Goal: Information Seeking & Learning: Compare options

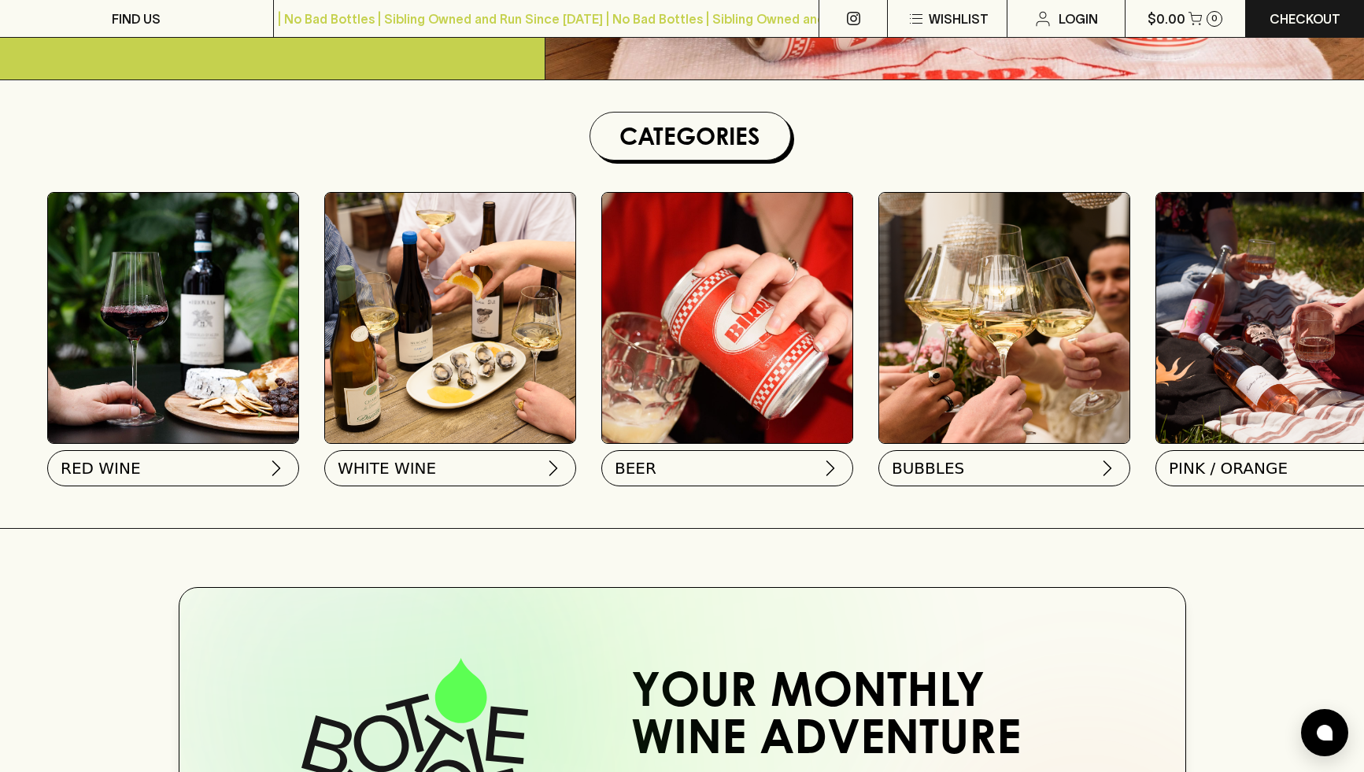
scroll to position [404, 0]
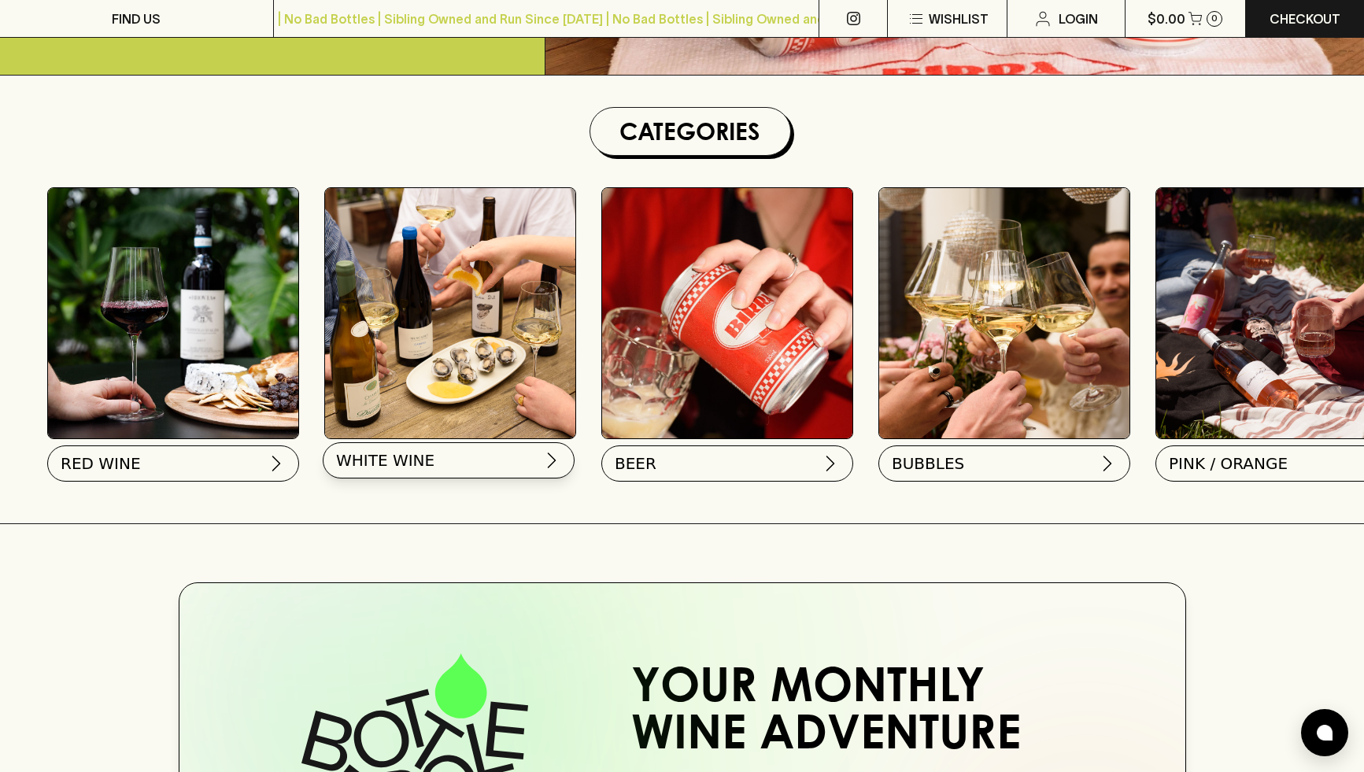
click at [421, 460] on span "WHITE WINE" at bounding box center [385, 460] width 98 height 22
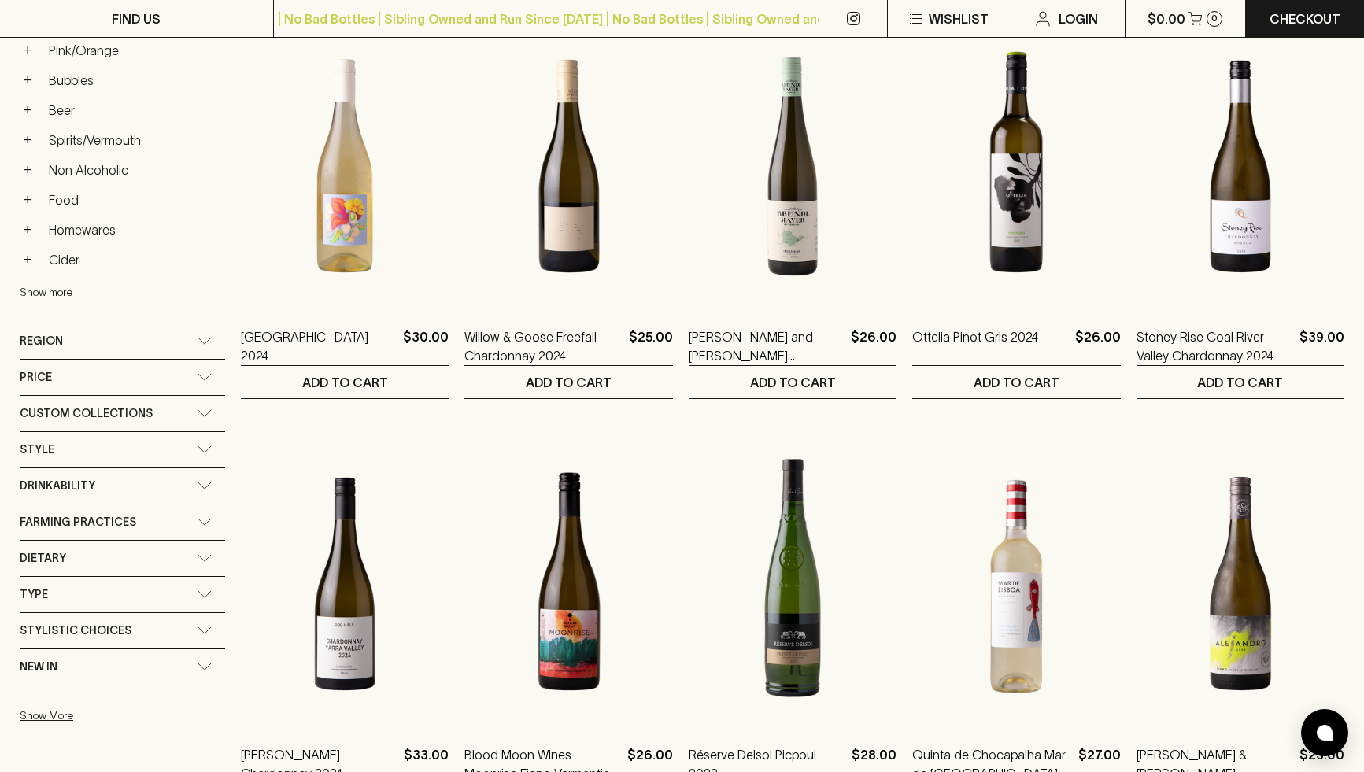
scroll to position [715, 0]
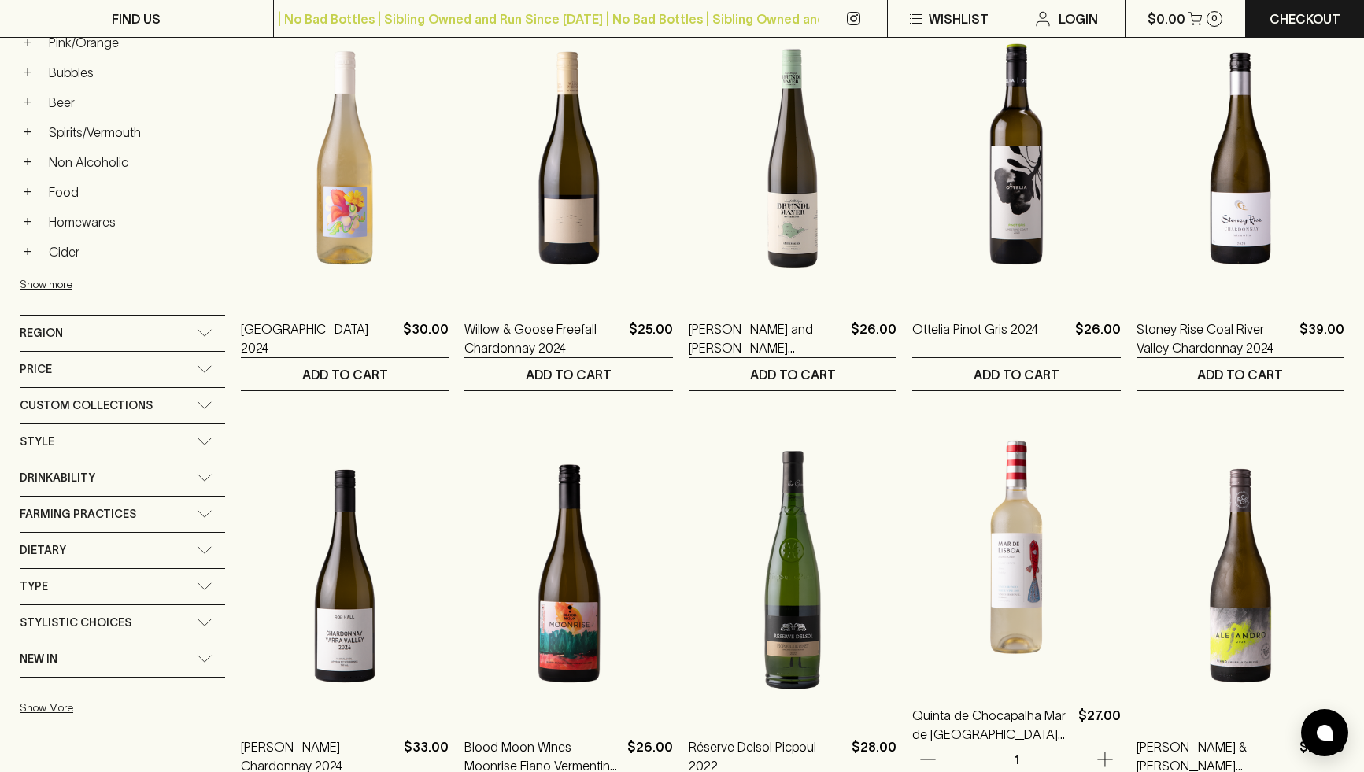
click at [1018, 593] on img at bounding box center [1016, 544] width 208 height 275
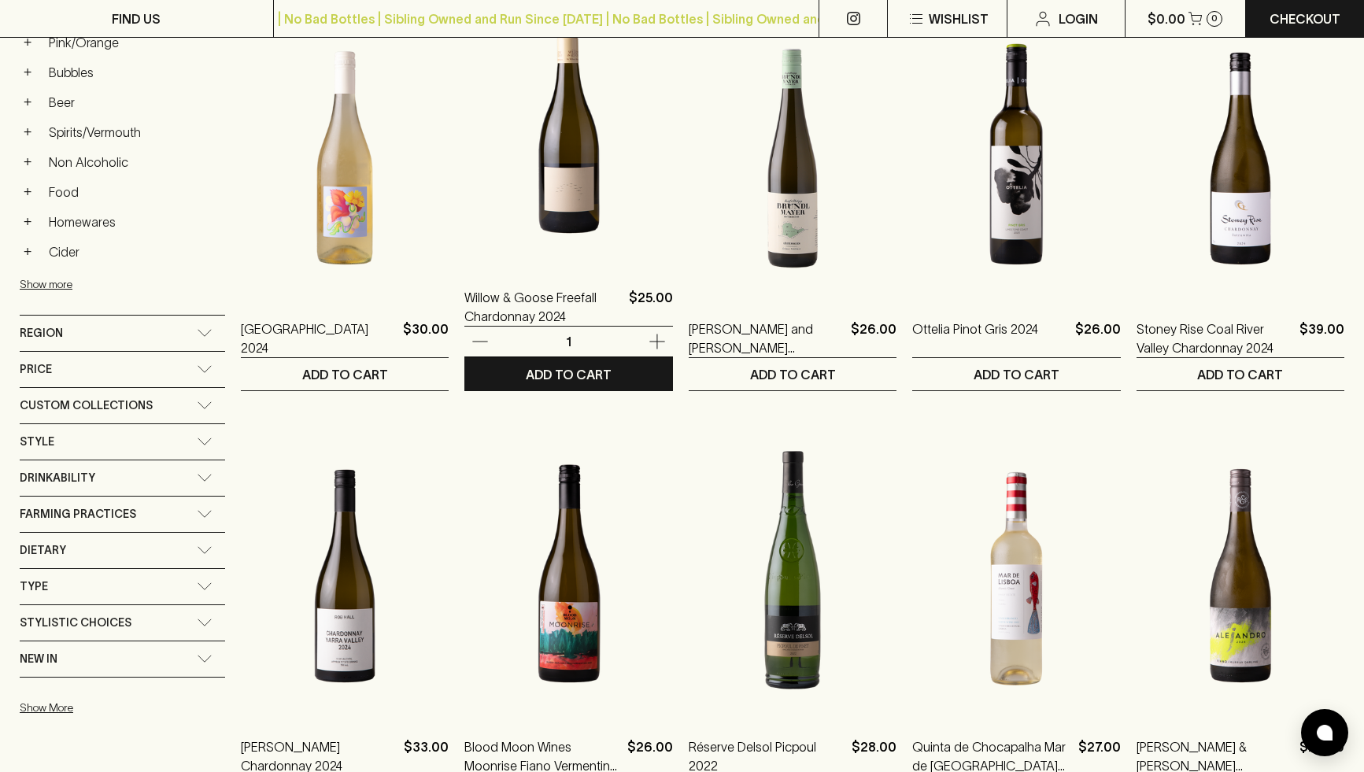
click at [564, 222] on img at bounding box center [568, 126] width 208 height 275
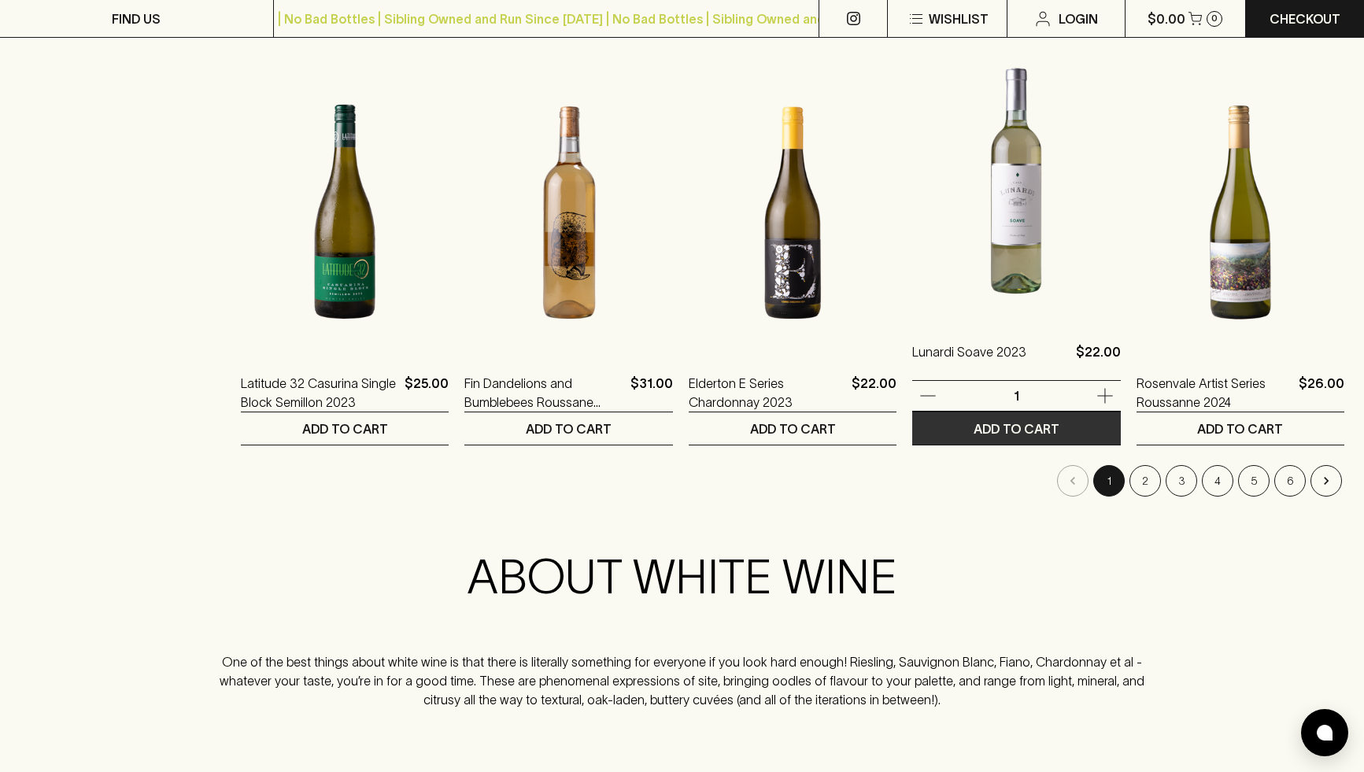
scroll to position [1550, 0]
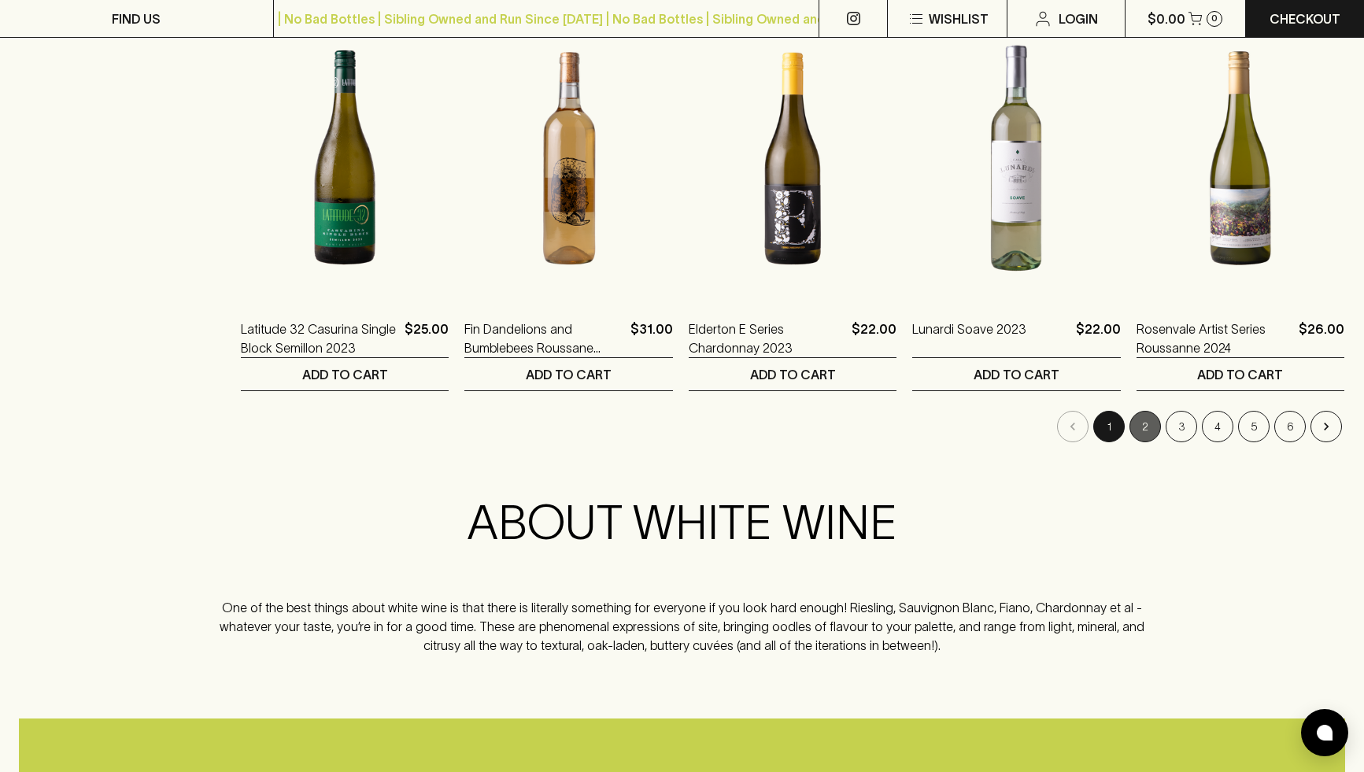
click at [1144, 424] on button "2" at bounding box center [1144, 426] width 31 height 31
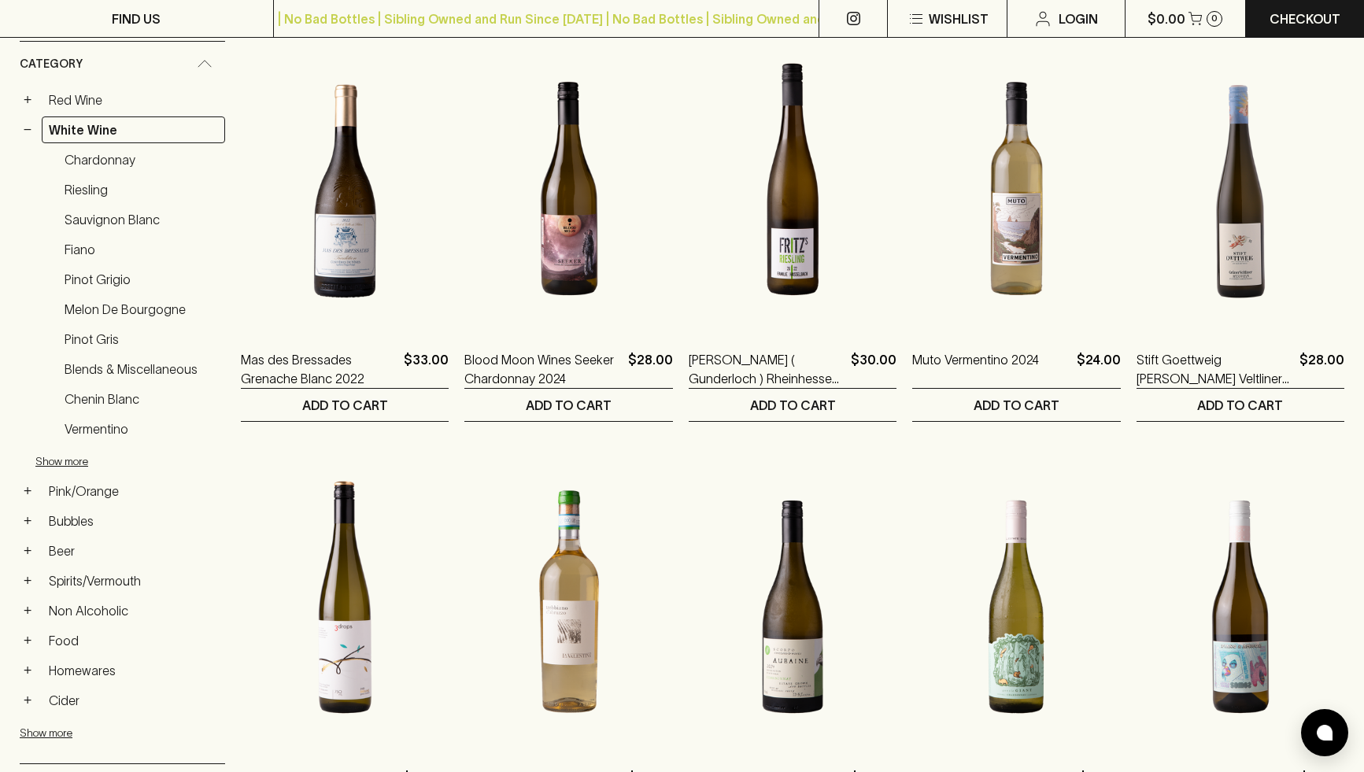
scroll to position [381, 0]
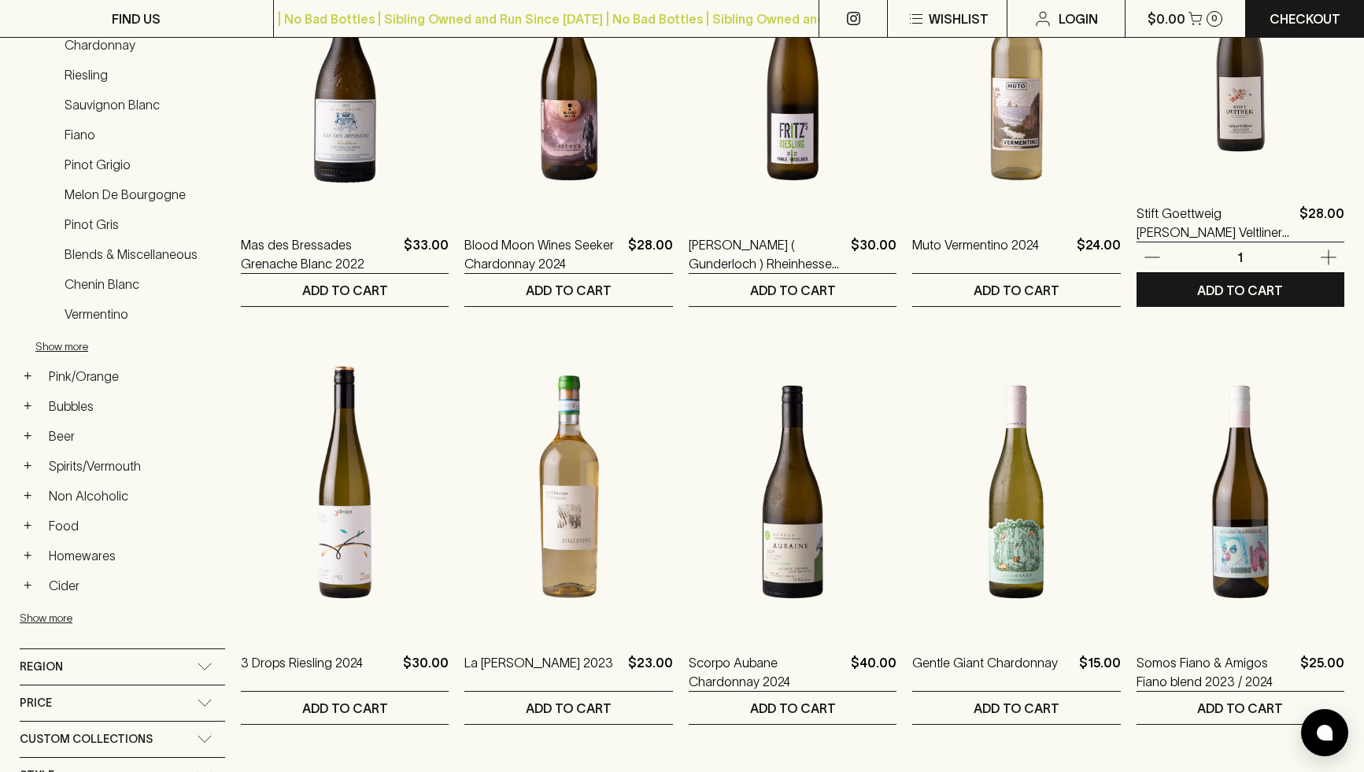
click at [1251, 144] on img at bounding box center [1240, 42] width 208 height 275
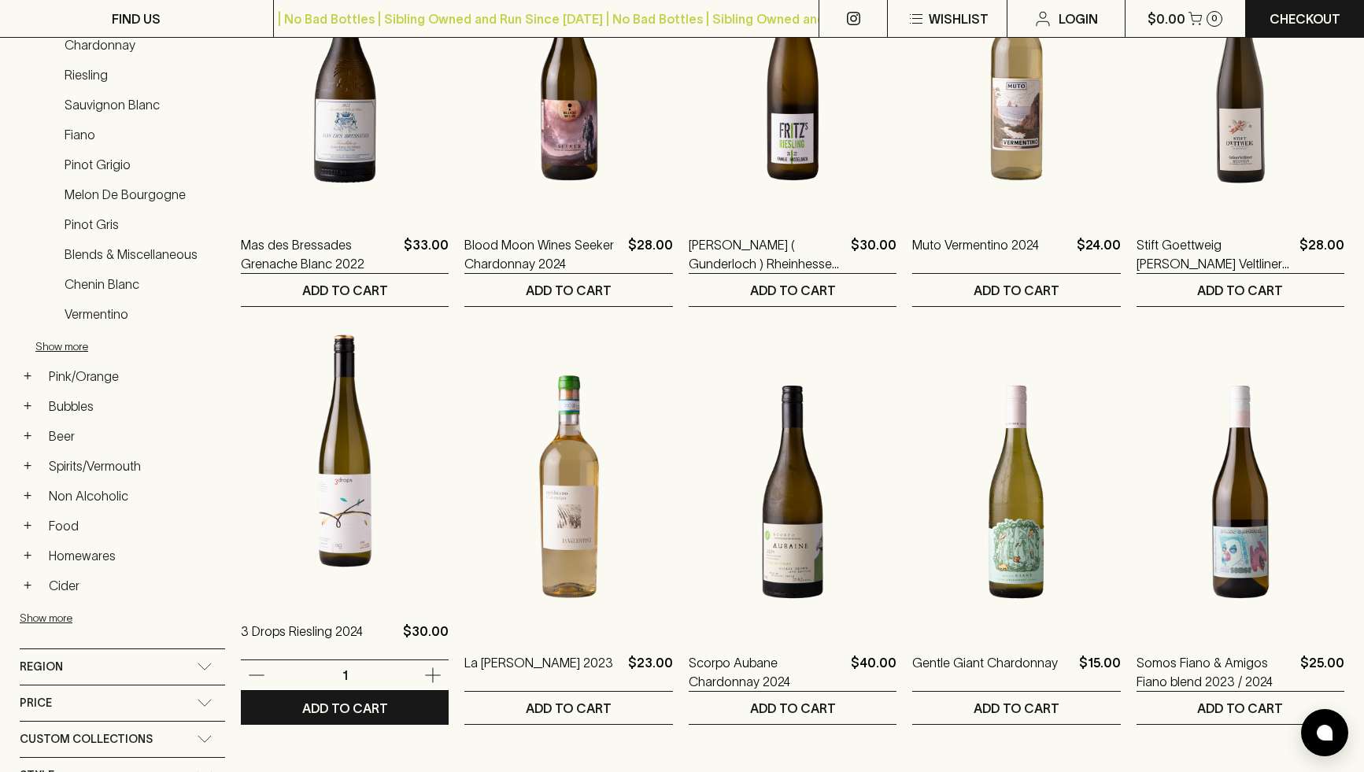
click at [334, 524] on img at bounding box center [345, 460] width 208 height 275
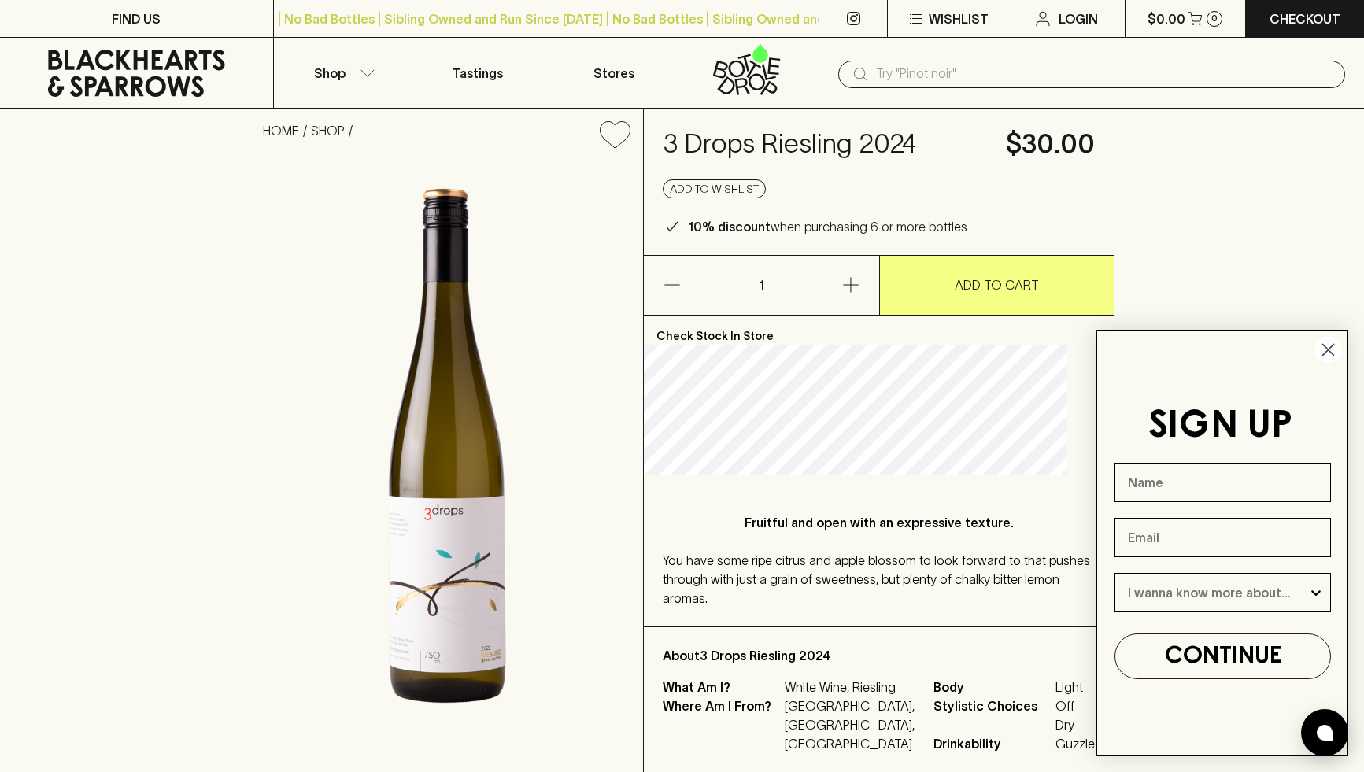
drag, startPoint x: 467, startPoint y: 655, endPoint x: 525, endPoint y: 1, distance: 656.6
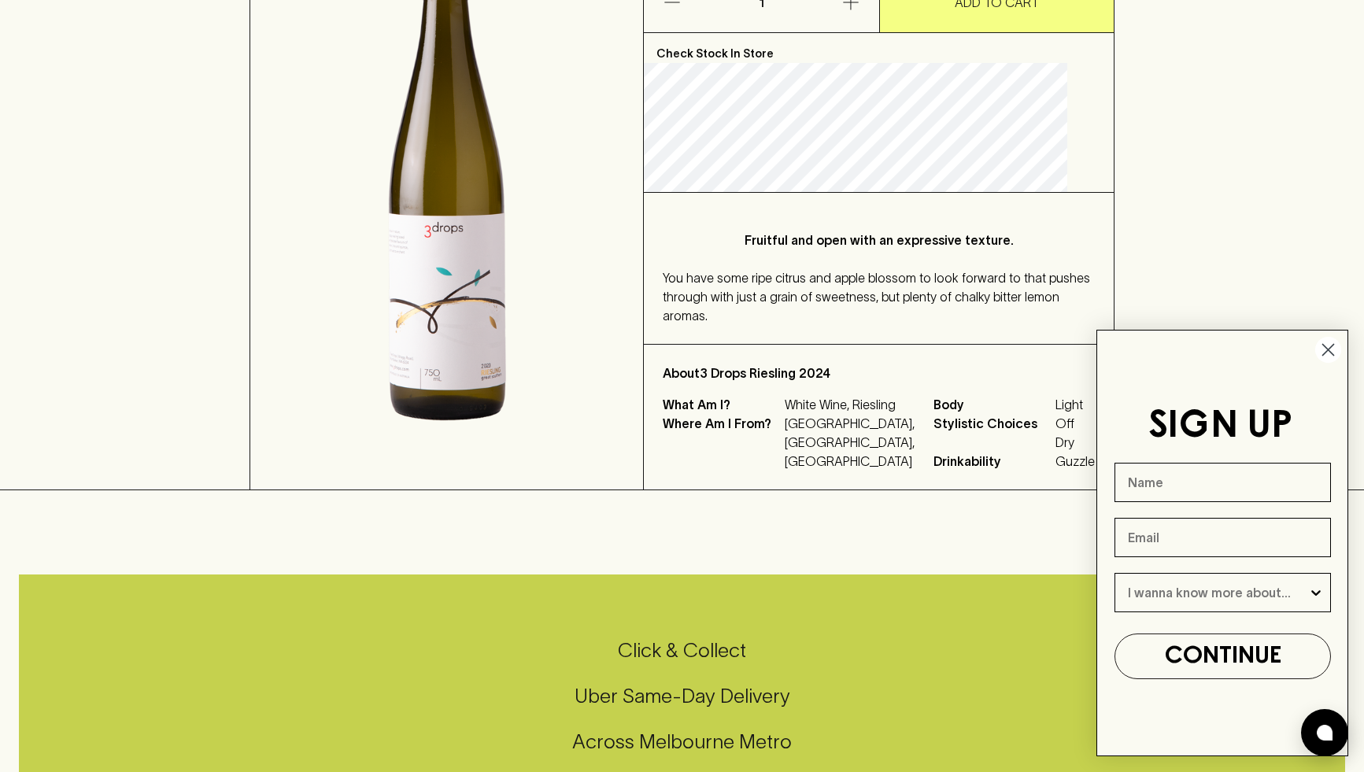
scroll to position [477, 0]
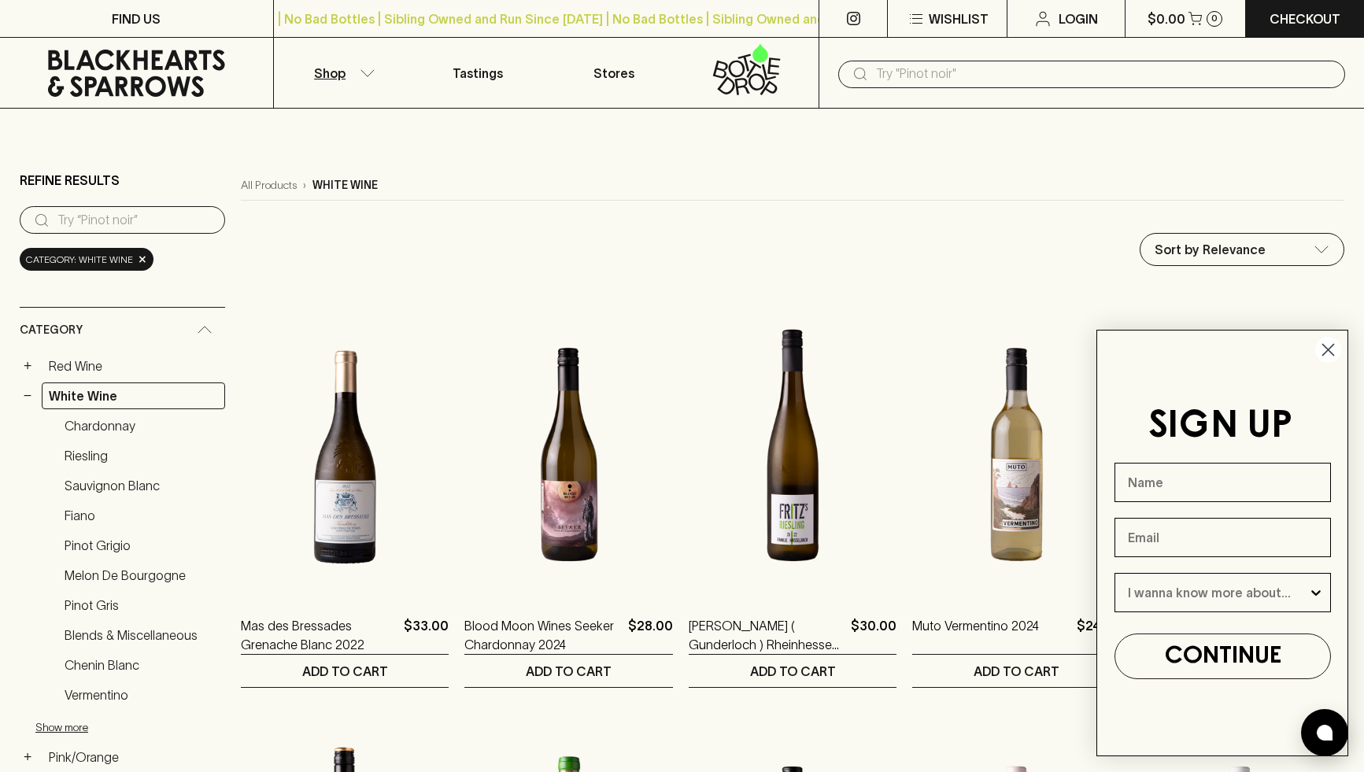
click at [1325, 353] on circle "Close dialog" at bounding box center [1328, 350] width 26 height 26
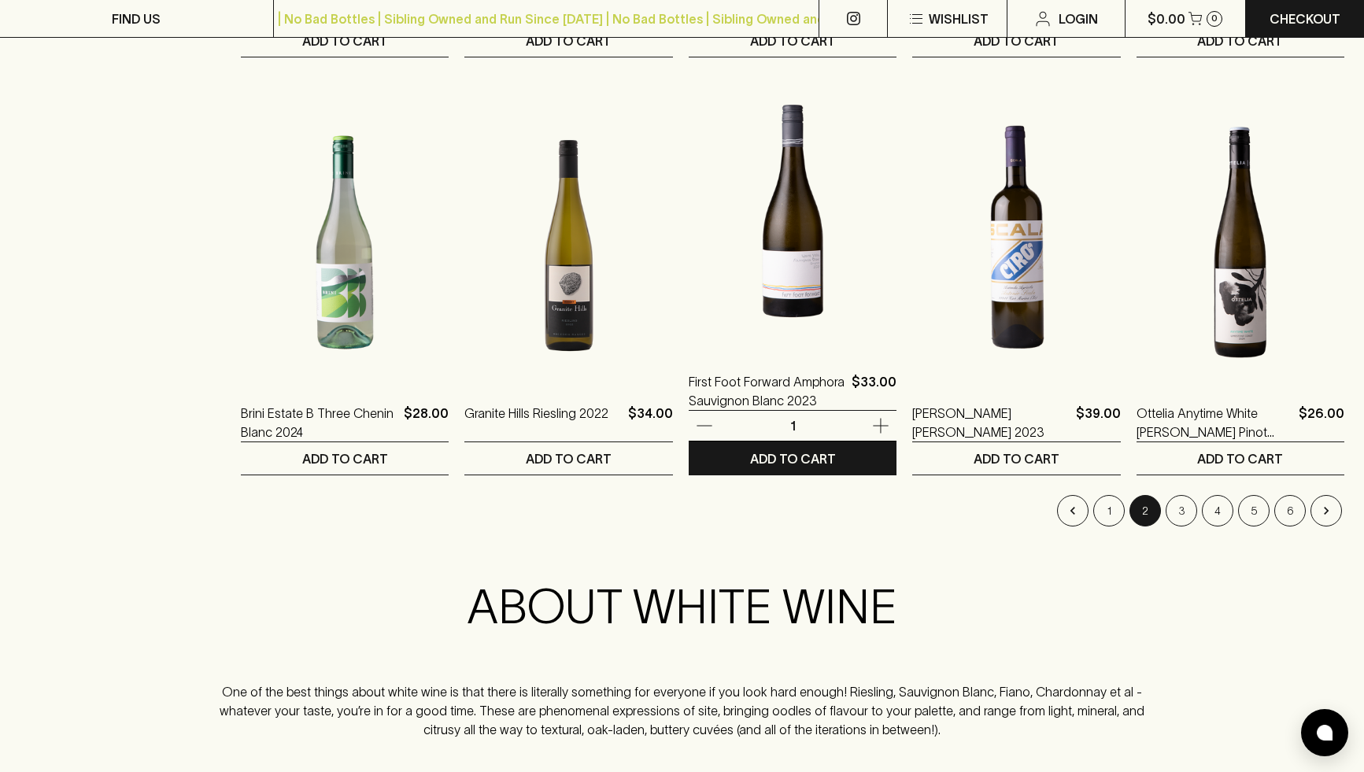
scroll to position [1518, 0]
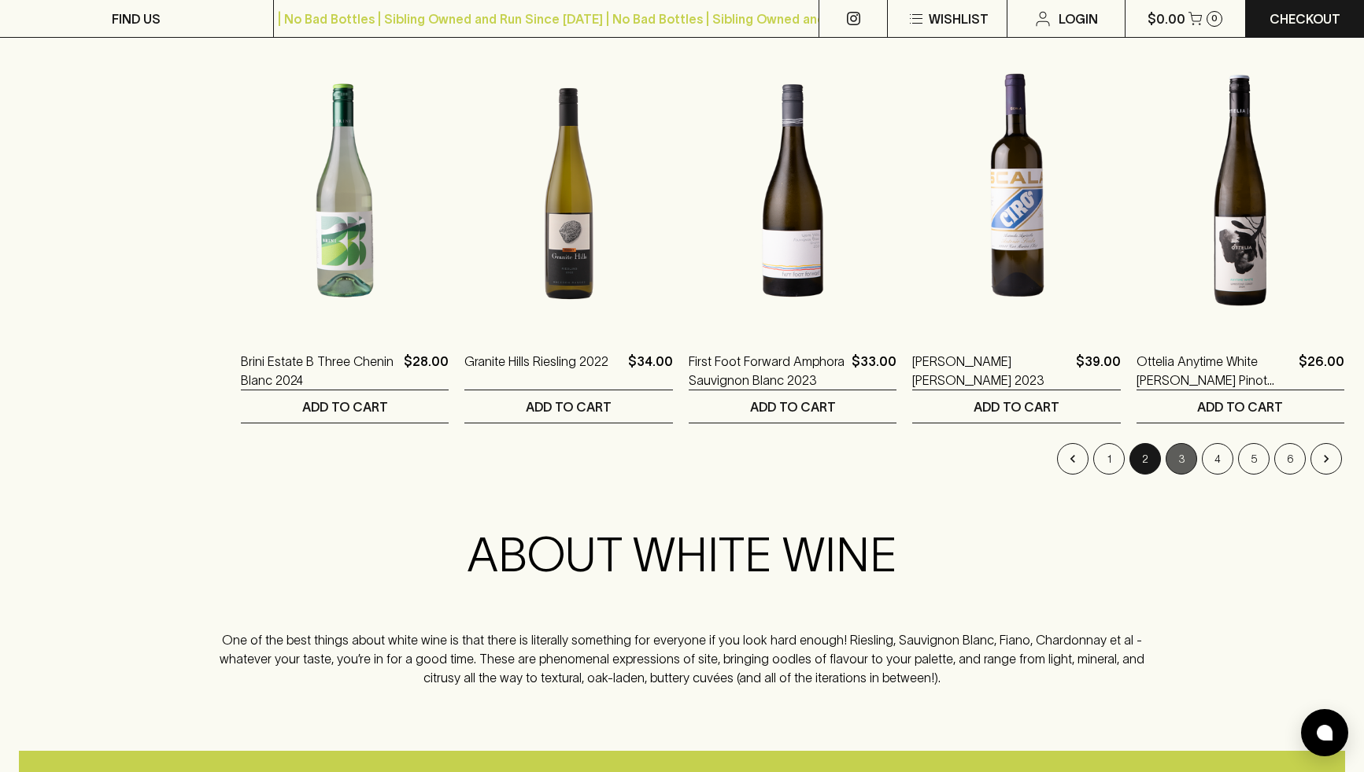
click at [1190, 462] on button "3" at bounding box center [1181, 458] width 31 height 31
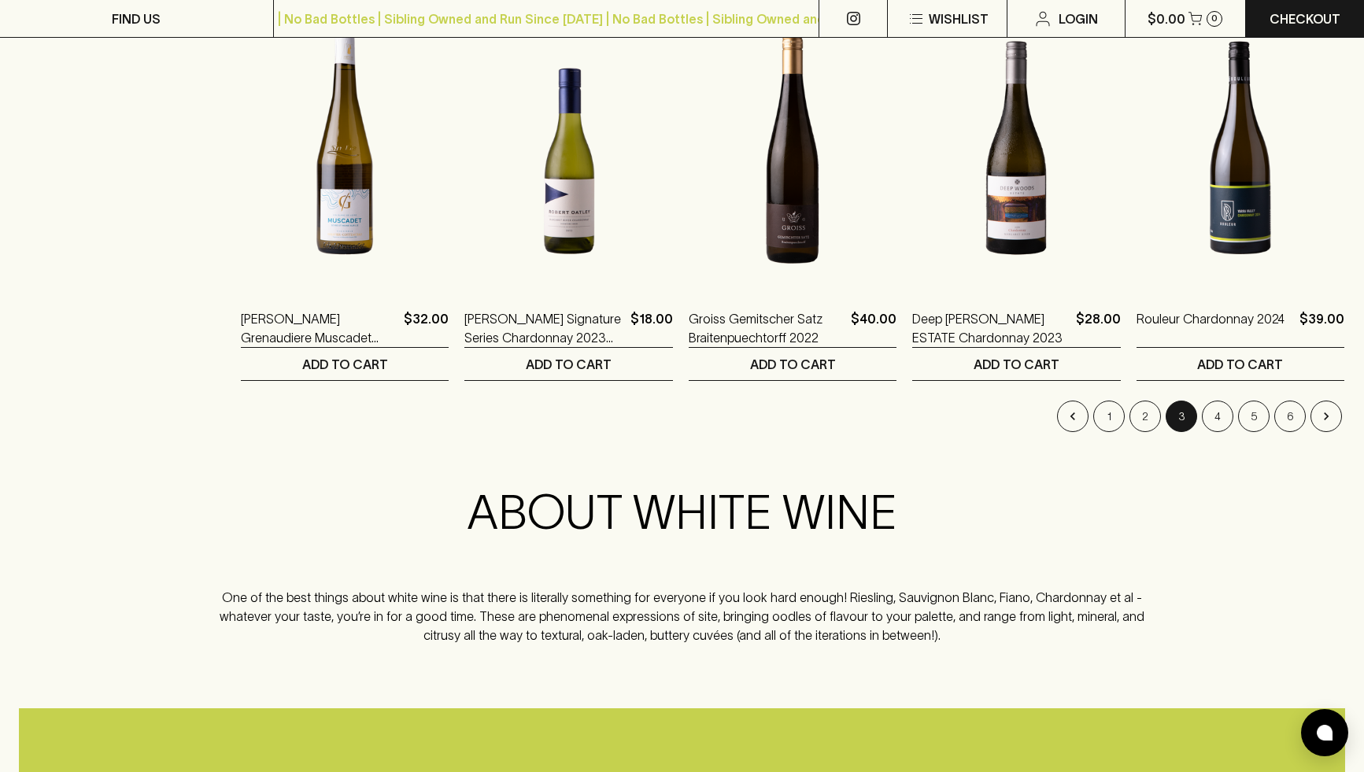
scroll to position [1623, 0]
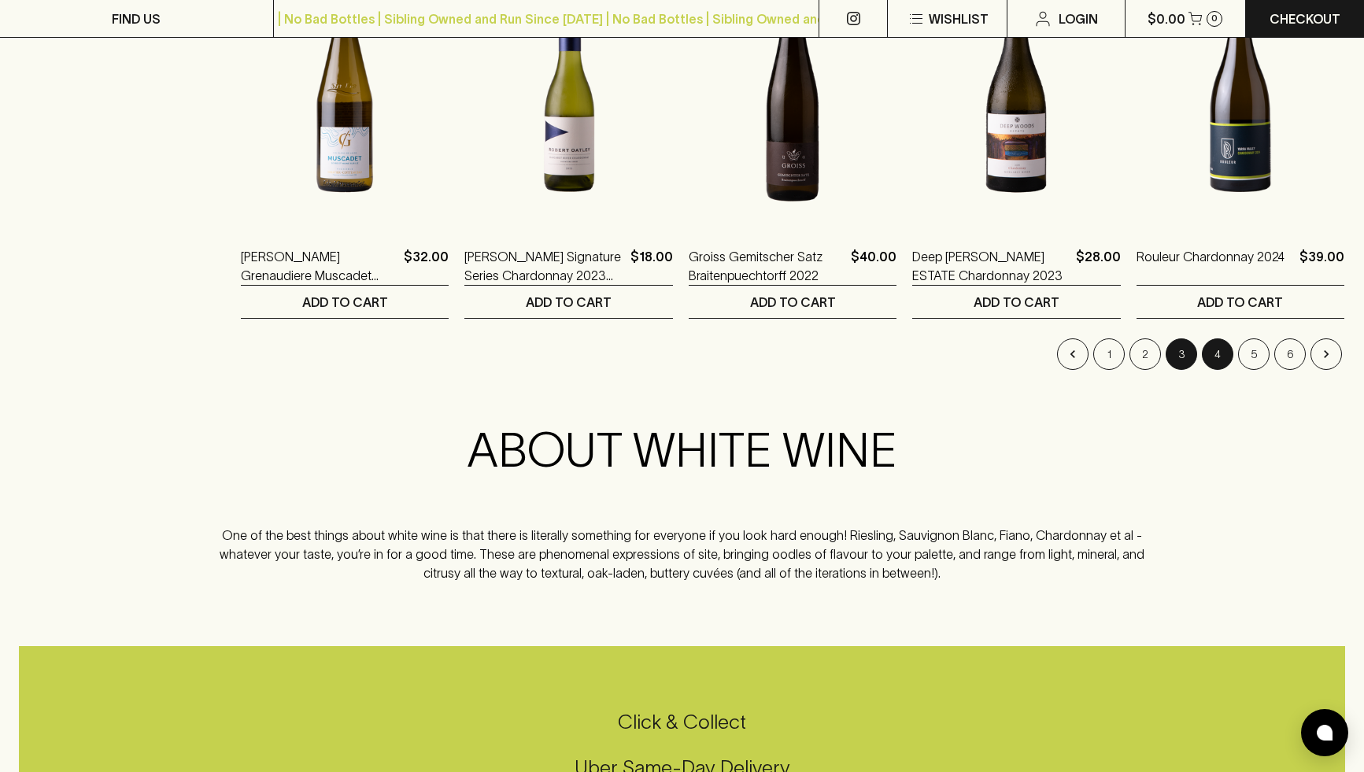
click at [1221, 352] on button "4" at bounding box center [1217, 353] width 31 height 31
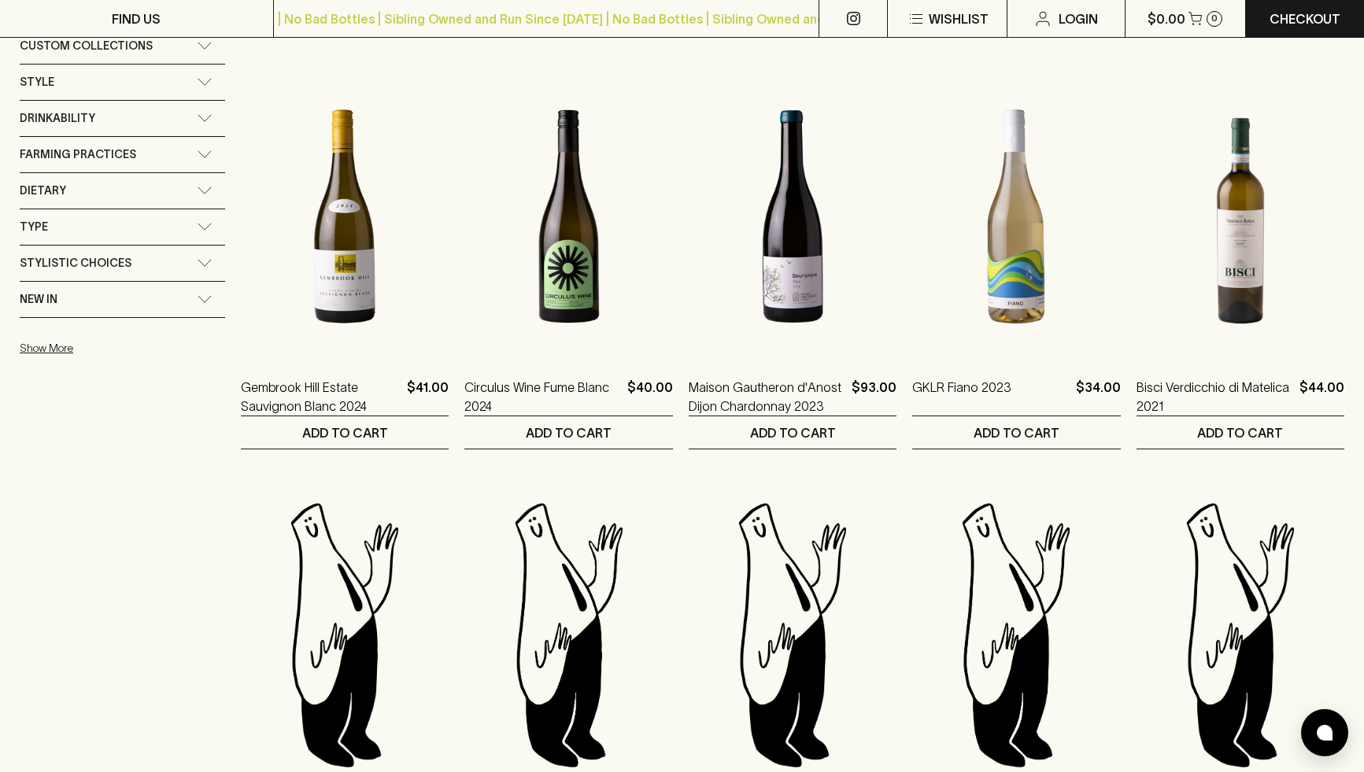
scroll to position [1047, 0]
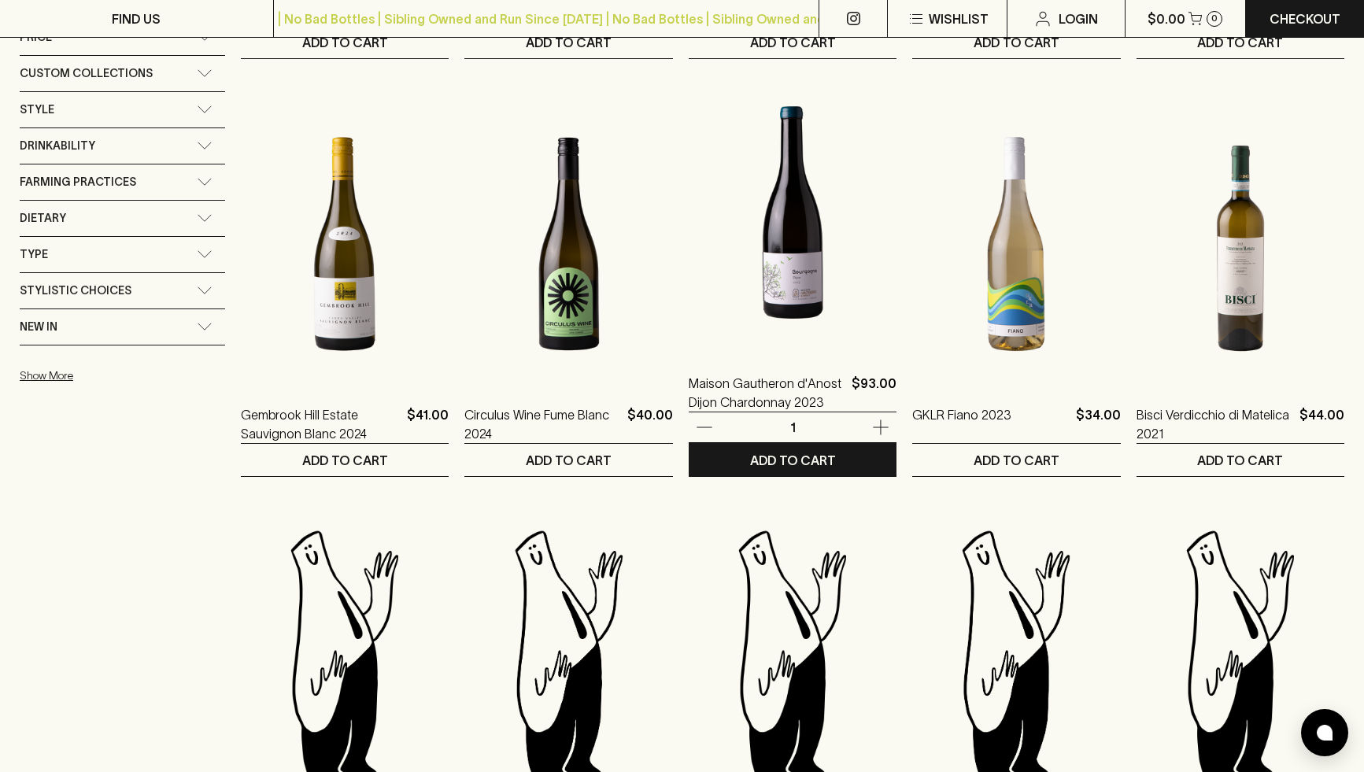
click at [808, 290] on img at bounding box center [793, 212] width 208 height 275
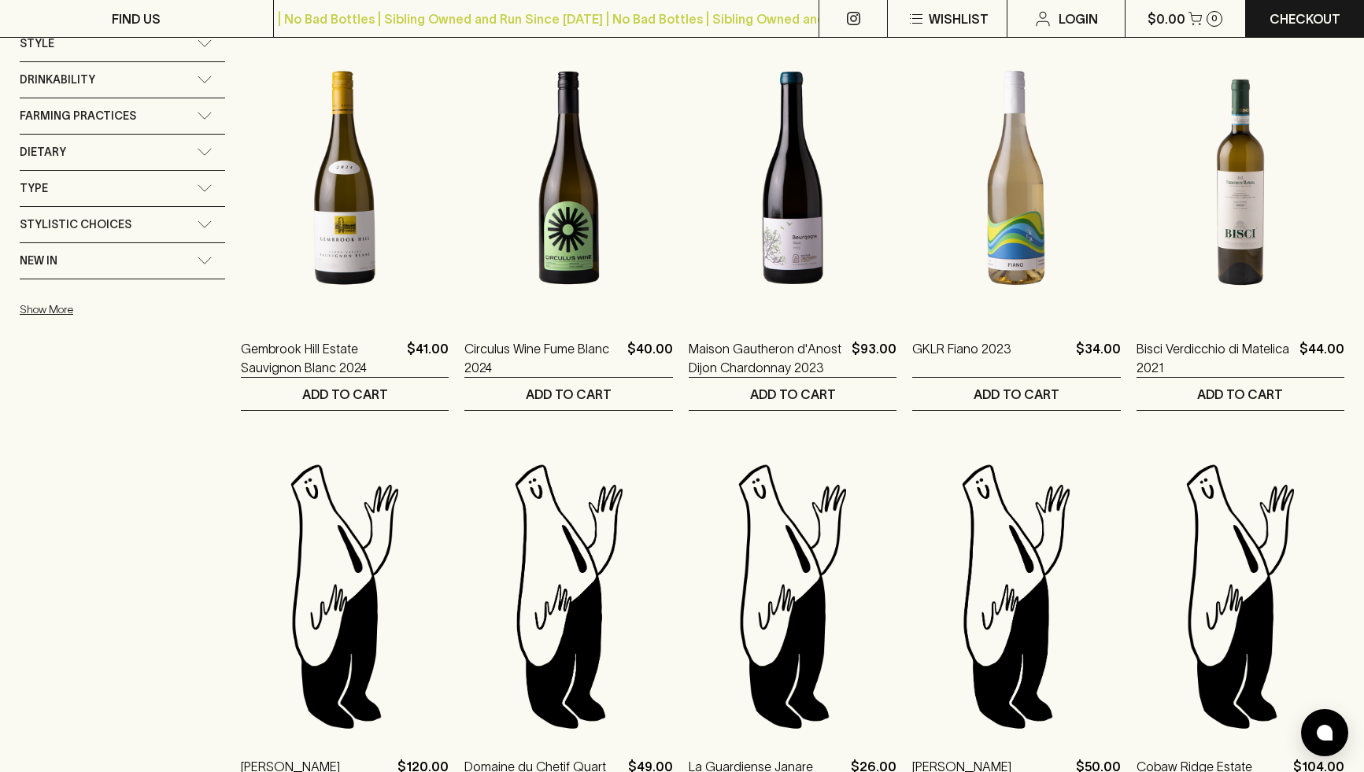
scroll to position [1625, 0]
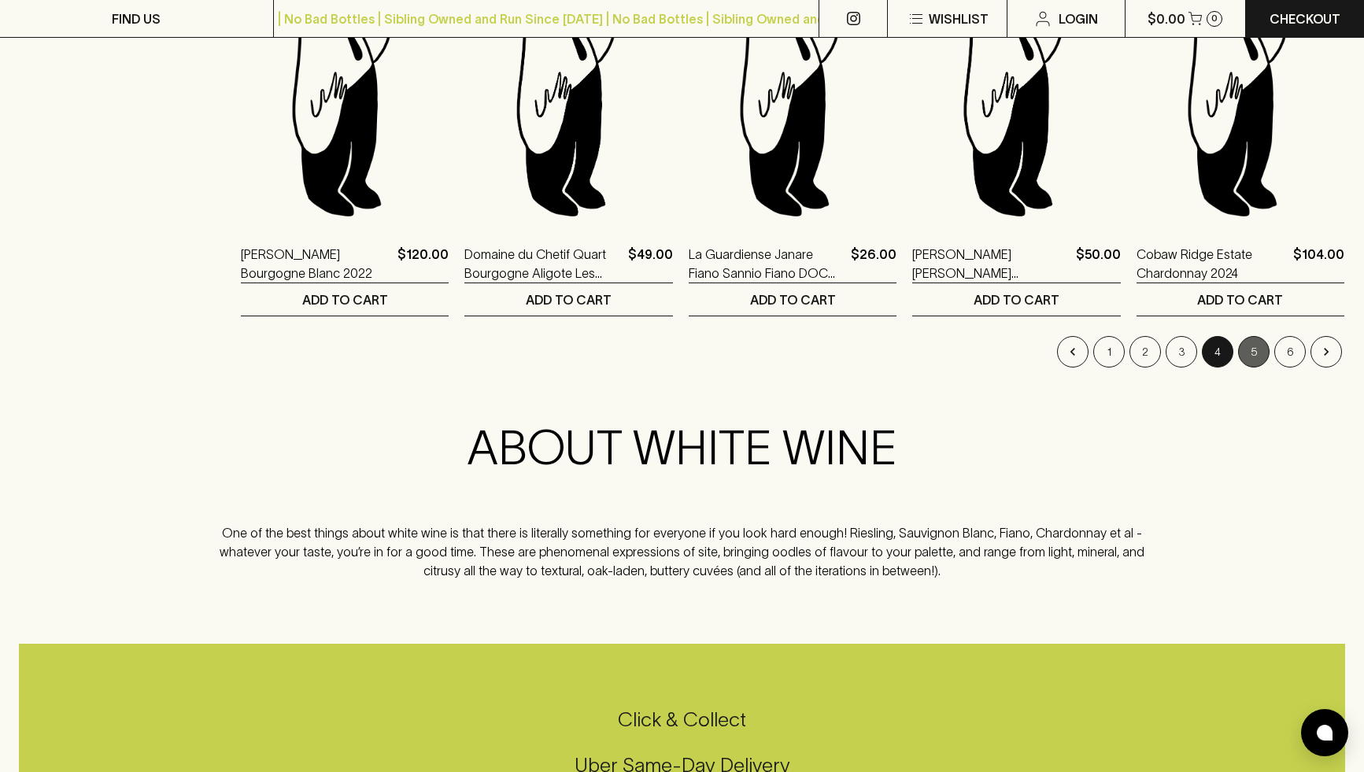
click at [1247, 353] on button "5" at bounding box center [1253, 351] width 31 height 31
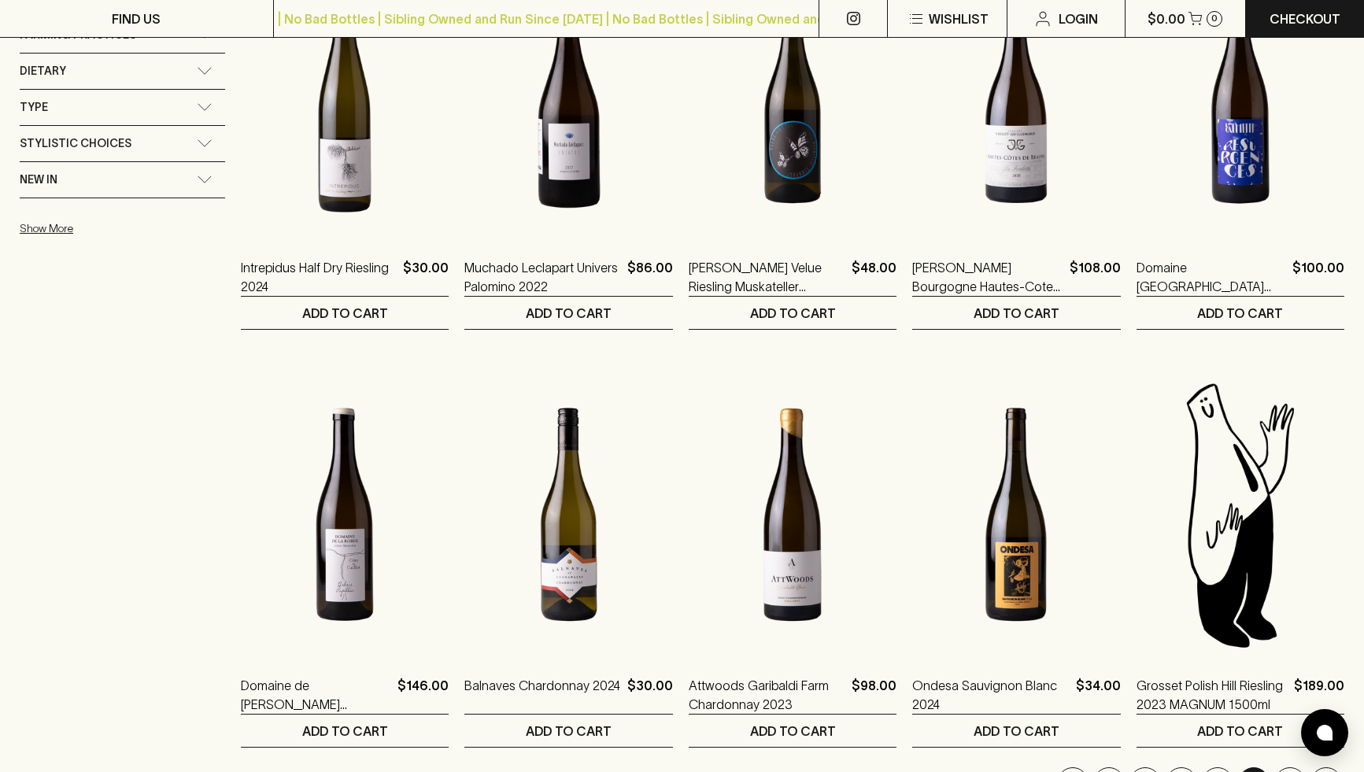
scroll to position [1228, 0]
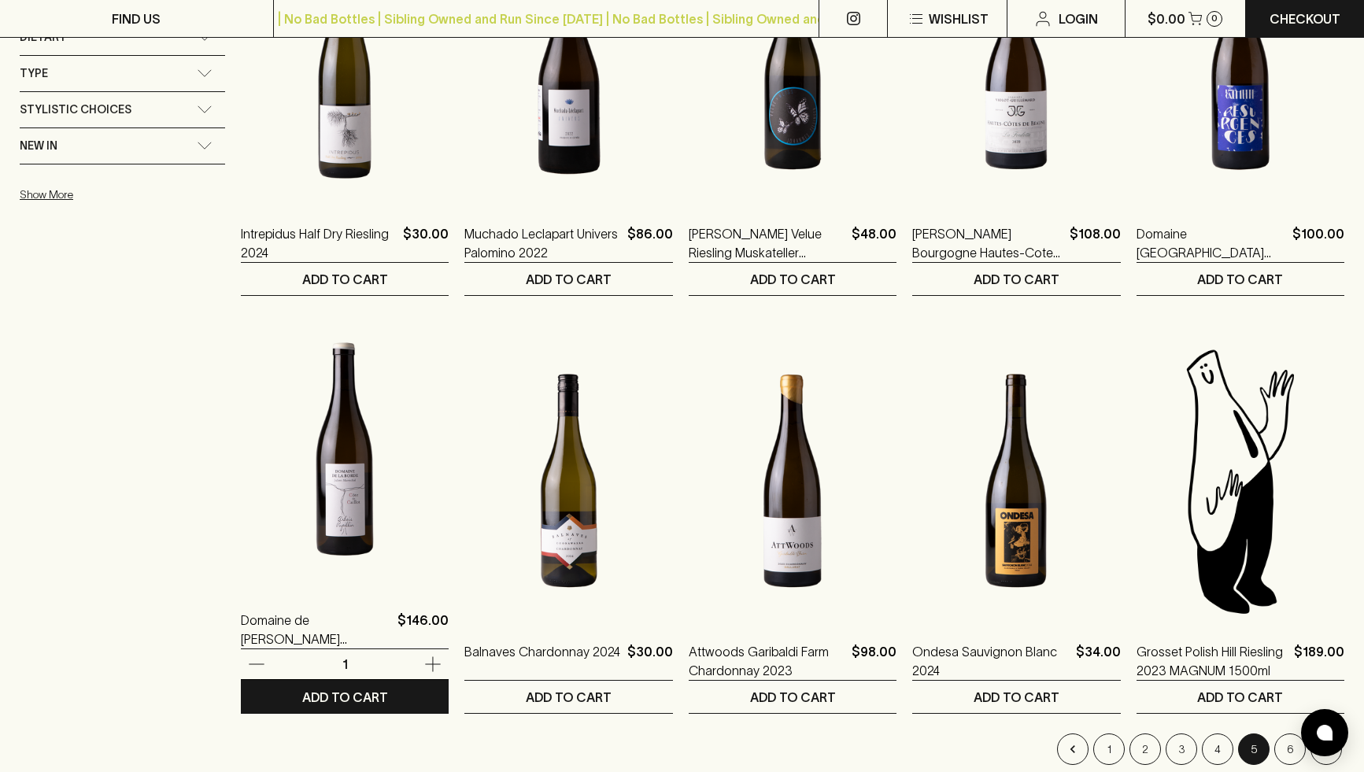
click at [334, 524] on img at bounding box center [345, 449] width 208 height 275
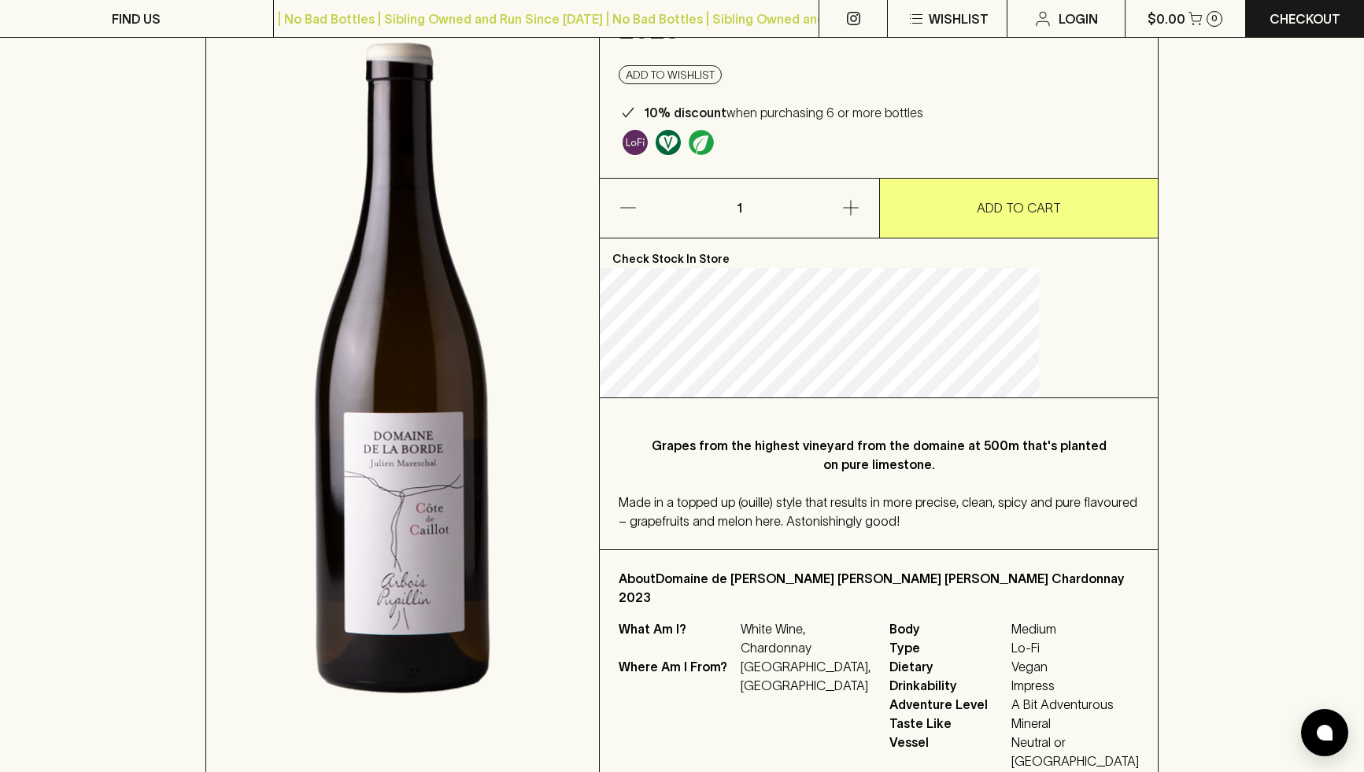
scroll to position [226, 0]
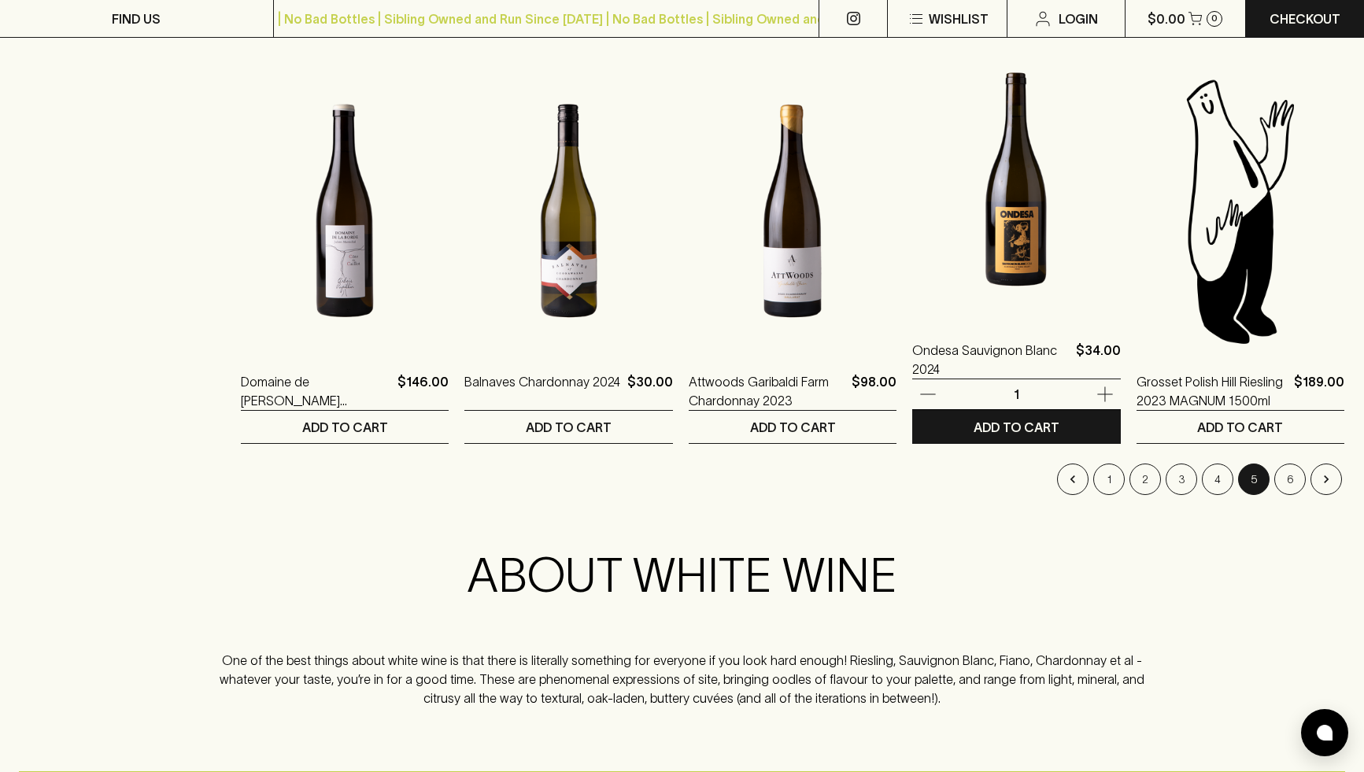
scroll to position [1498, 0]
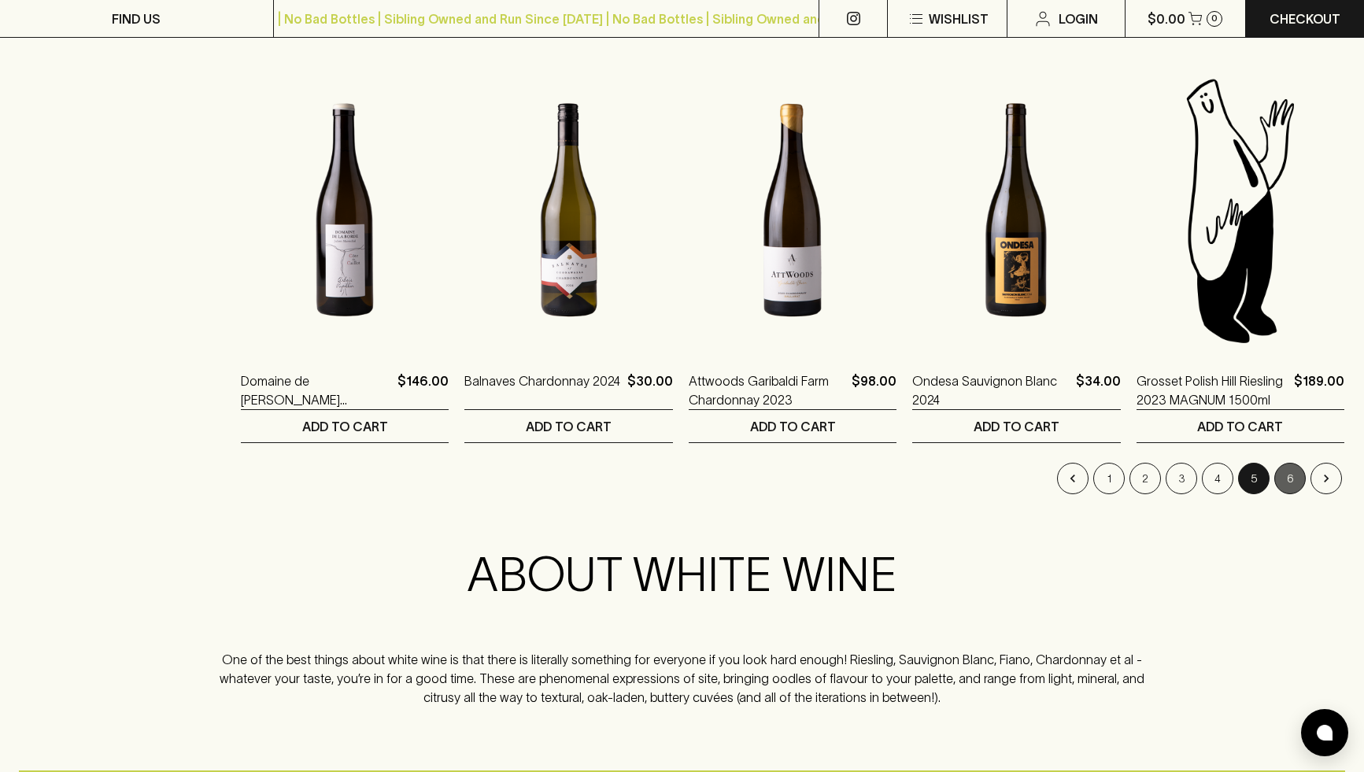
click at [1296, 477] on button "6" at bounding box center [1289, 478] width 31 height 31
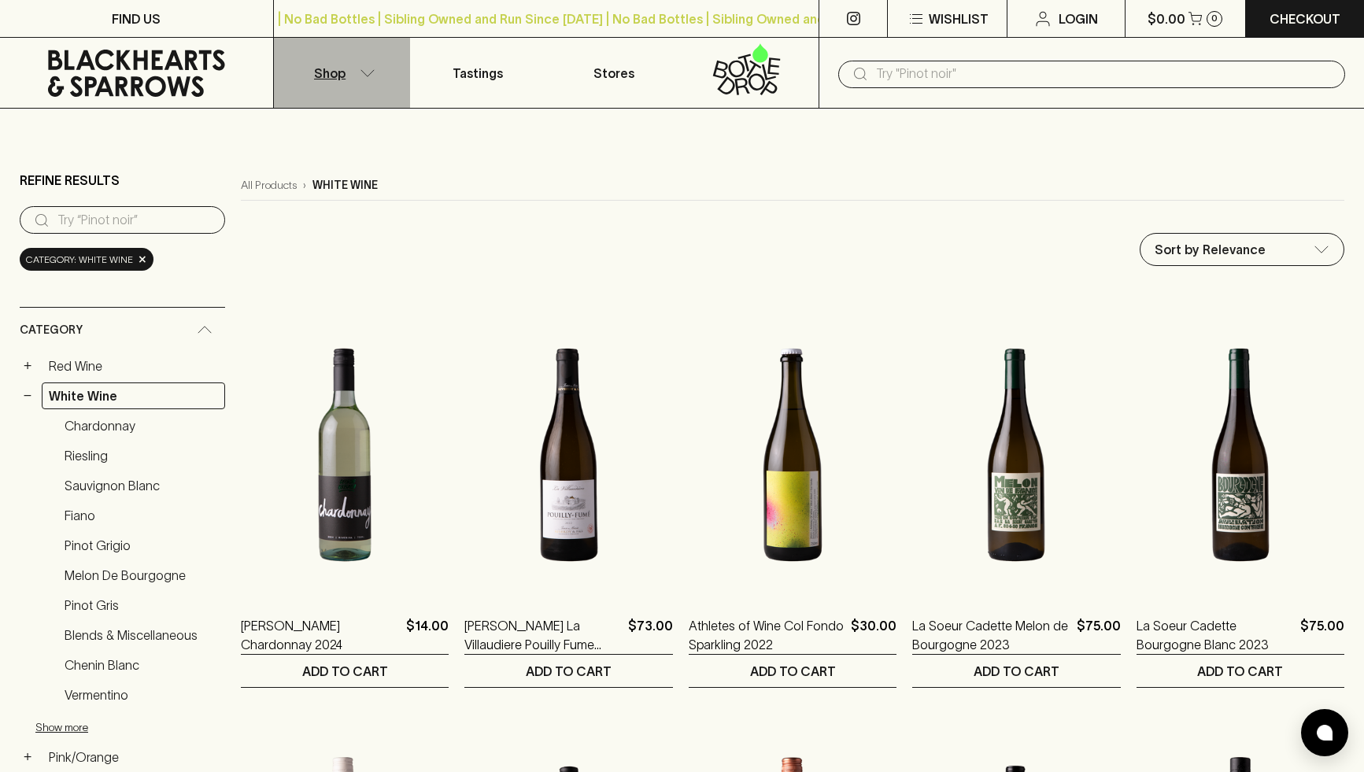
click at [333, 78] on p "Shop" at bounding box center [329, 73] width 31 height 19
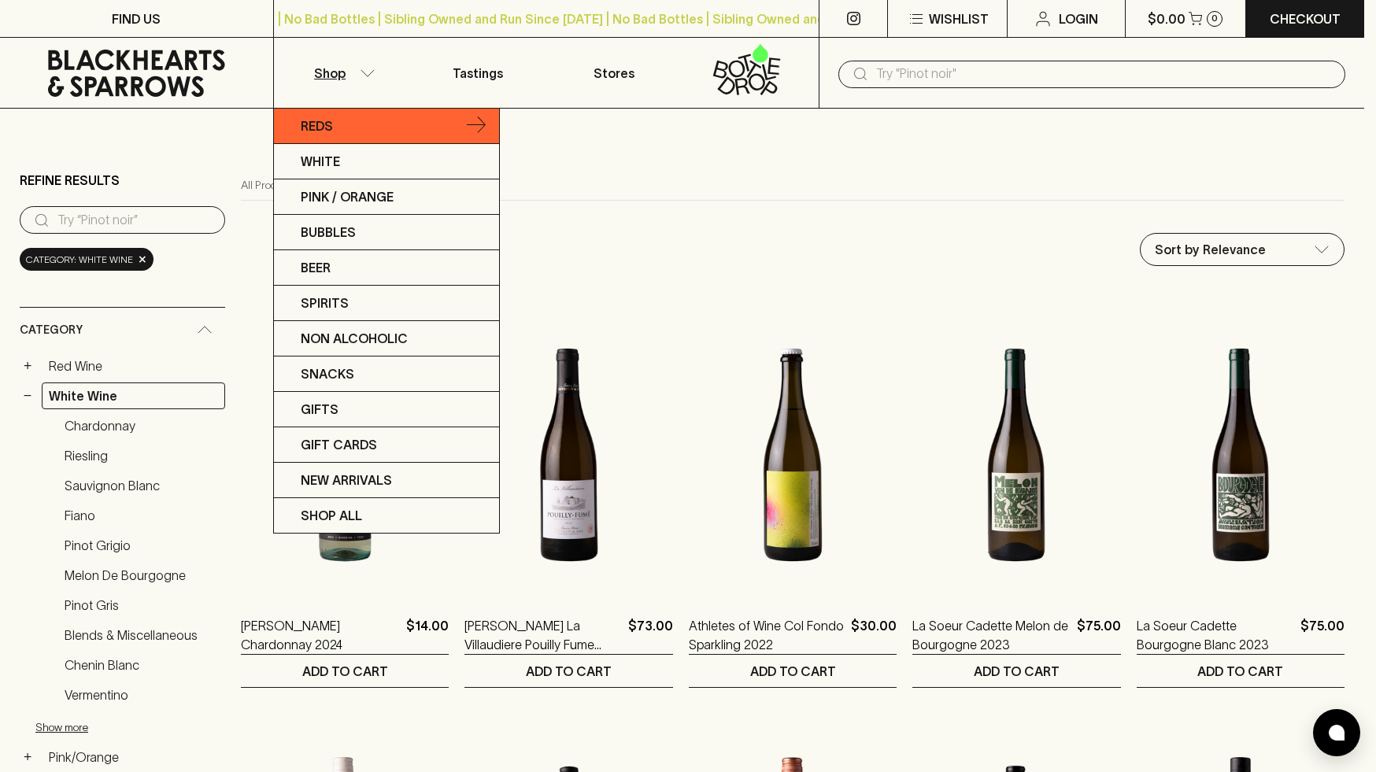
click at [327, 133] on p "Reds" at bounding box center [317, 125] width 32 height 19
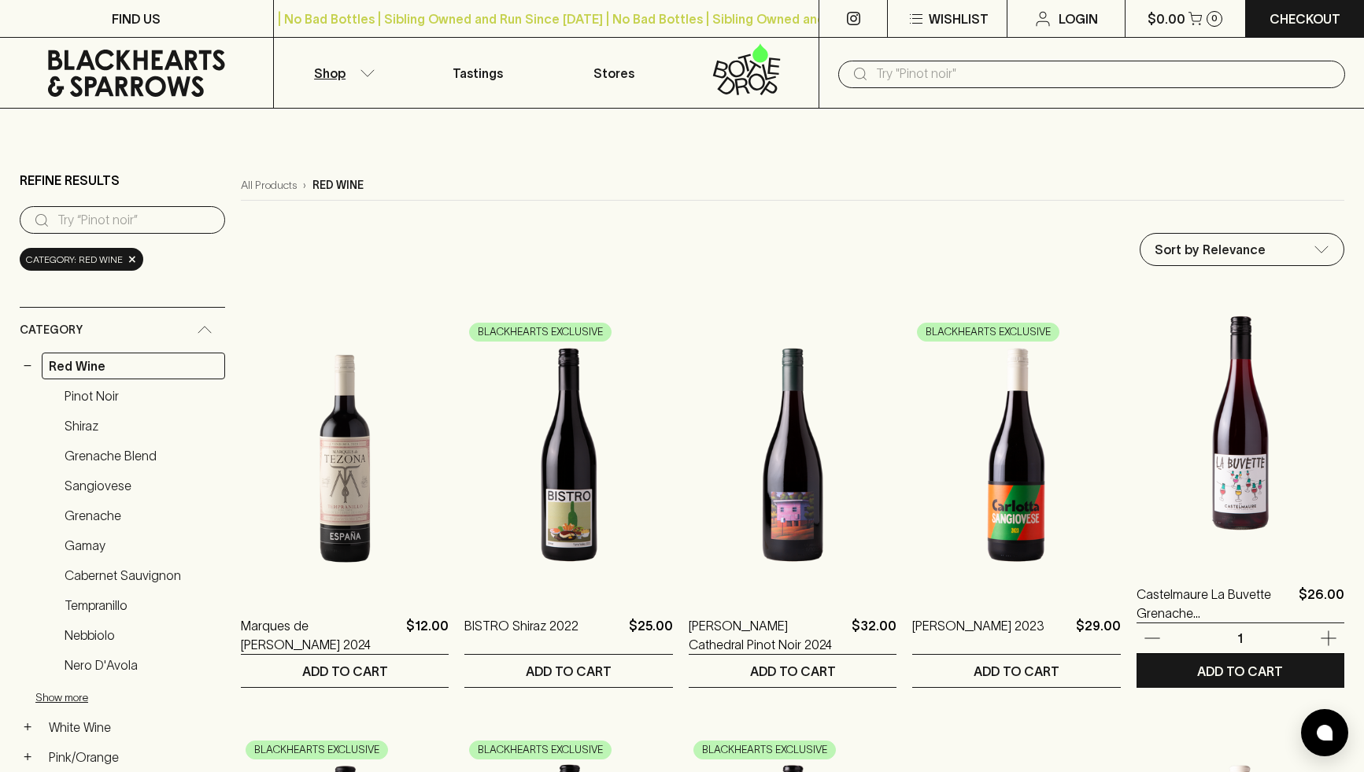
click at [1253, 477] on img at bounding box center [1240, 423] width 208 height 275
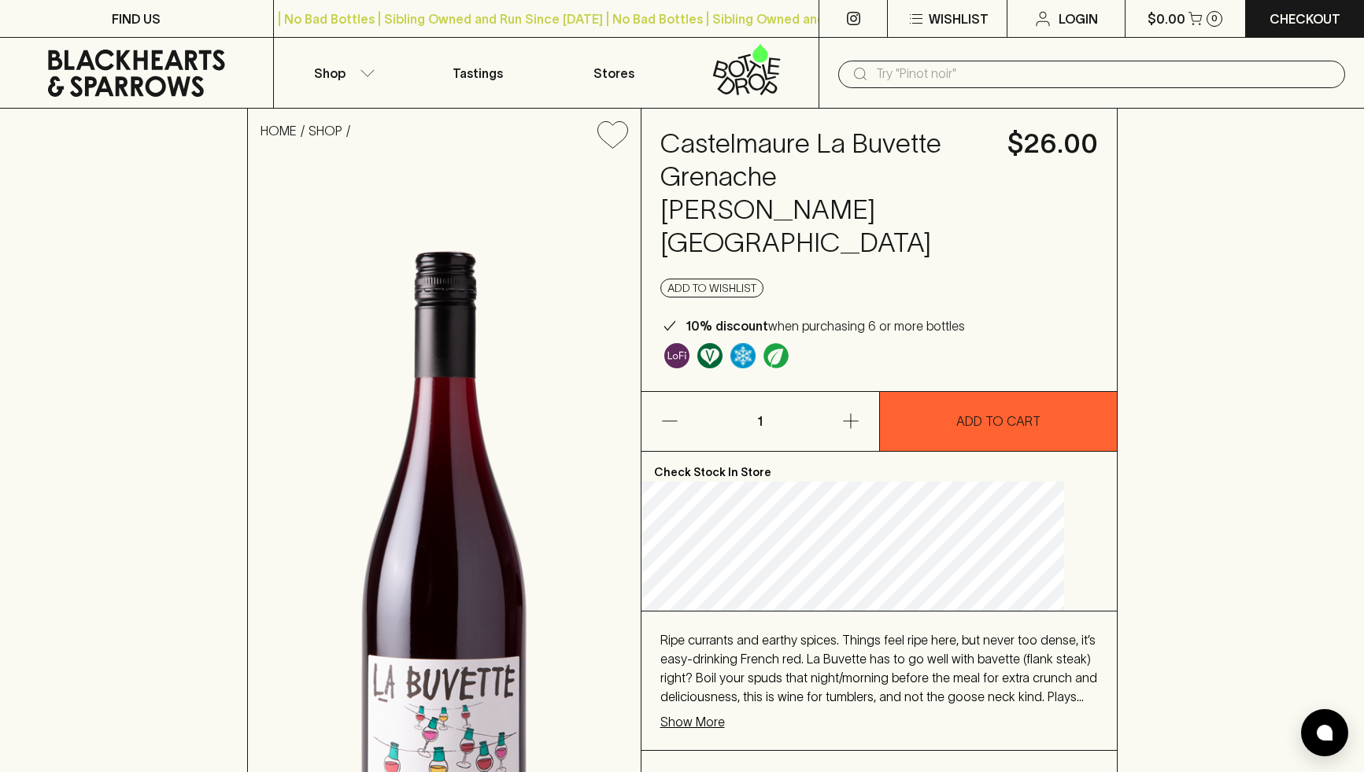
drag, startPoint x: 454, startPoint y: 703, endPoint x: 338, endPoint y: 1, distance: 711.6
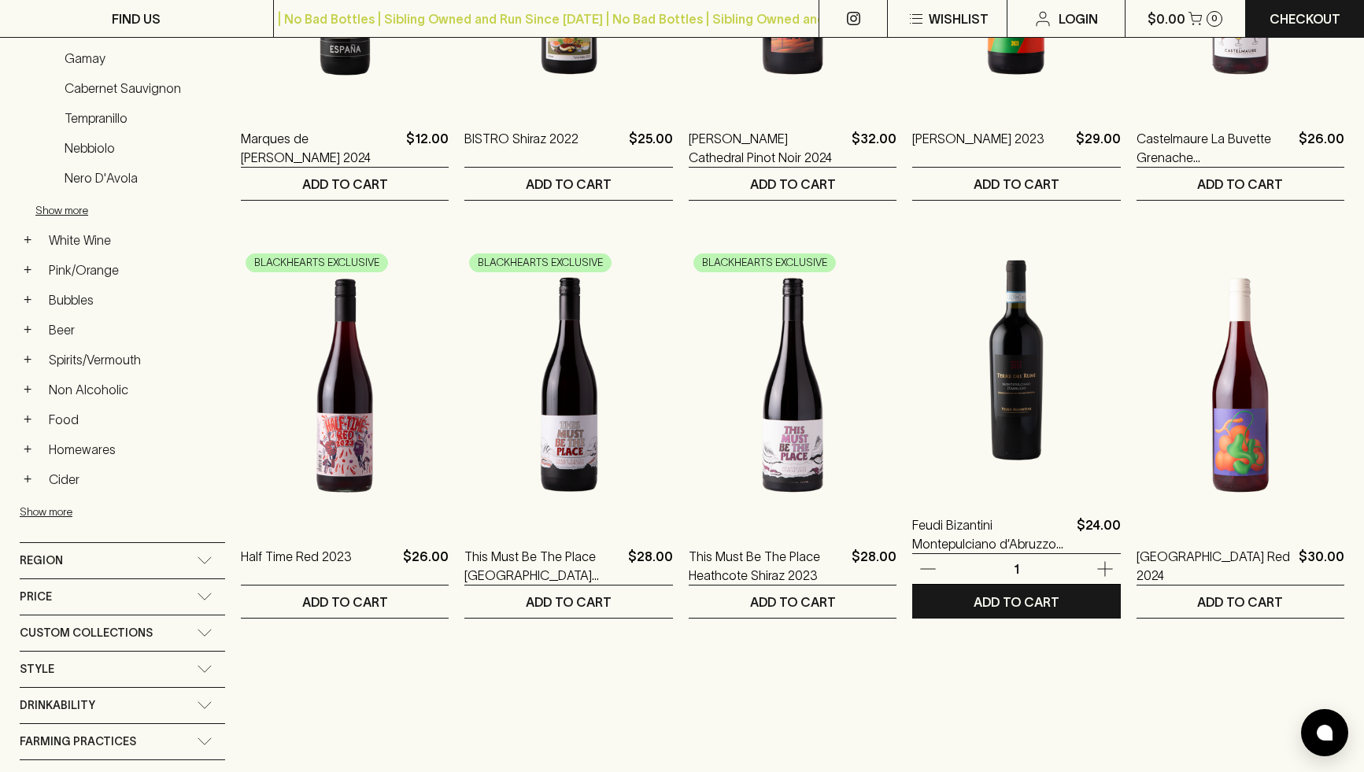
scroll to position [682, 0]
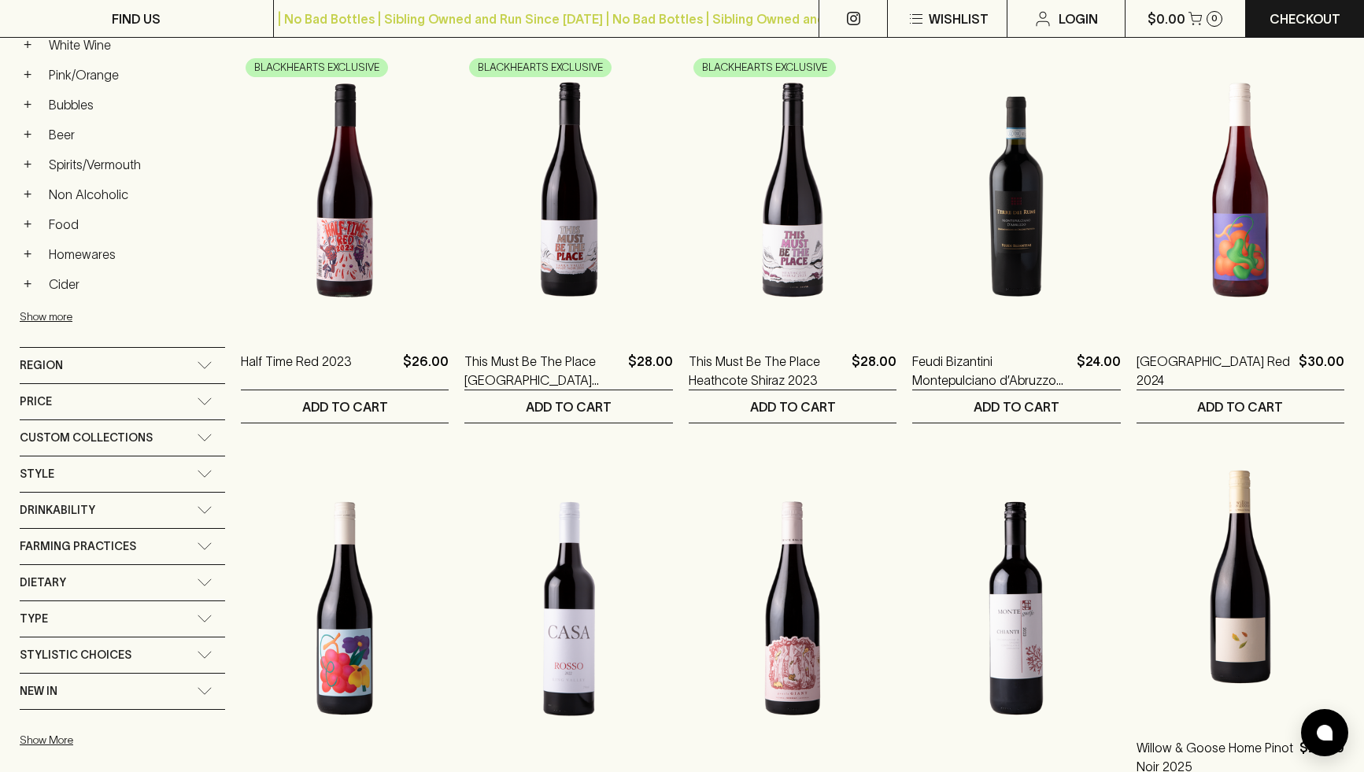
click at [1234, 625] on img at bounding box center [1240, 576] width 208 height 275
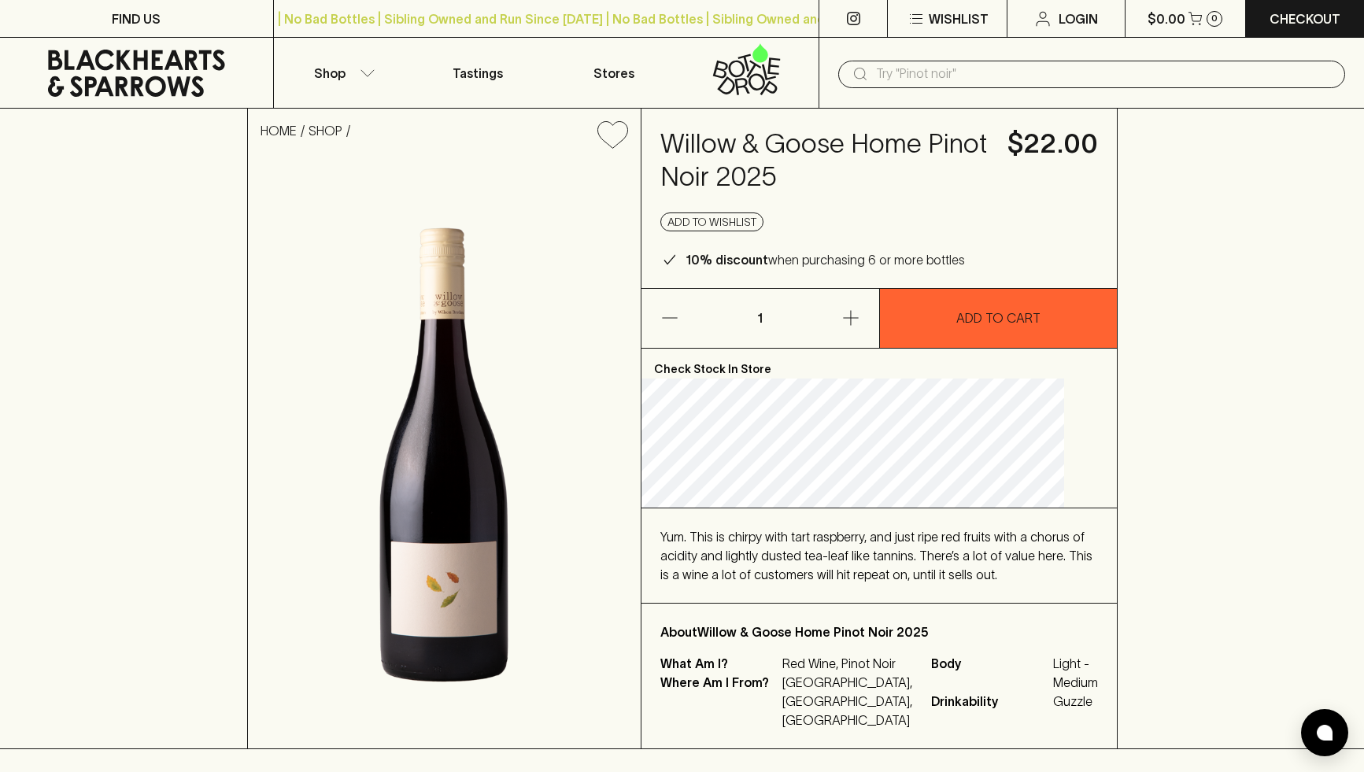
drag, startPoint x: 477, startPoint y: 640, endPoint x: 865, endPoint y: 15, distance: 735.6
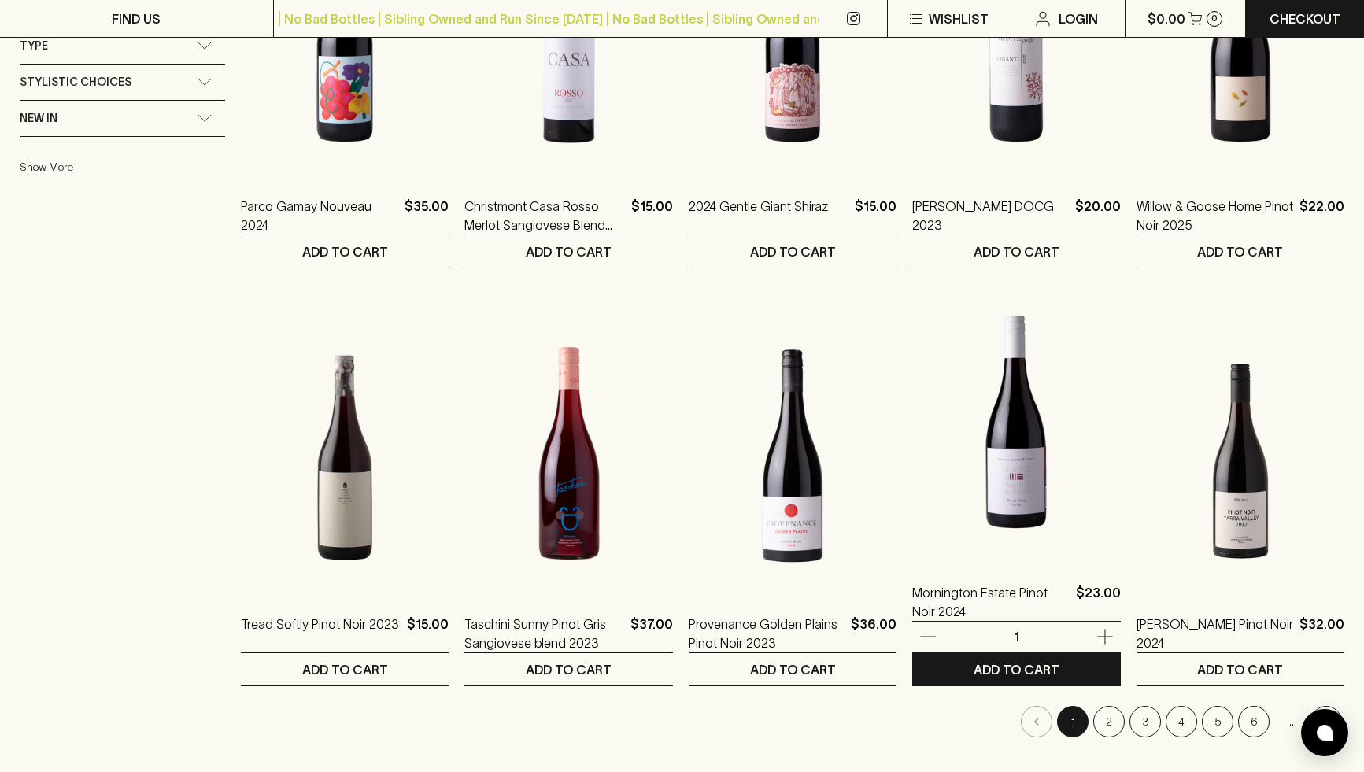
scroll to position [1263, 0]
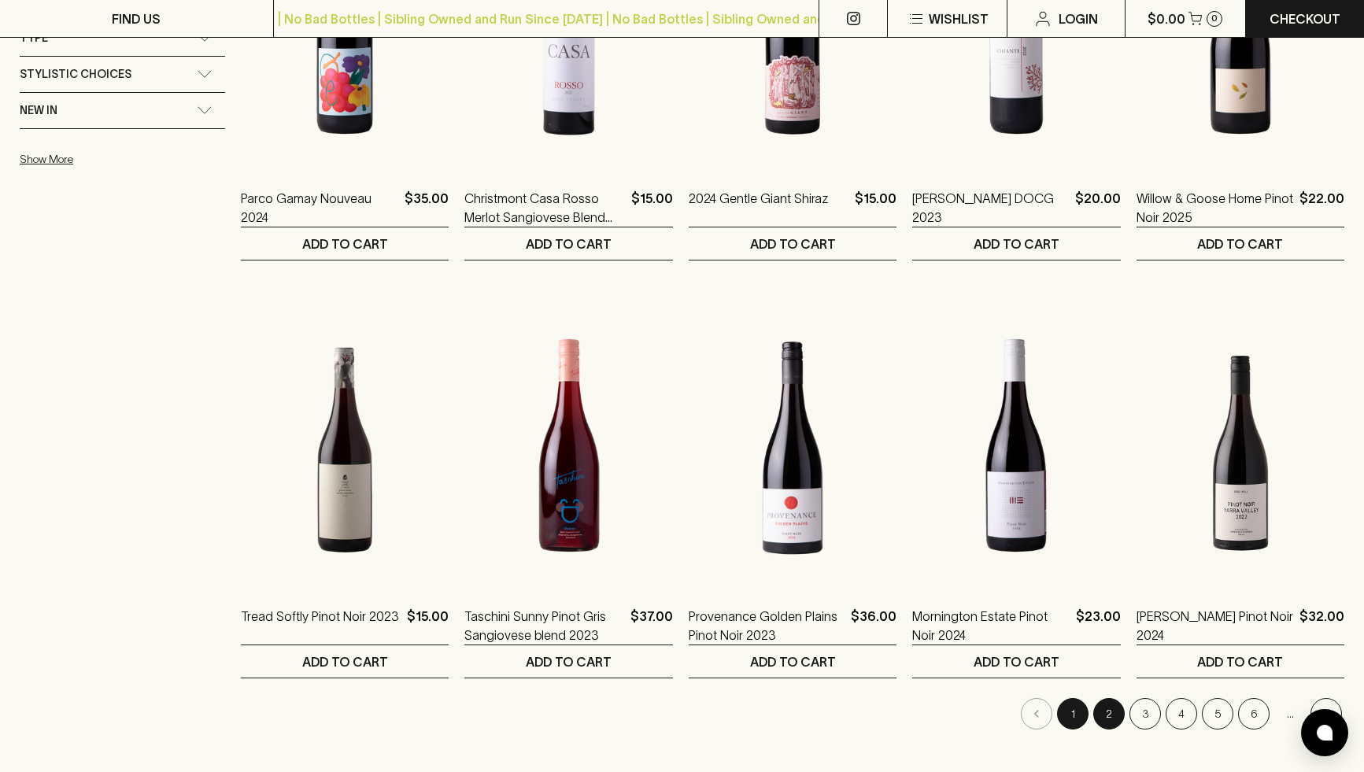
click at [1104, 715] on button "2" at bounding box center [1108, 713] width 31 height 31
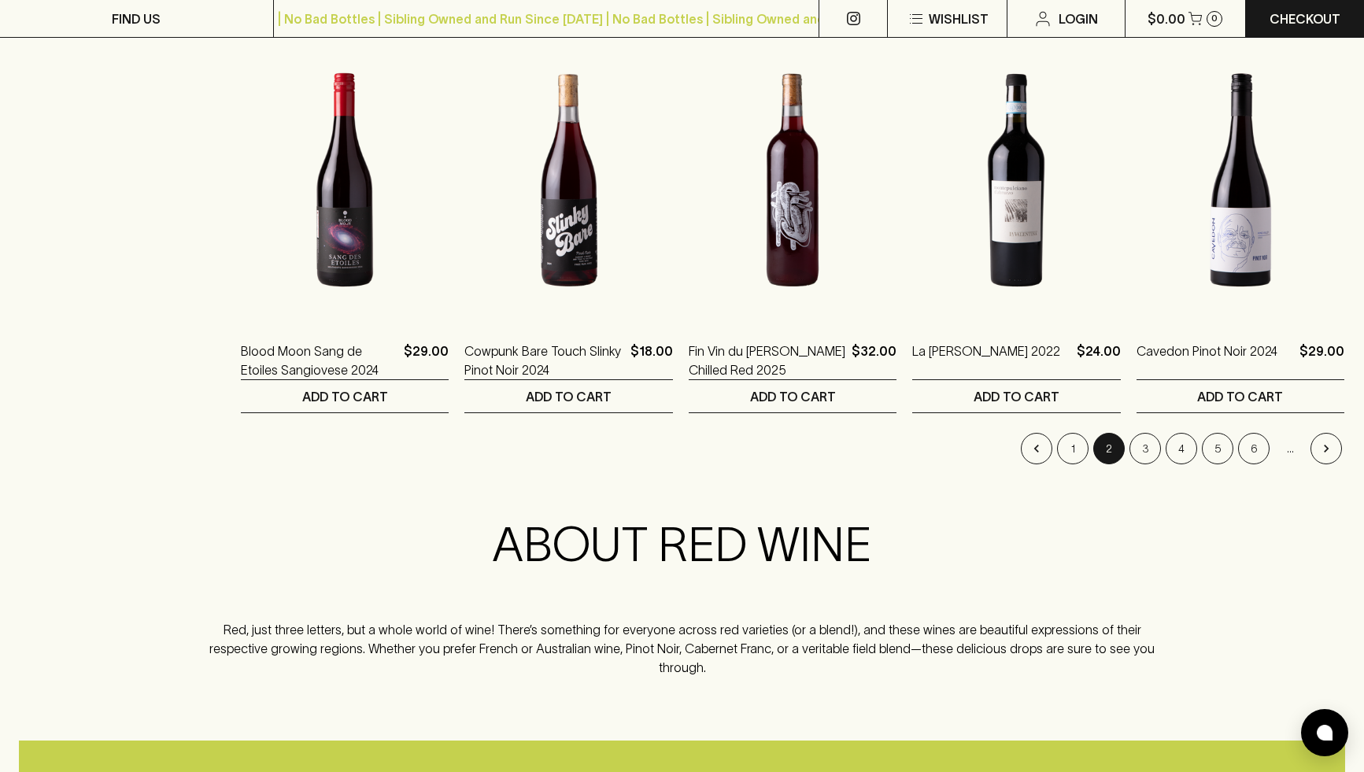
scroll to position [1572, 0]
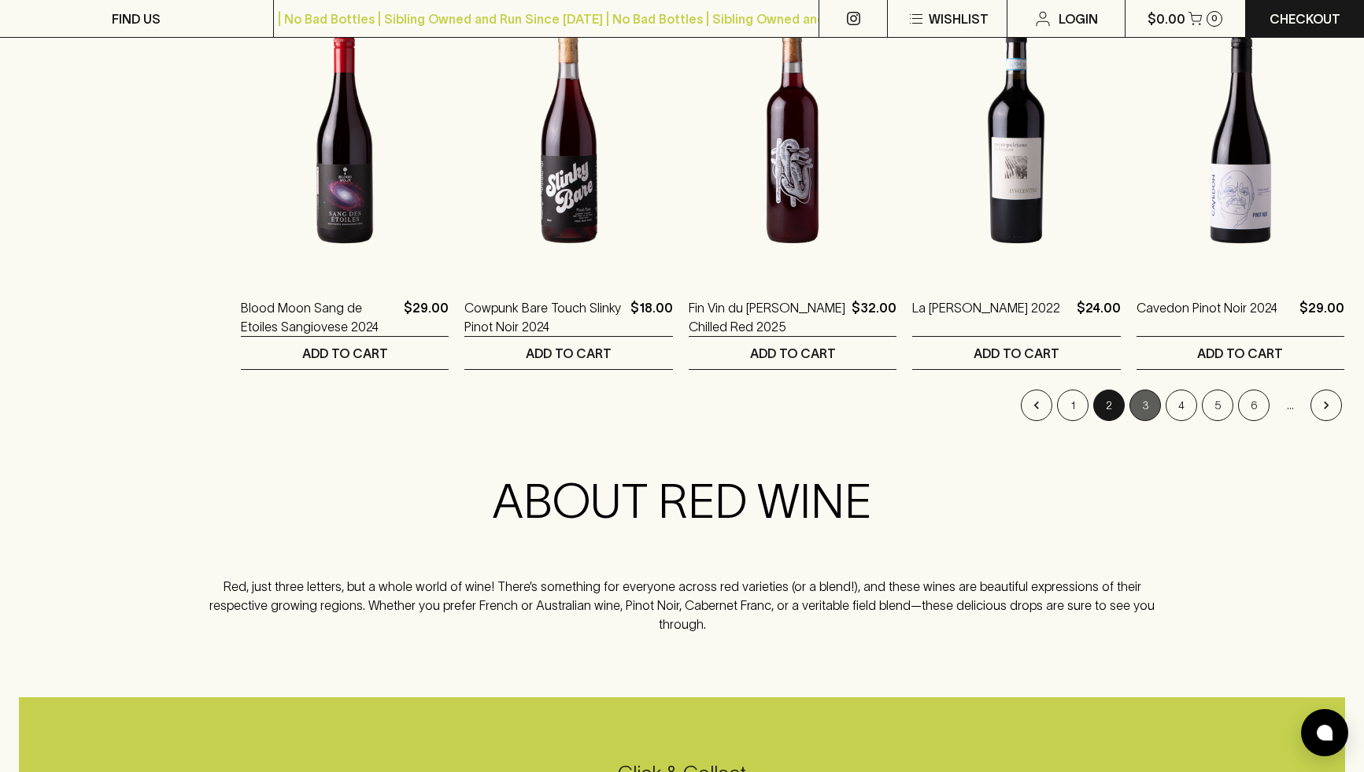
click at [1141, 407] on button "3" at bounding box center [1144, 405] width 31 height 31
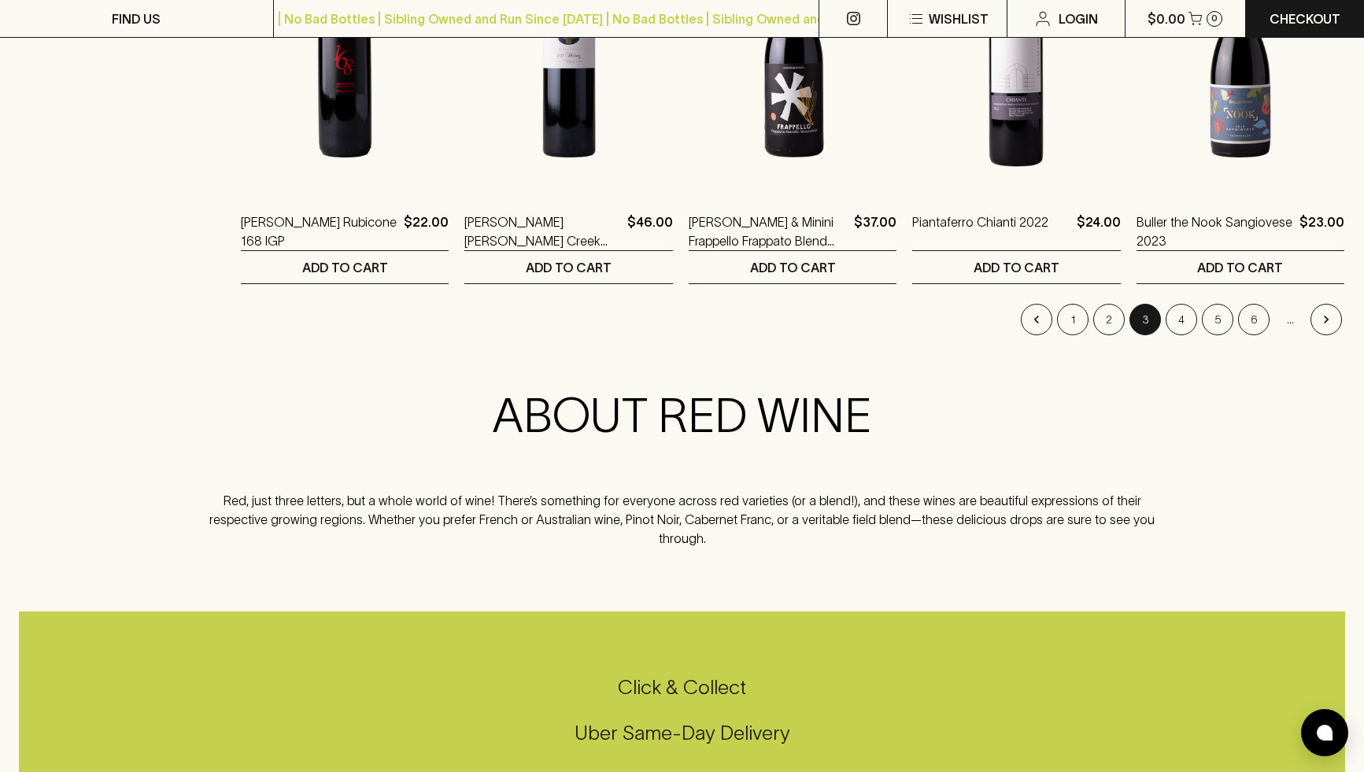
scroll to position [1662, 0]
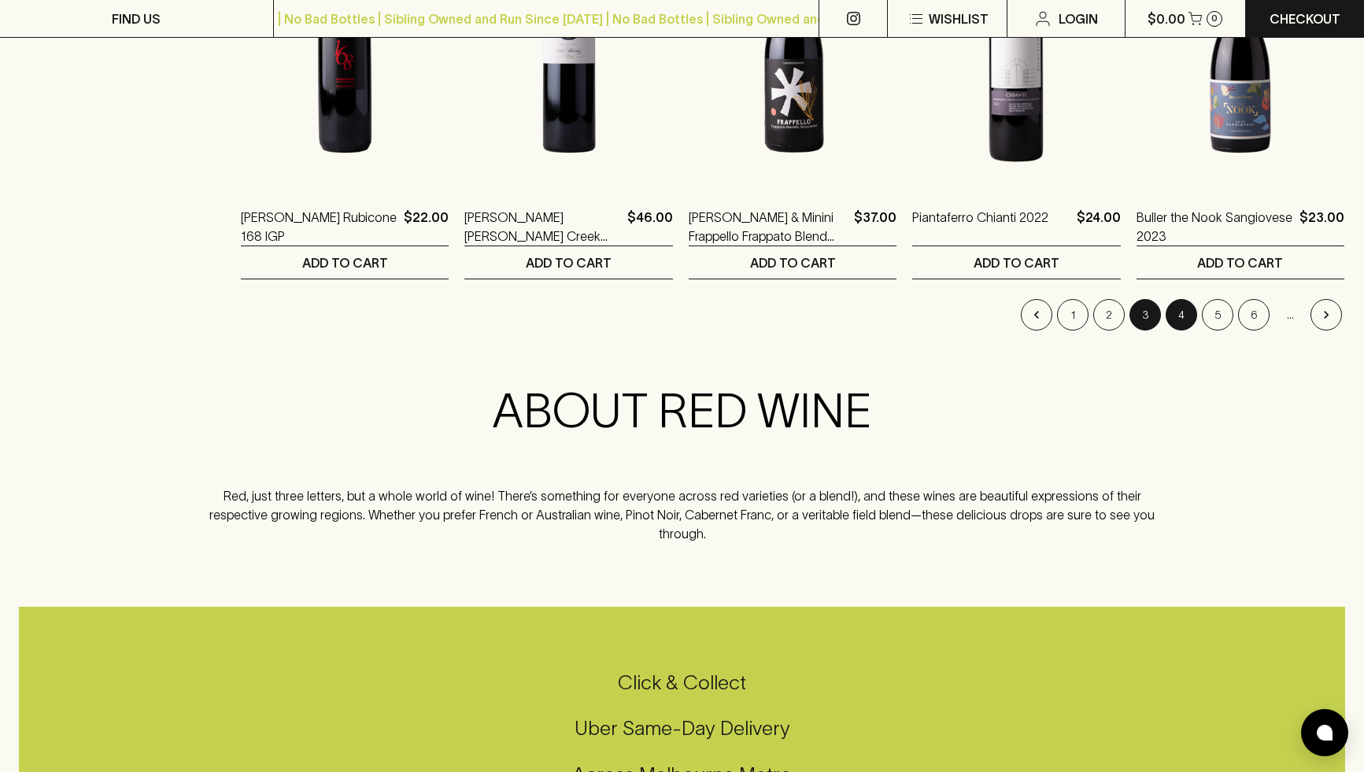
click at [1186, 312] on button "4" at bounding box center [1181, 314] width 31 height 31
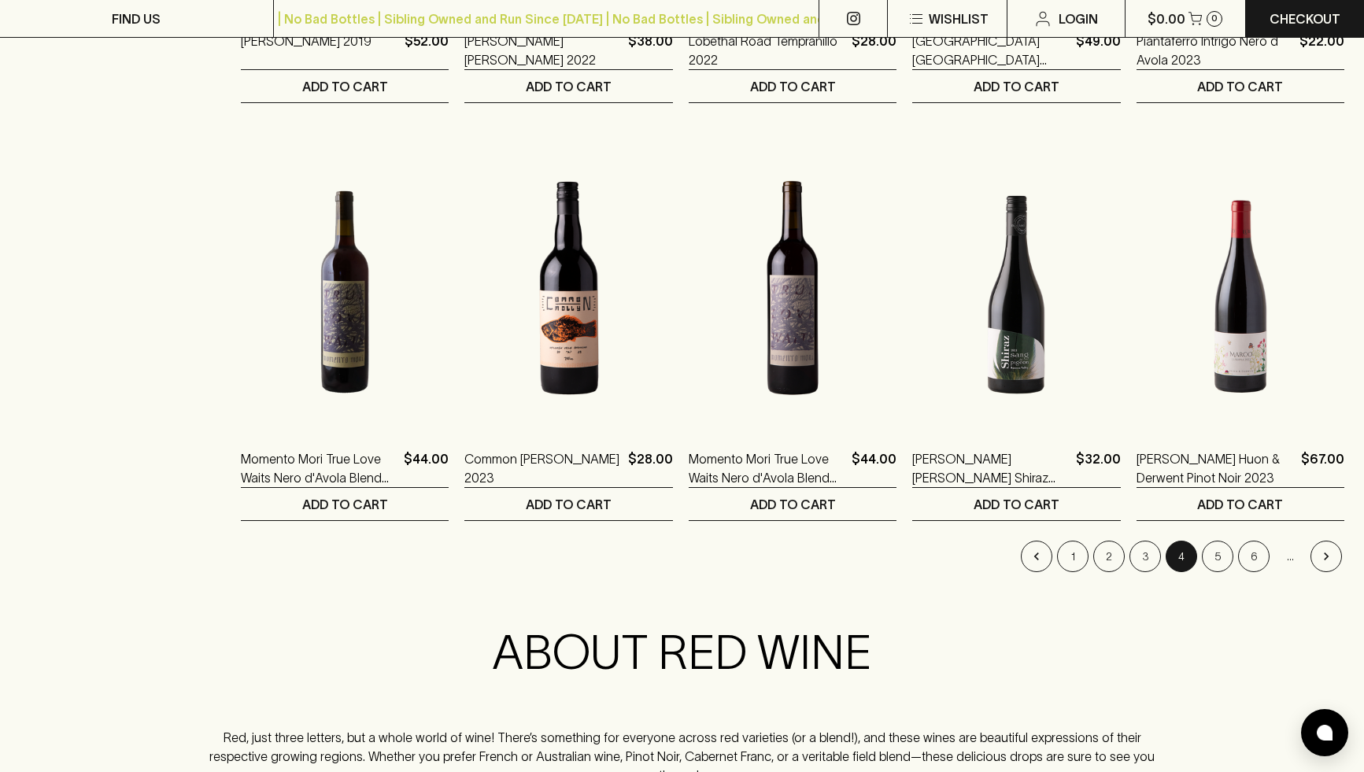
scroll to position [1422, 0]
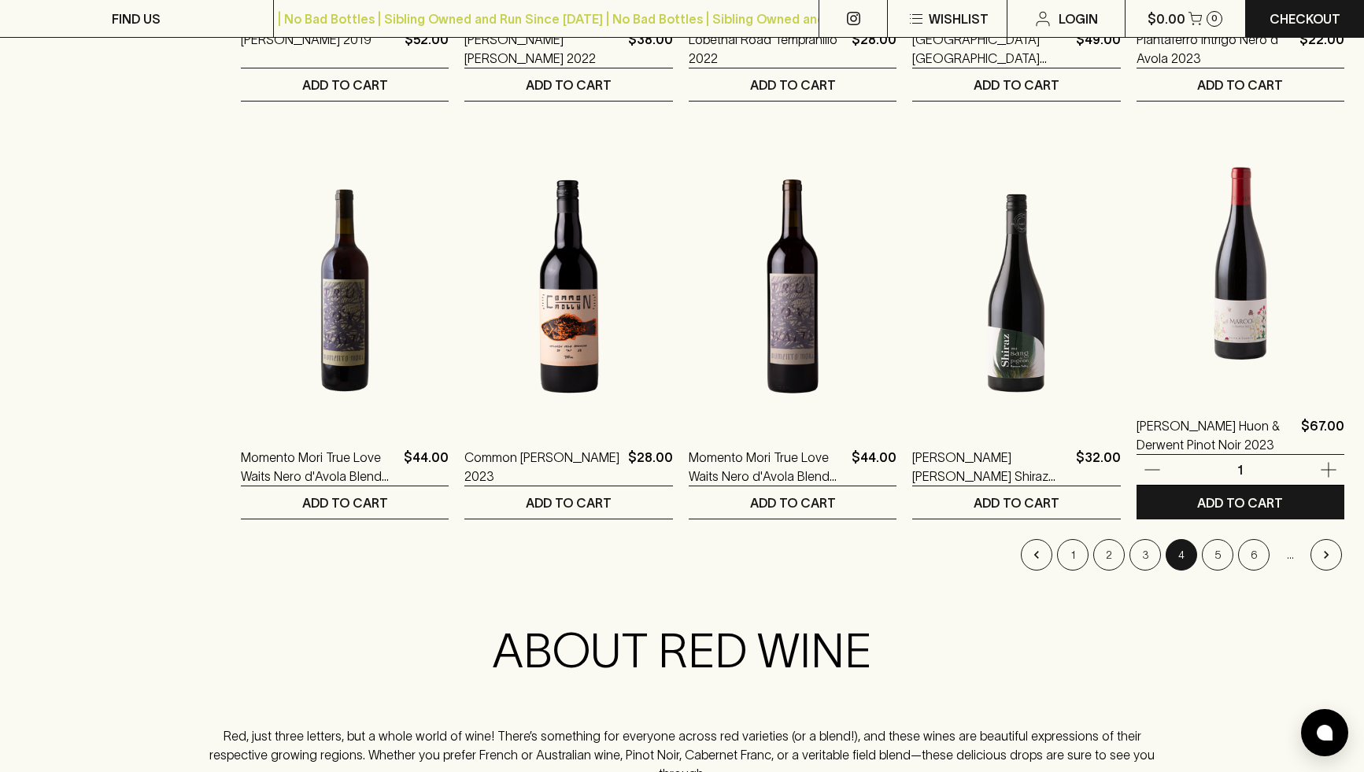
click at [1257, 333] on img at bounding box center [1240, 254] width 208 height 275
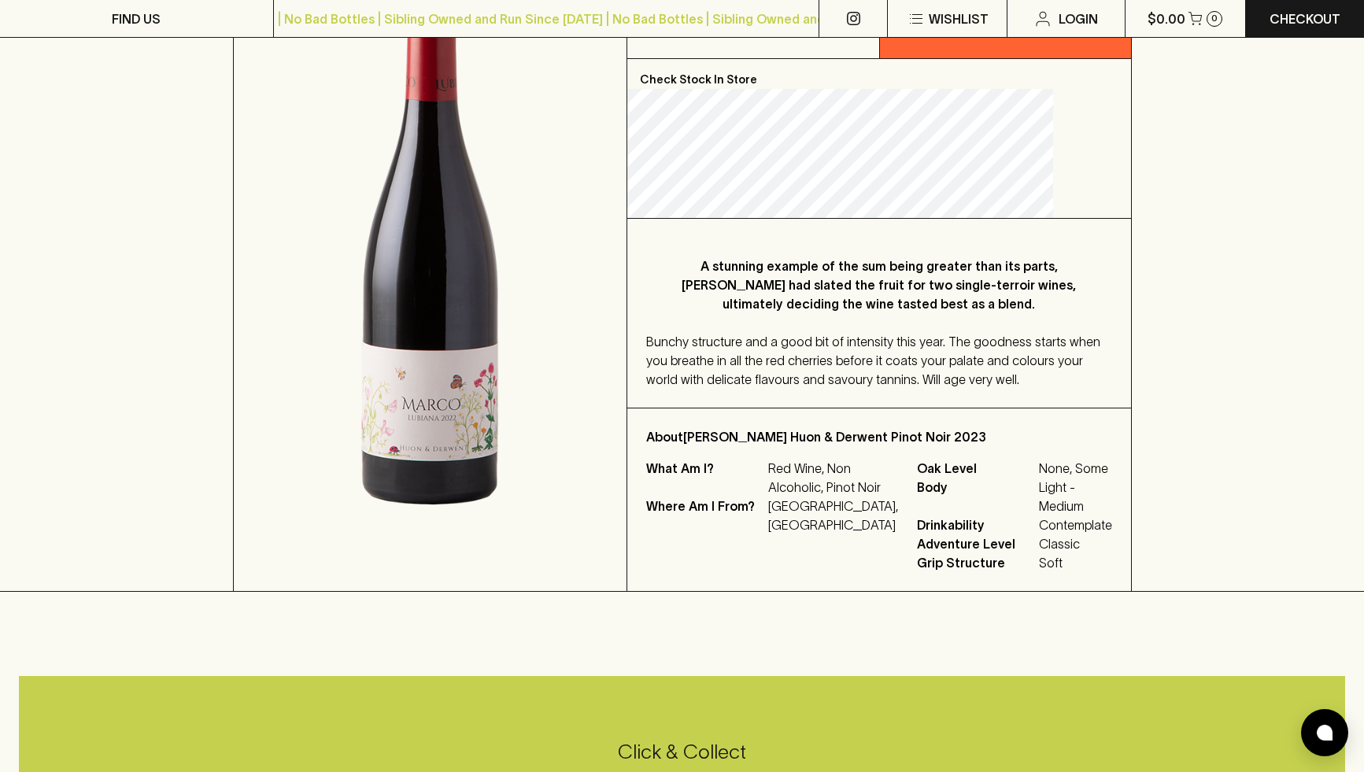
scroll to position [277, 0]
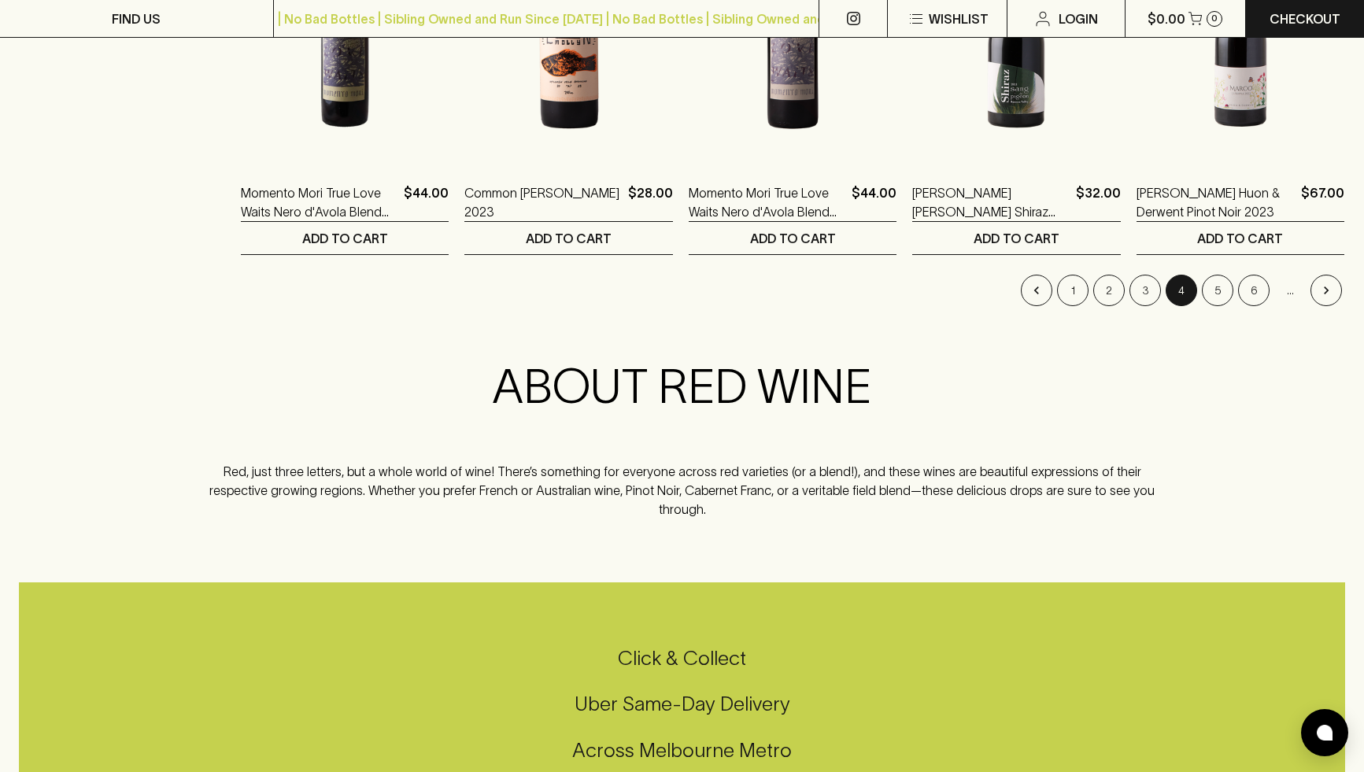
scroll to position [1727, 0]
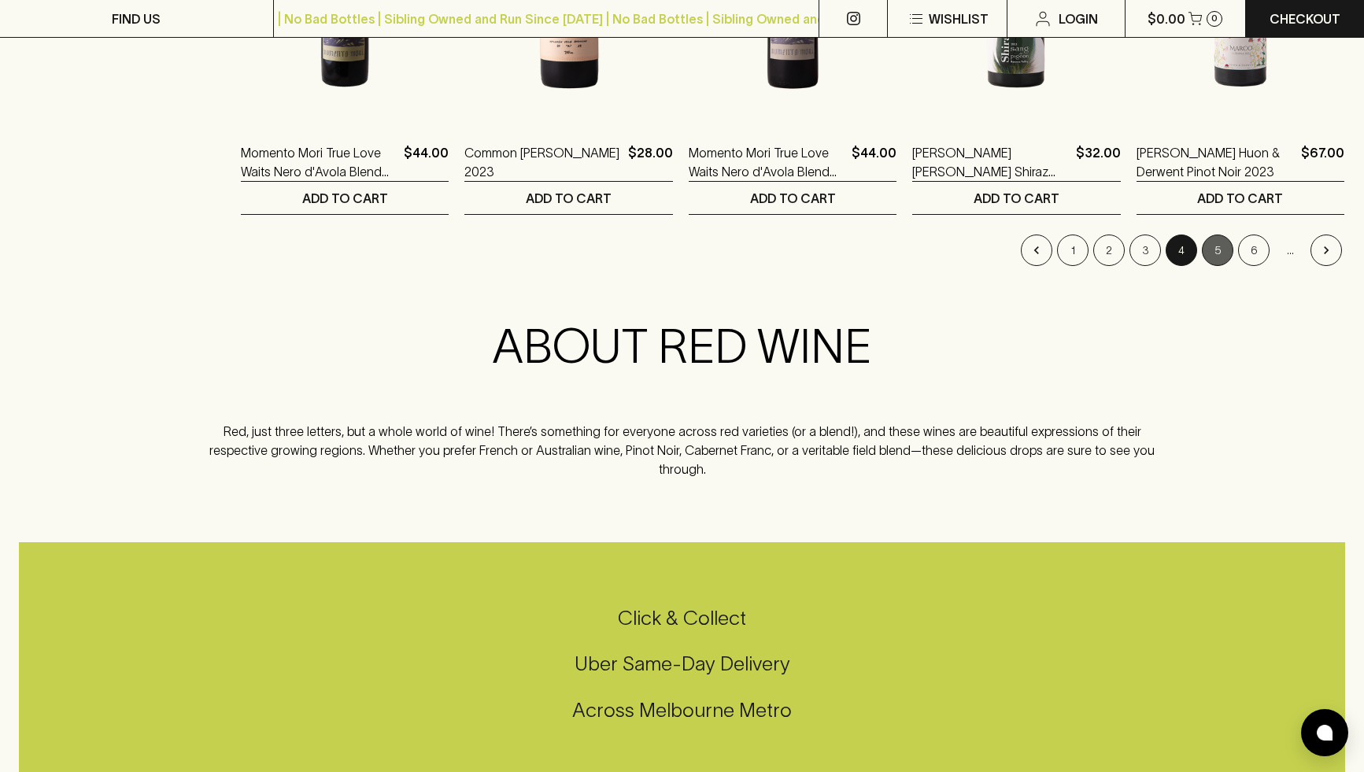
click at [1221, 260] on button "5" at bounding box center [1217, 250] width 31 height 31
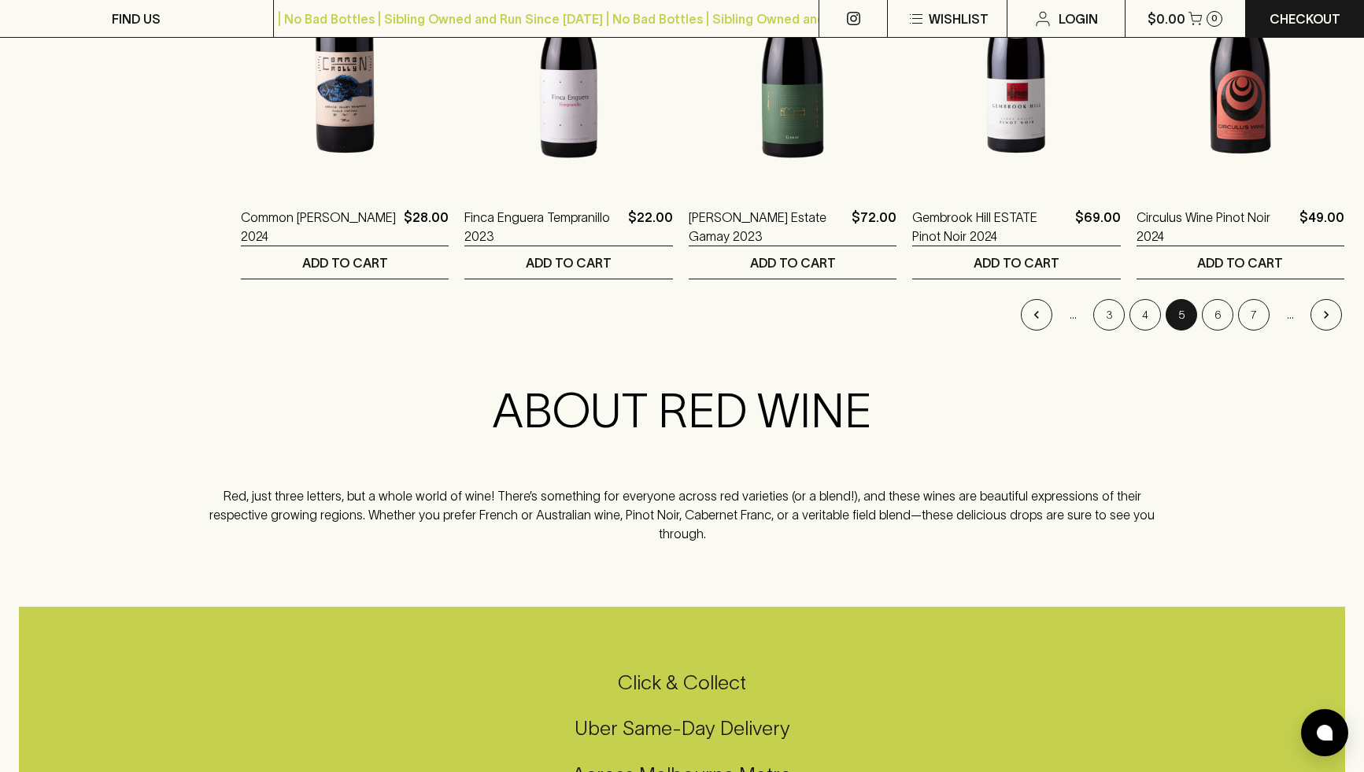
scroll to position [1712, 0]
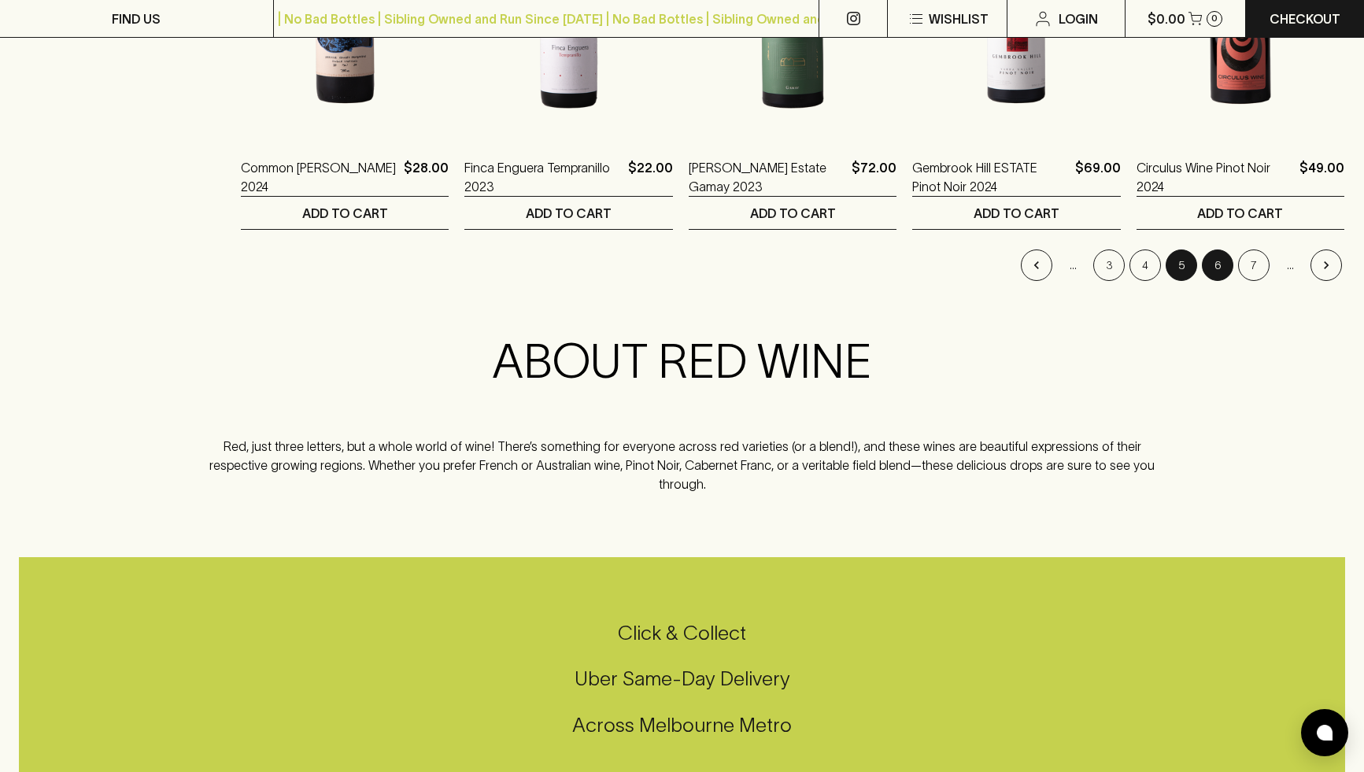
click at [1221, 264] on button "6" at bounding box center [1217, 264] width 31 height 31
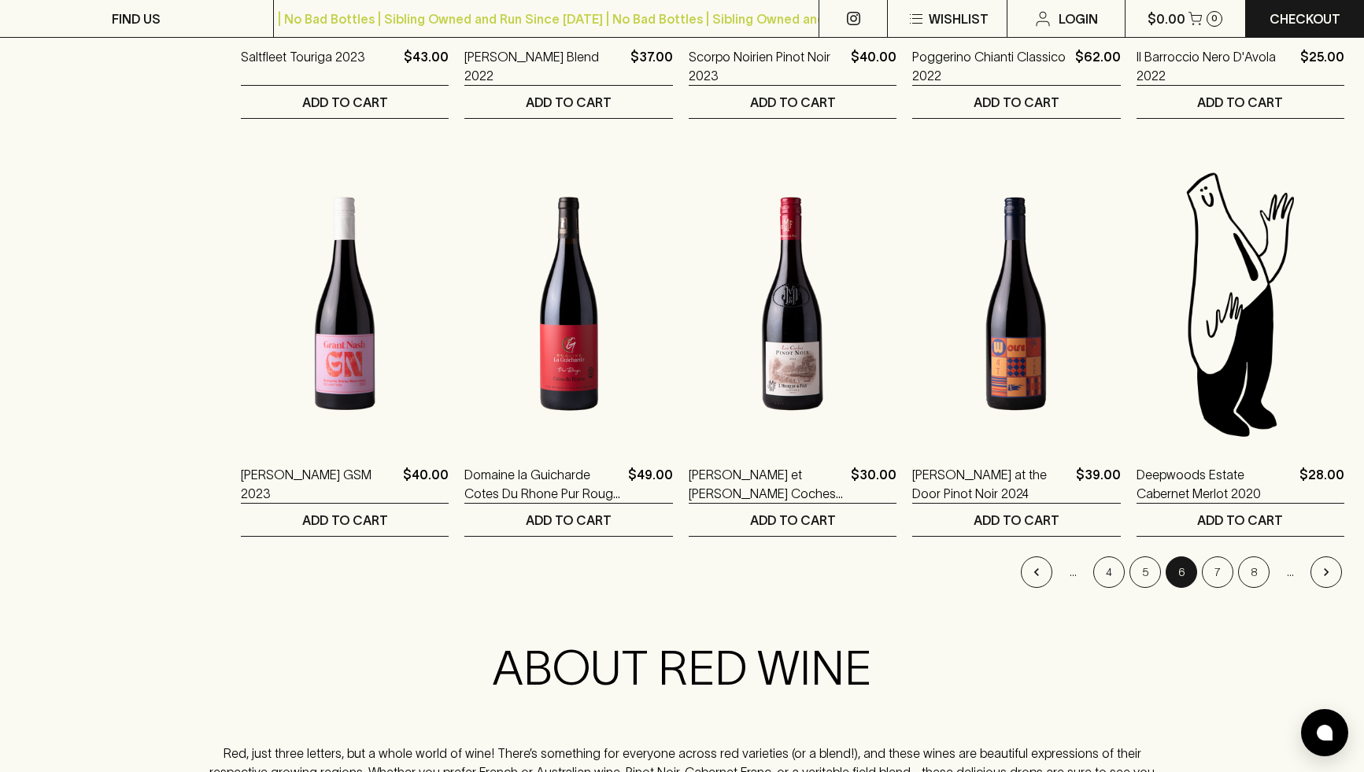
scroll to position [1462, 0]
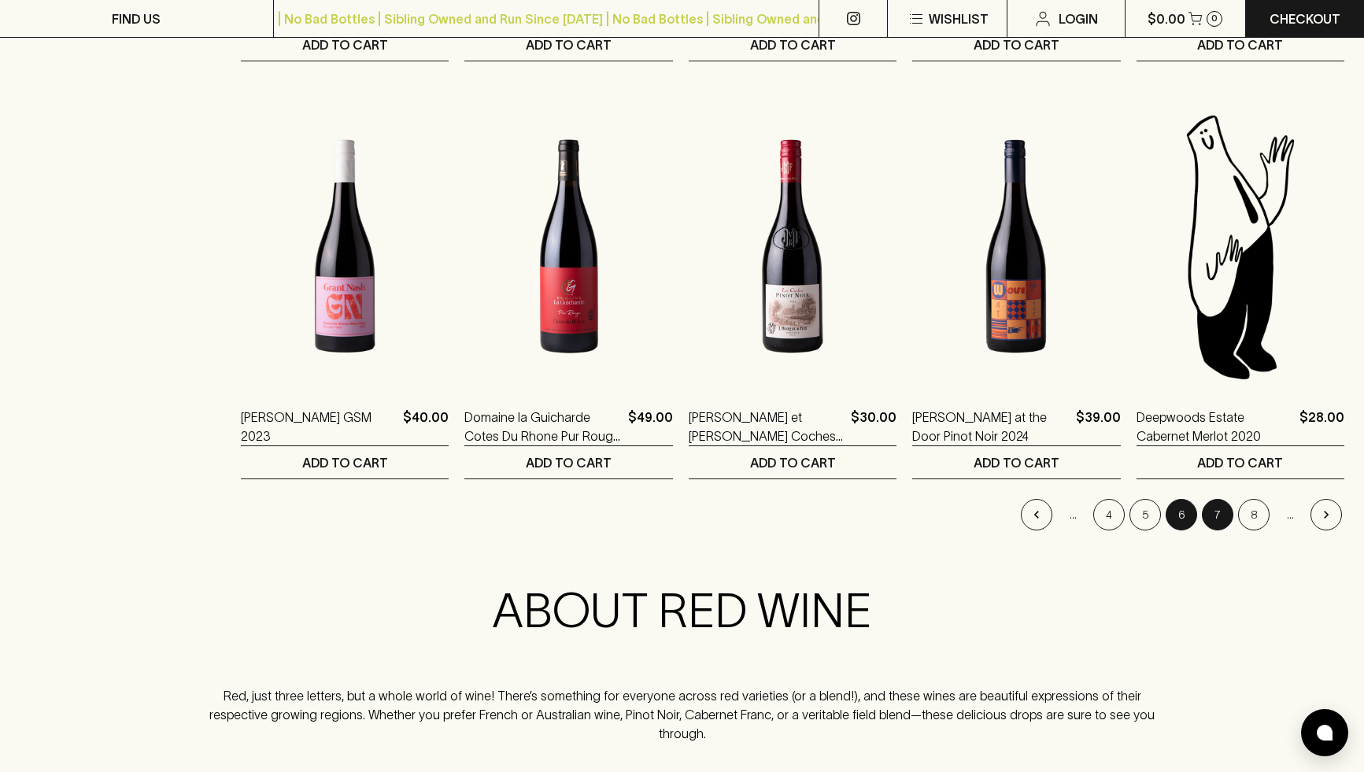
click at [1215, 524] on button "7" at bounding box center [1217, 514] width 31 height 31
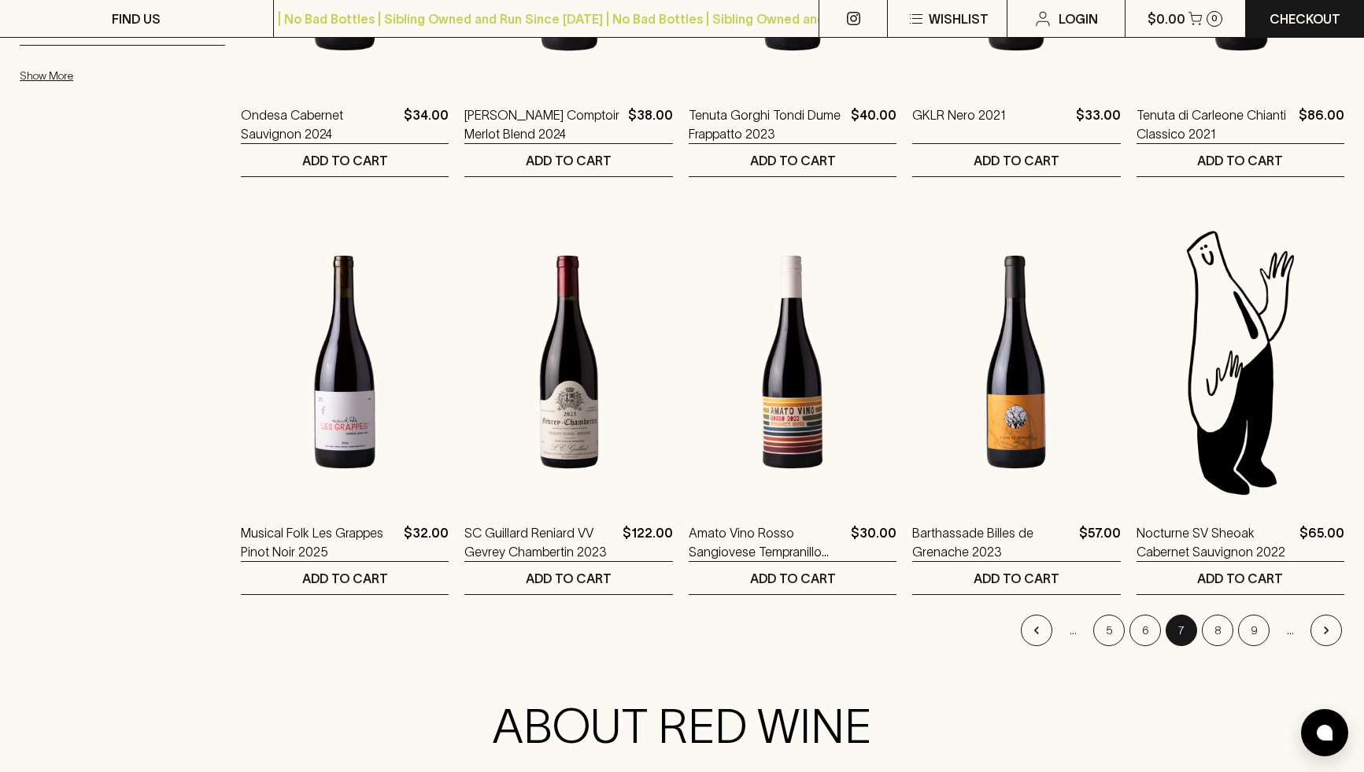
scroll to position [1411, 0]
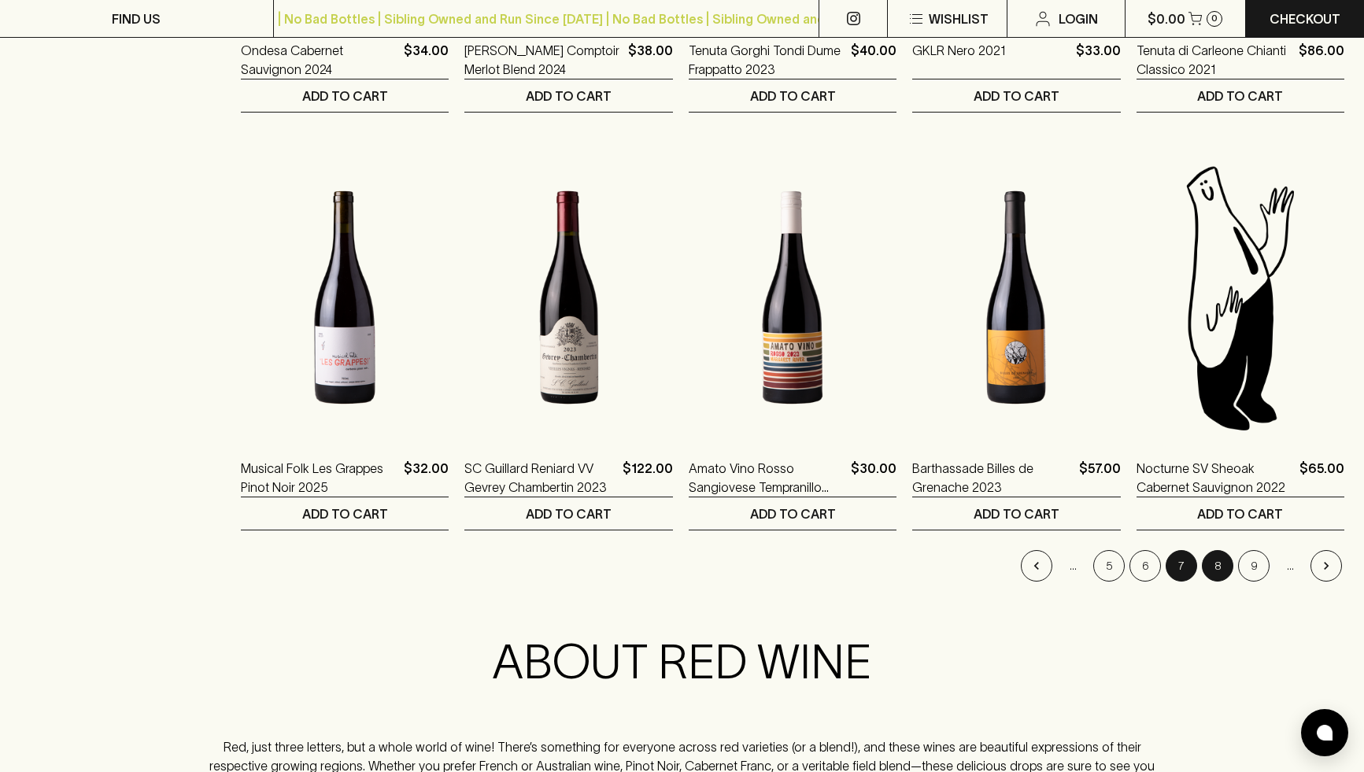
click at [1221, 562] on button "8" at bounding box center [1217, 565] width 31 height 31
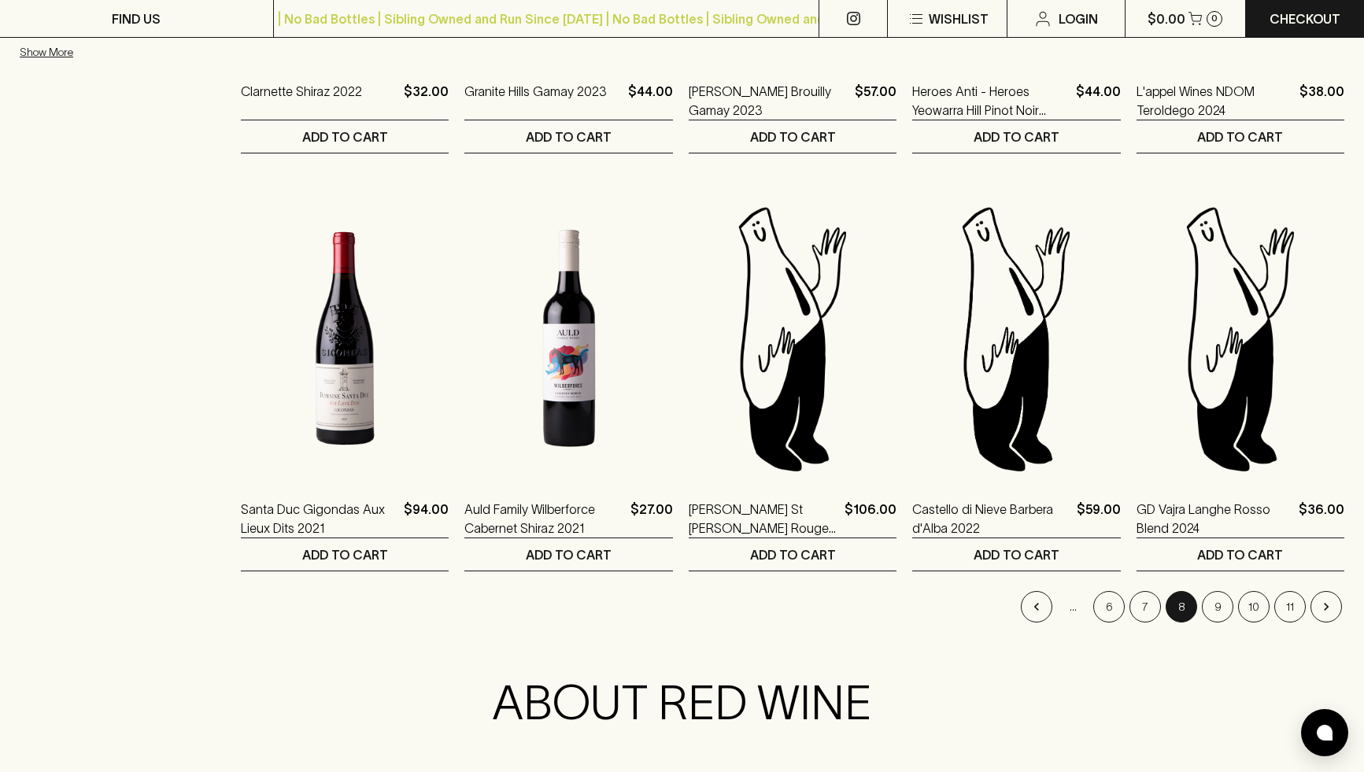
scroll to position [1453, 0]
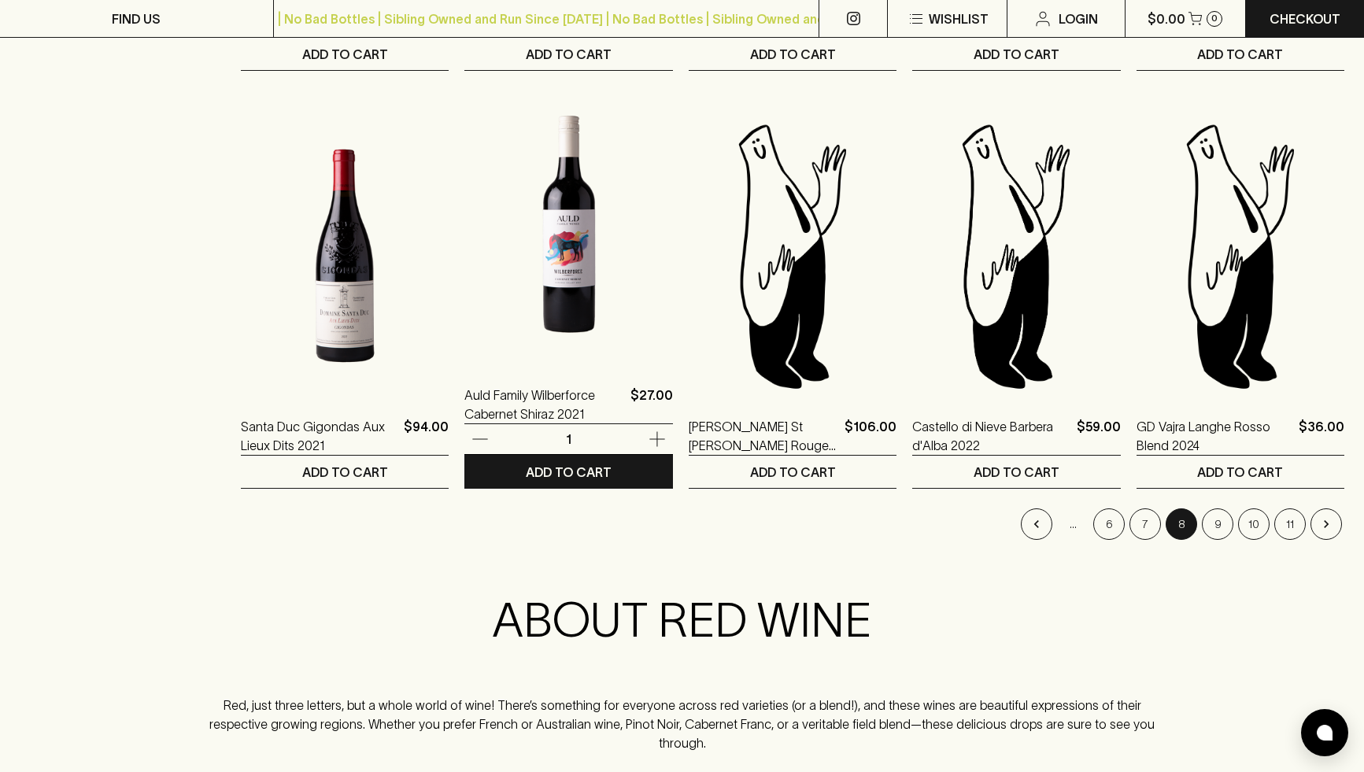
click at [565, 309] on img at bounding box center [568, 224] width 208 height 275
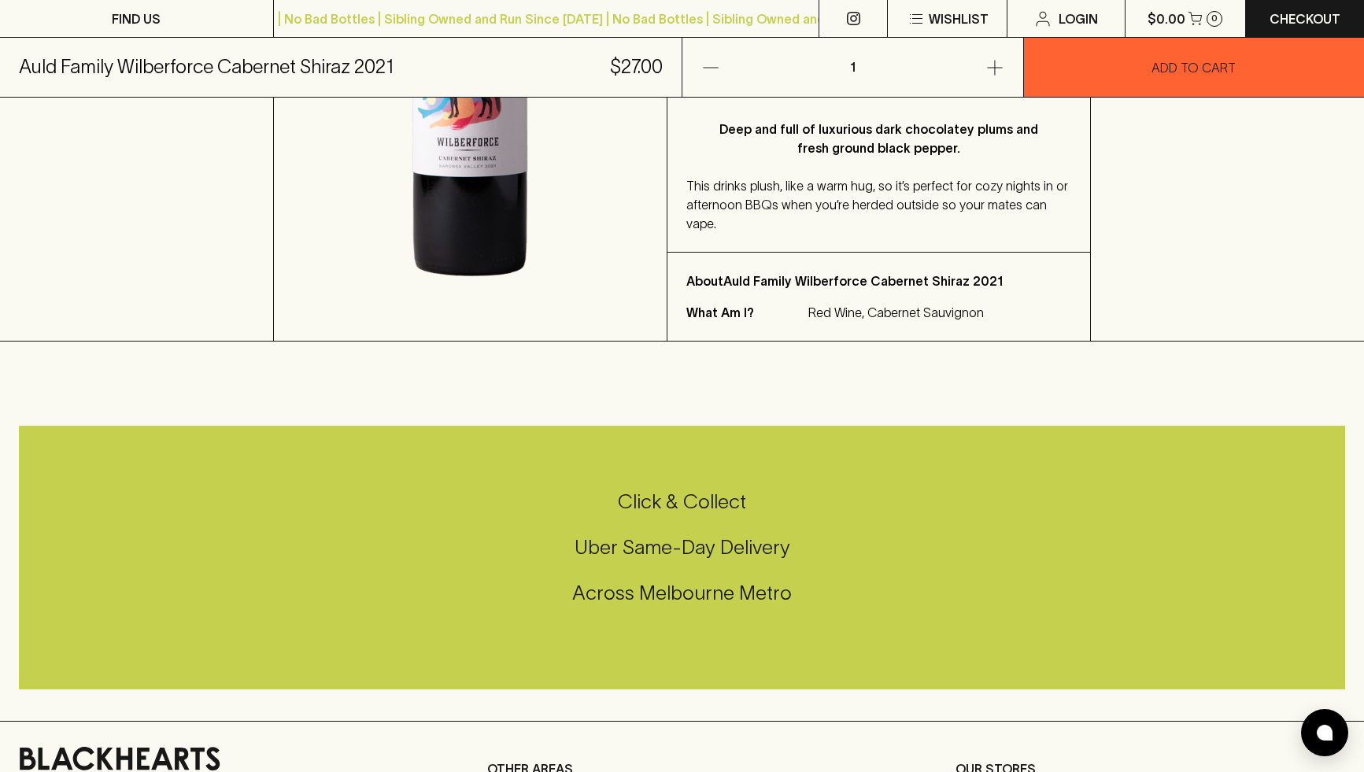
scroll to position [427, 0]
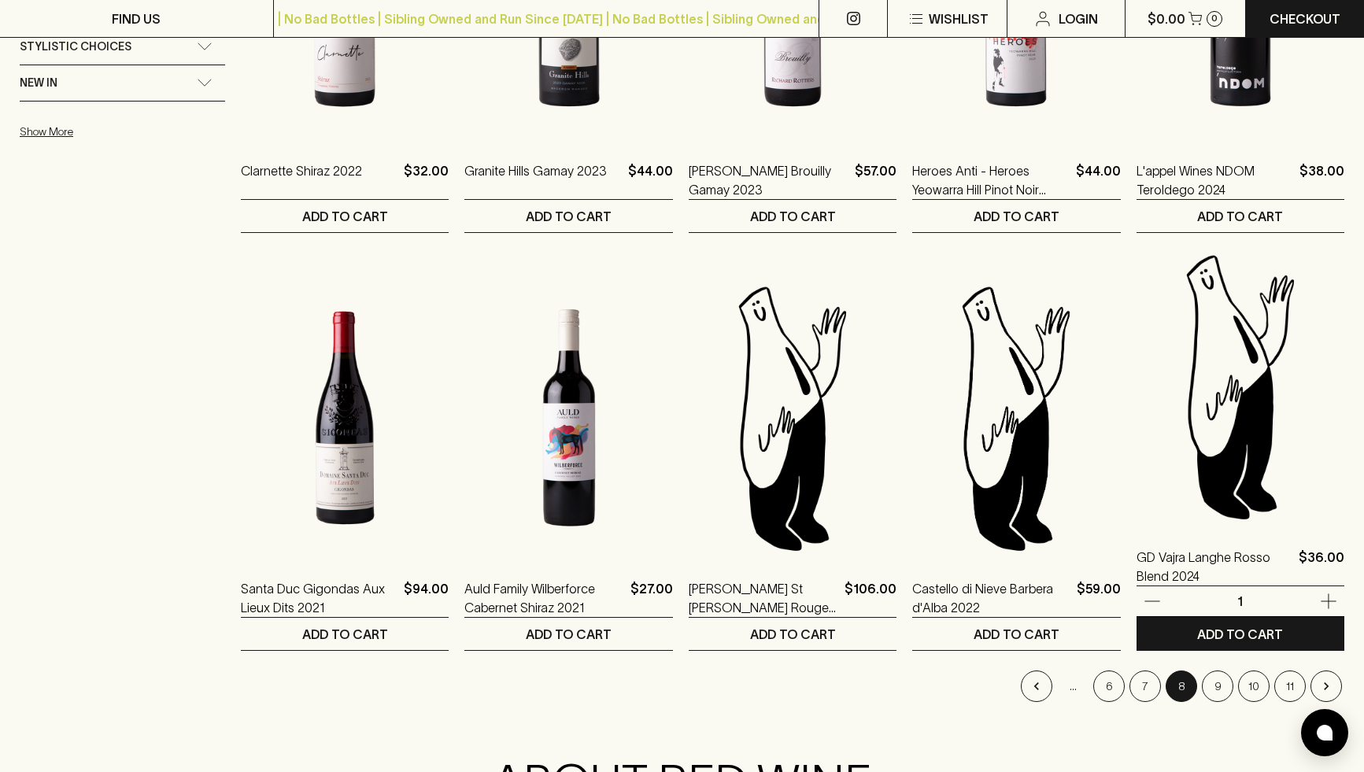
scroll to position [1401, 0]
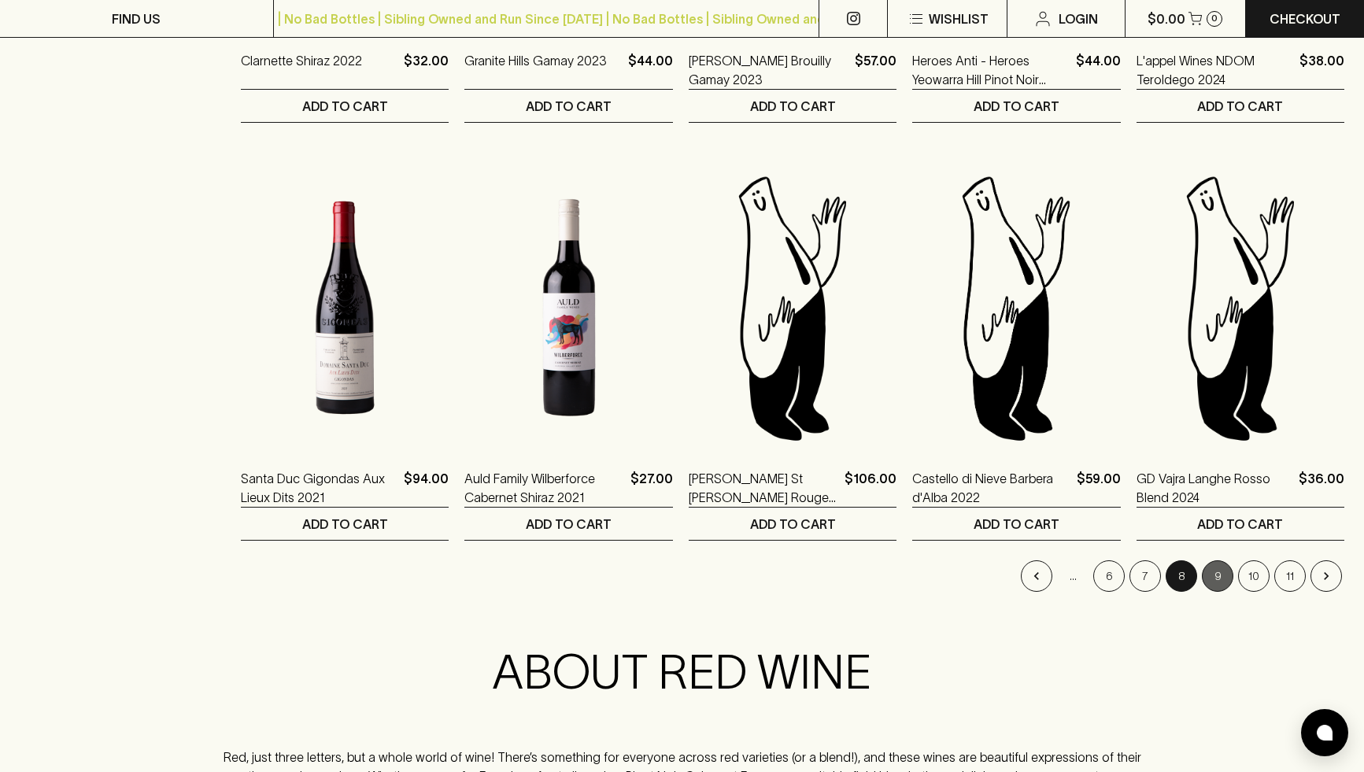
click at [1225, 575] on button "9" at bounding box center [1217, 575] width 31 height 31
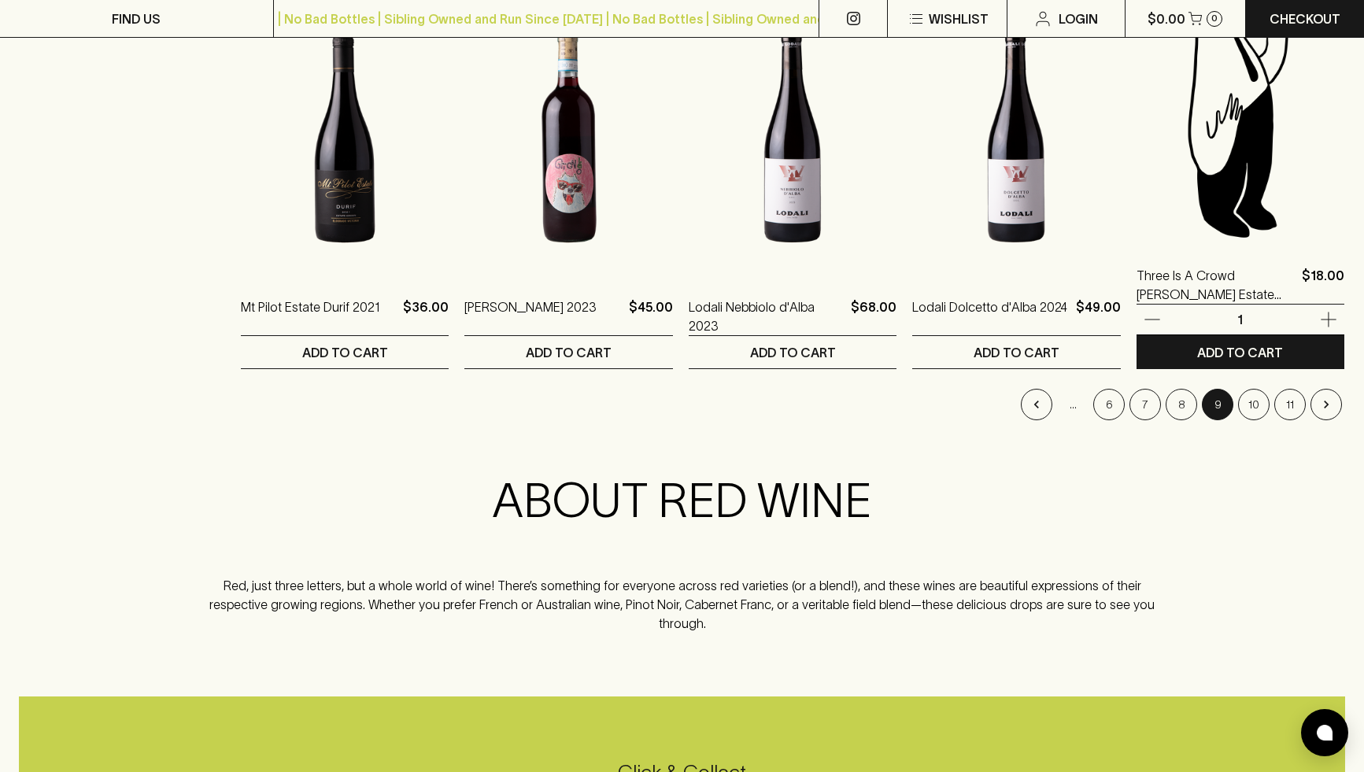
scroll to position [1591, 0]
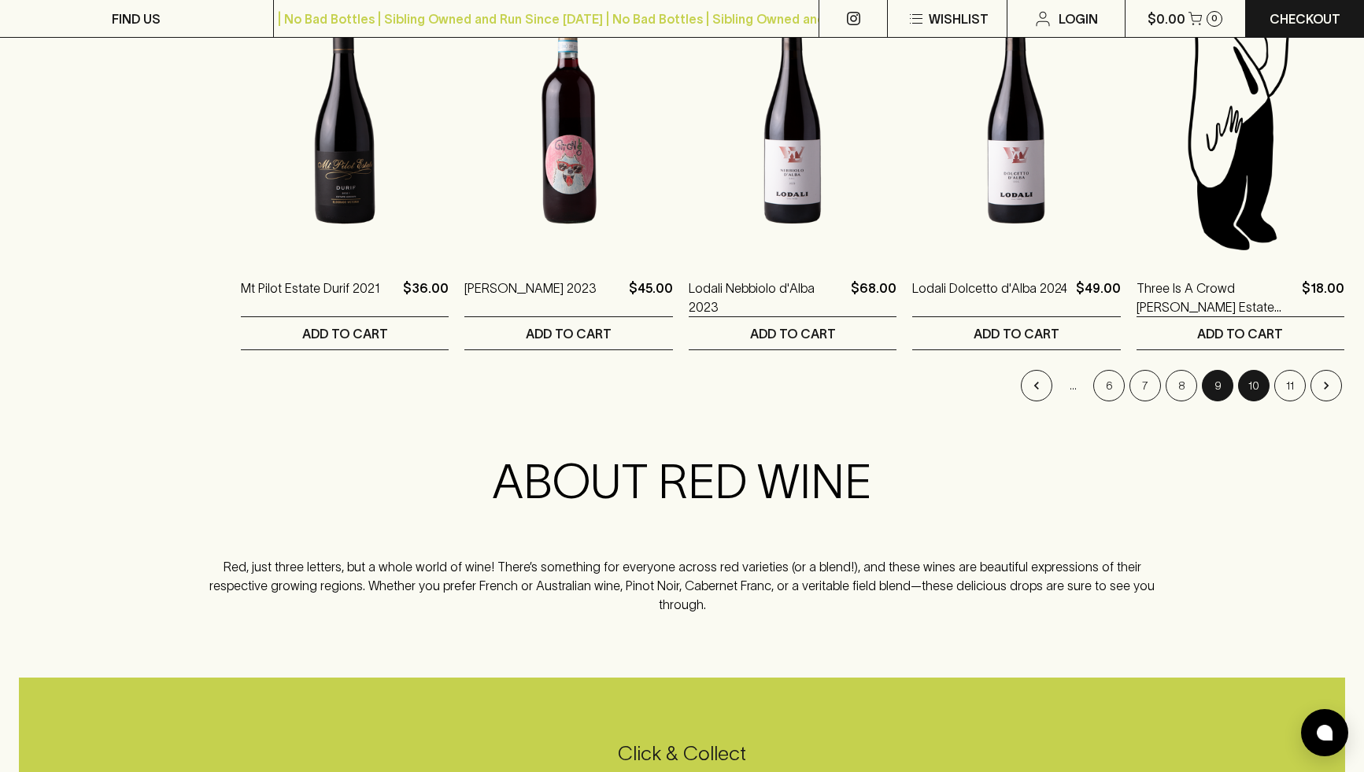
click at [1251, 381] on button "10" at bounding box center [1253, 385] width 31 height 31
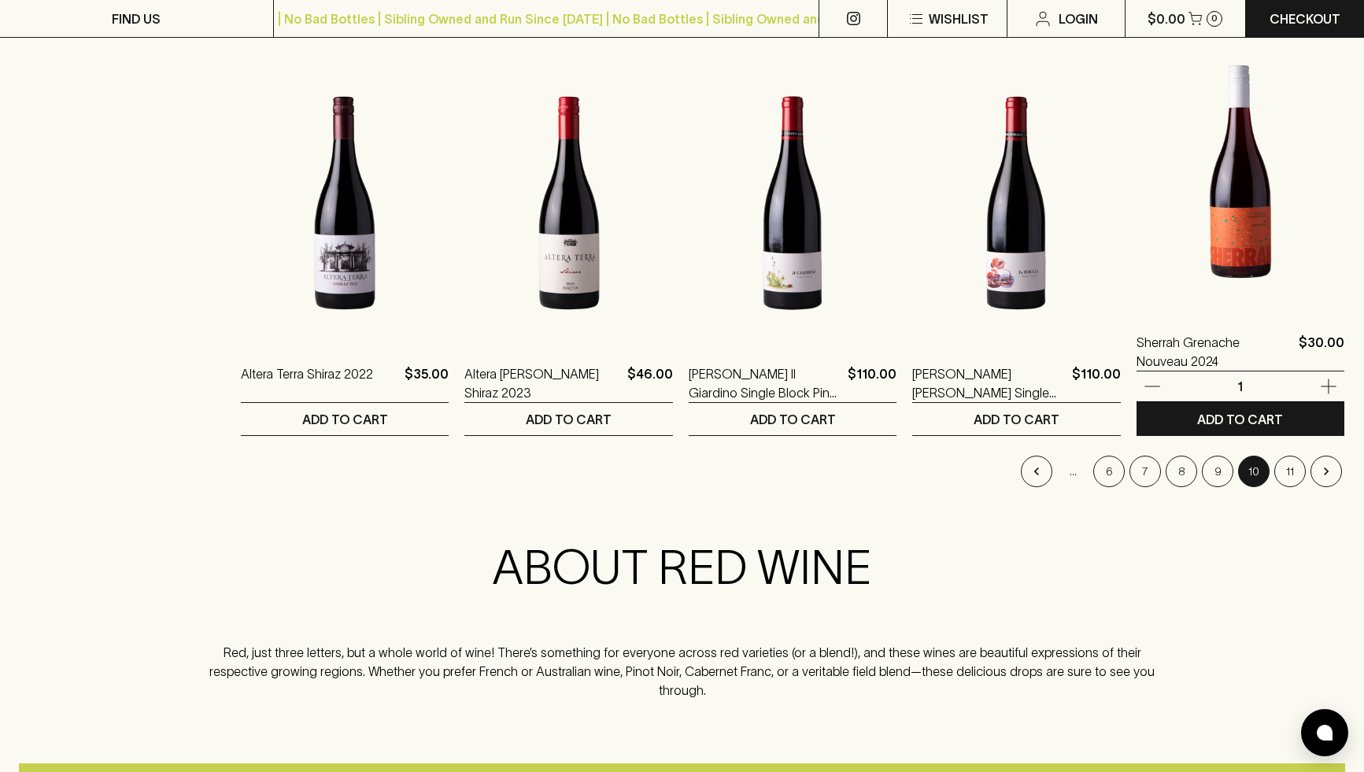
scroll to position [1510, 0]
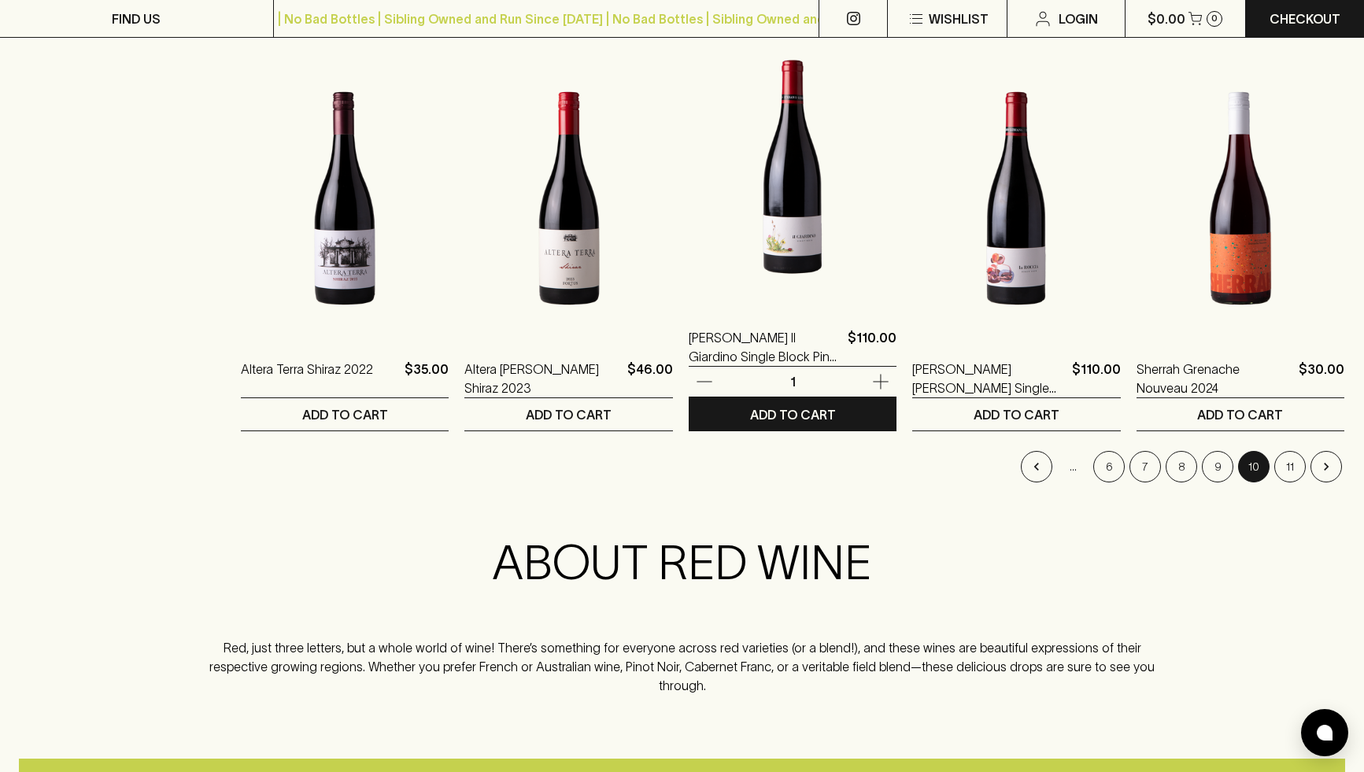
click at [782, 266] on img at bounding box center [793, 166] width 208 height 275
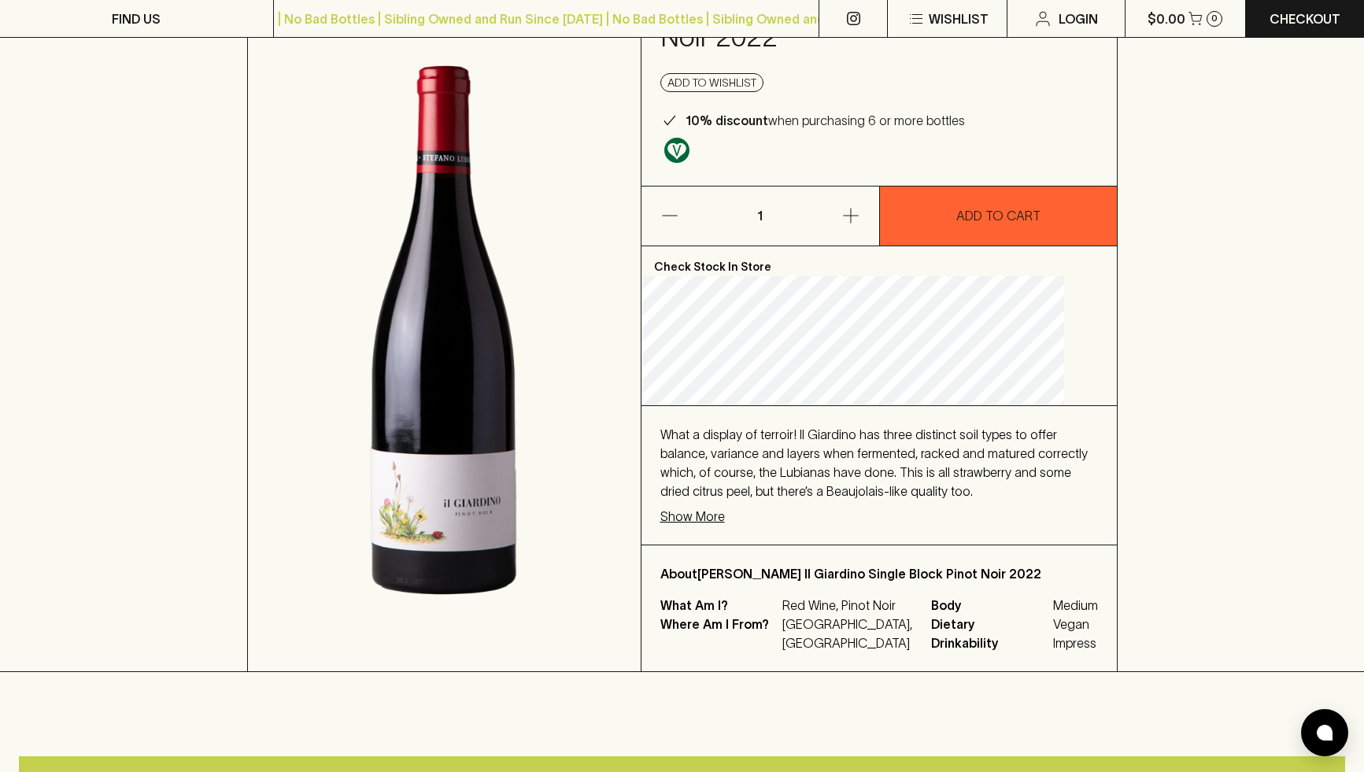
scroll to position [174, 0]
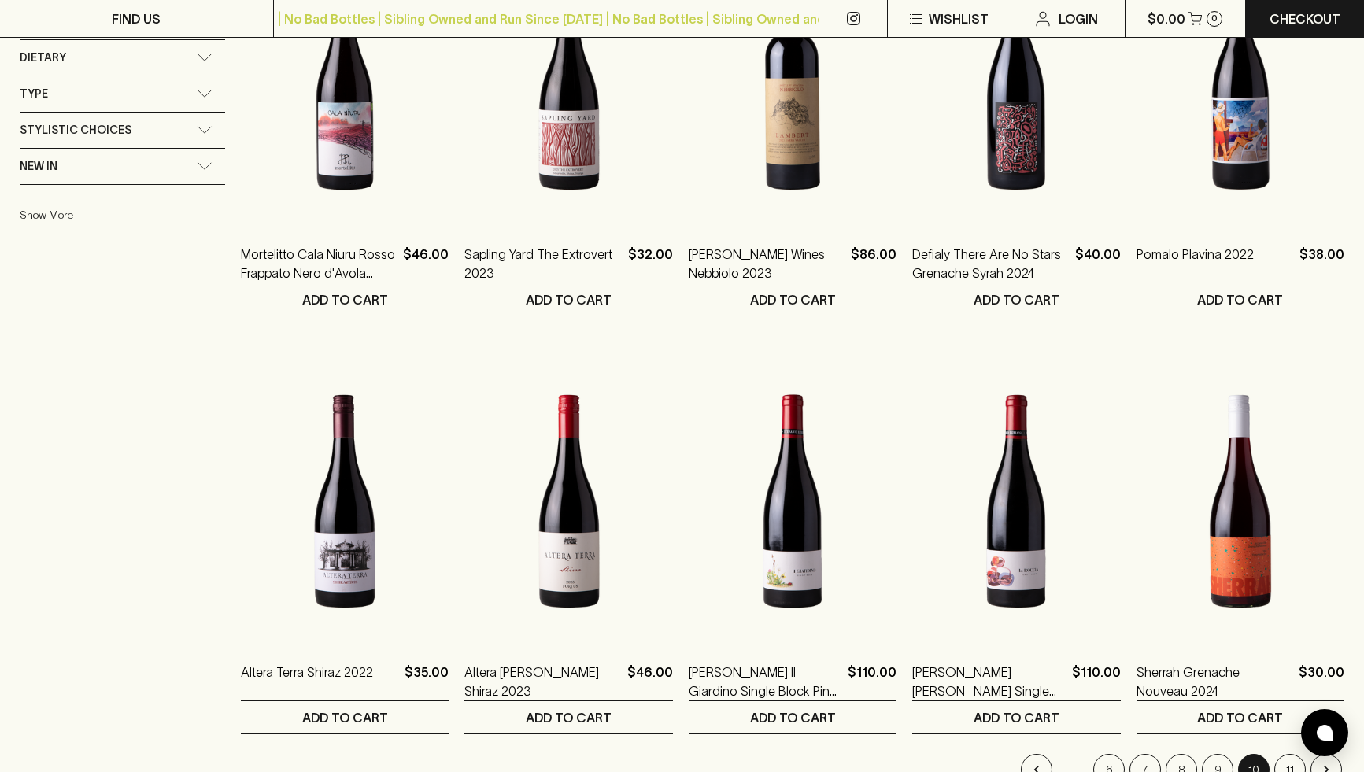
scroll to position [1747, 0]
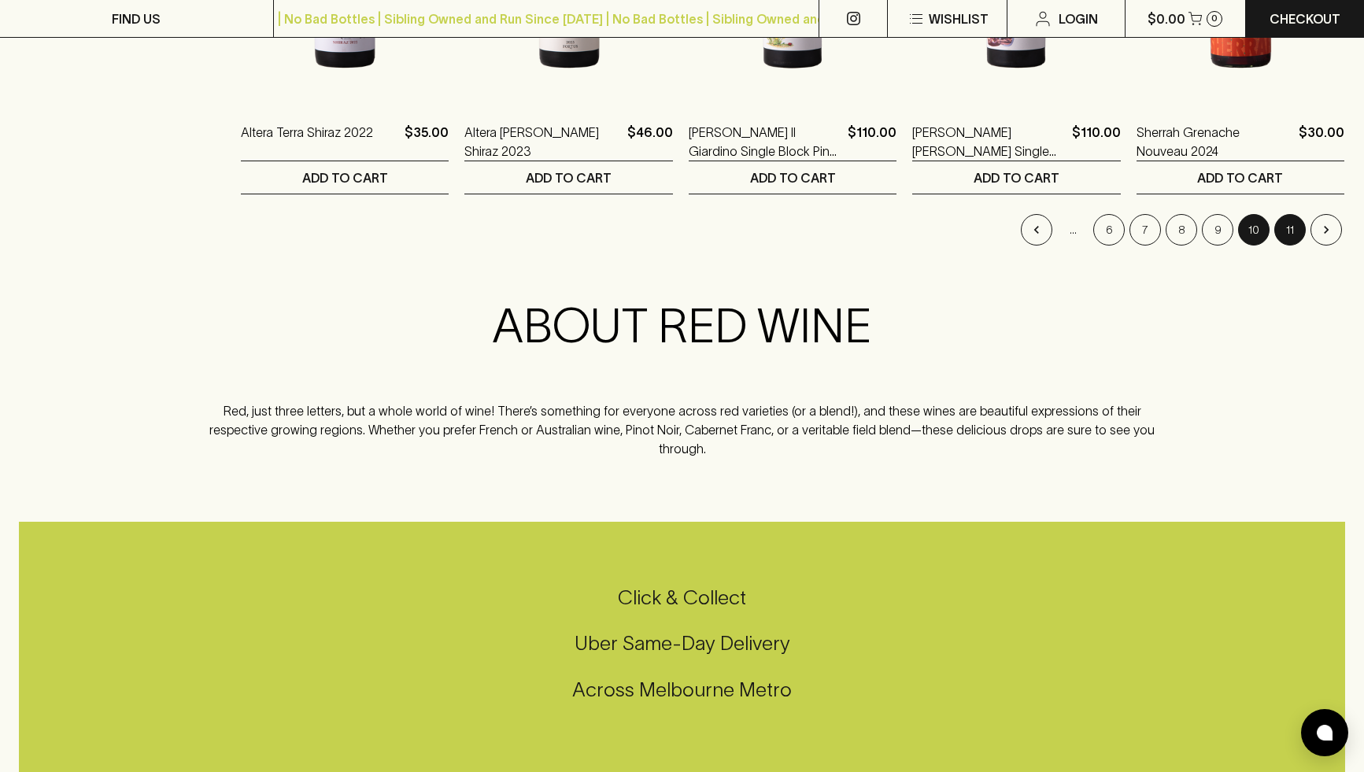
click at [1292, 224] on button "11" at bounding box center [1289, 229] width 31 height 31
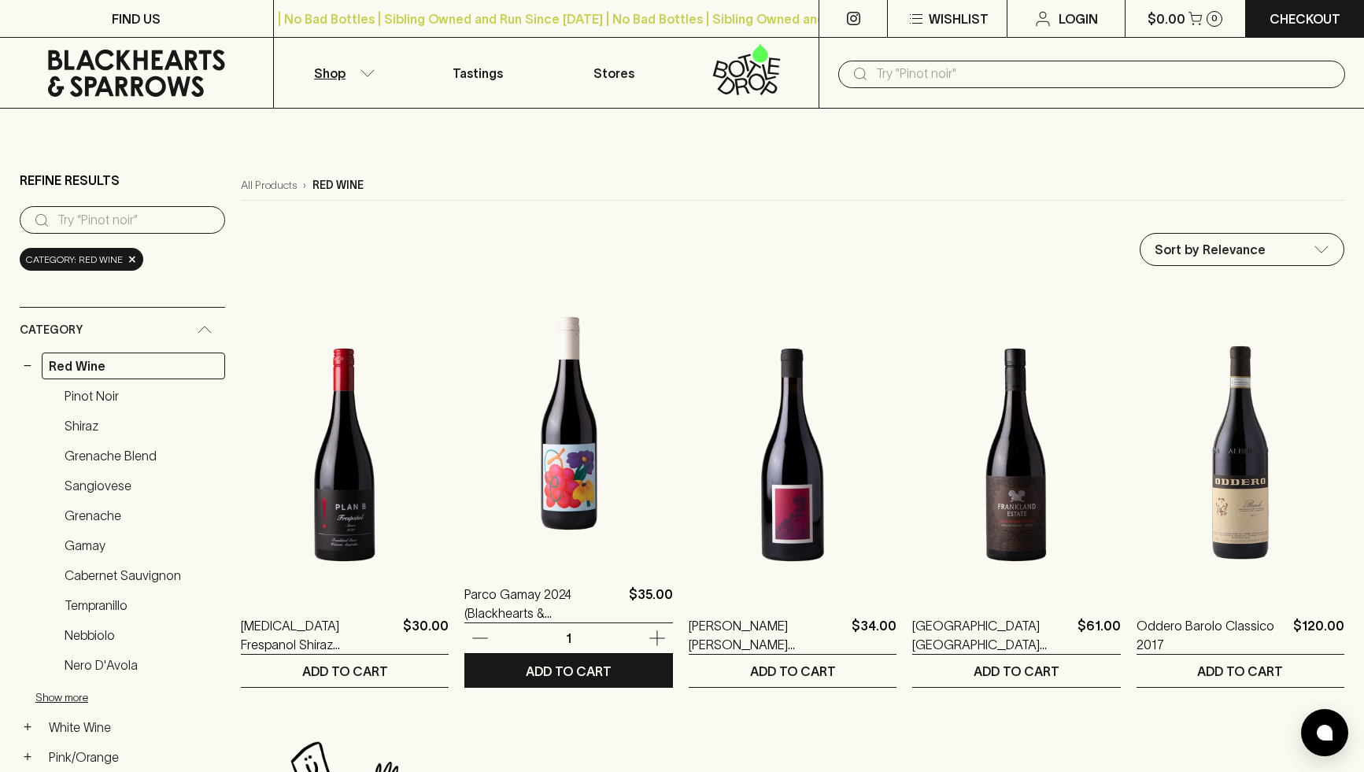
click at [590, 523] on img at bounding box center [568, 423] width 208 height 275
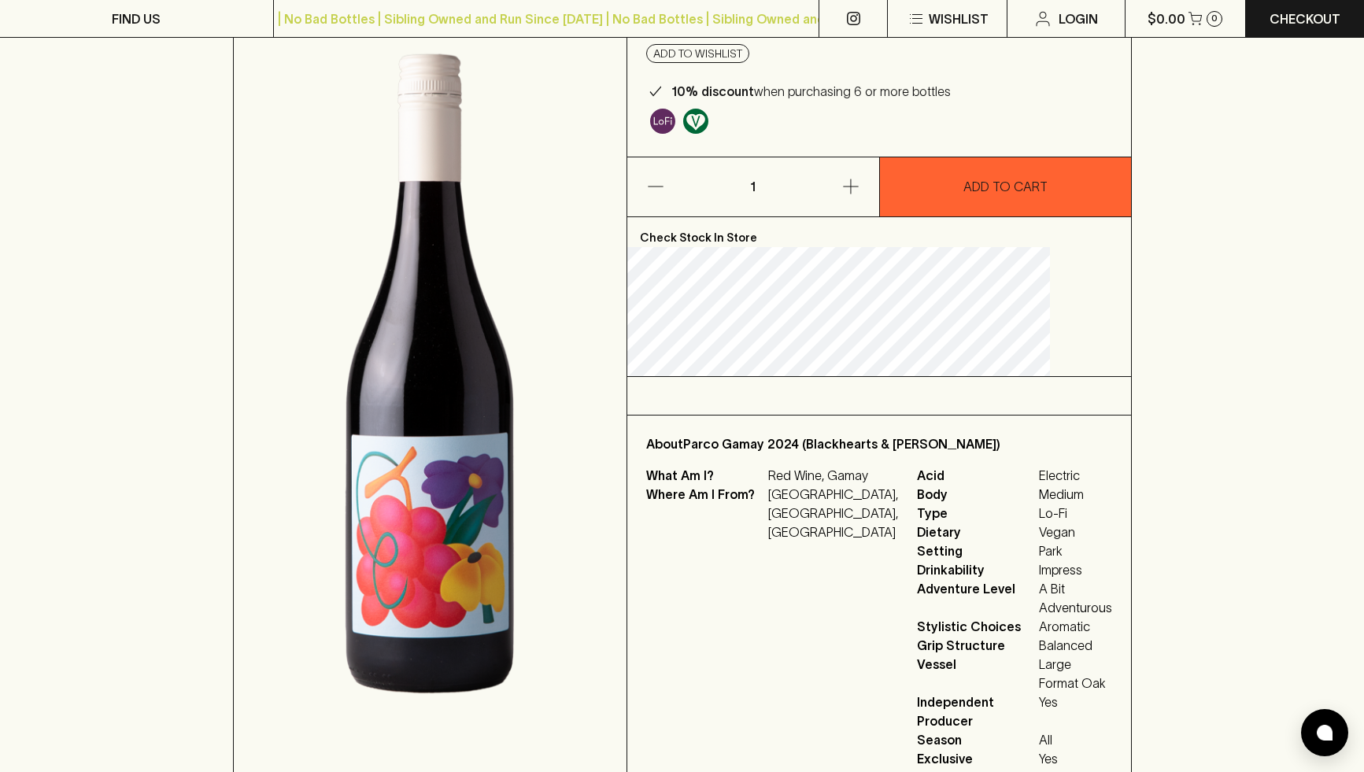
scroll to position [503, 0]
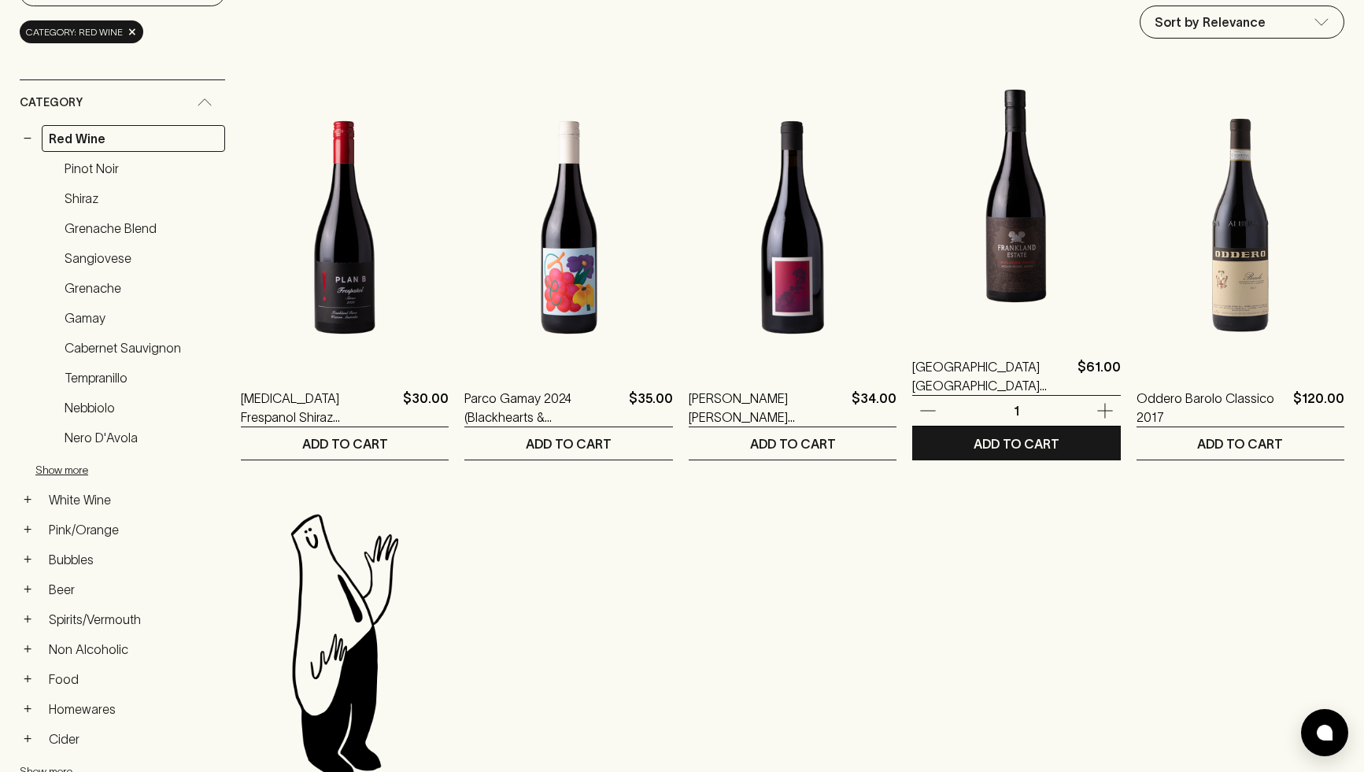
scroll to position [512, 0]
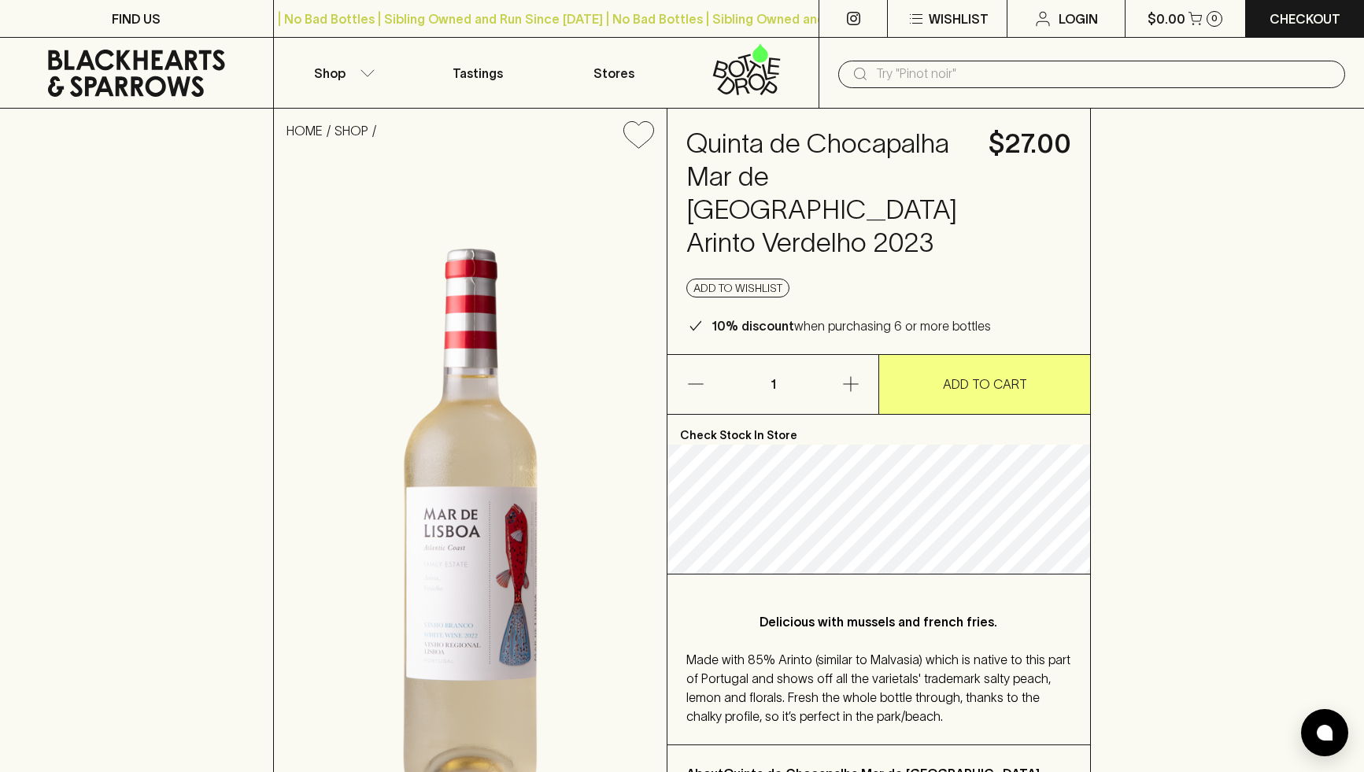
drag, startPoint x: 433, startPoint y: 625, endPoint x: 775, endPoint y: 11, distance: 702.9
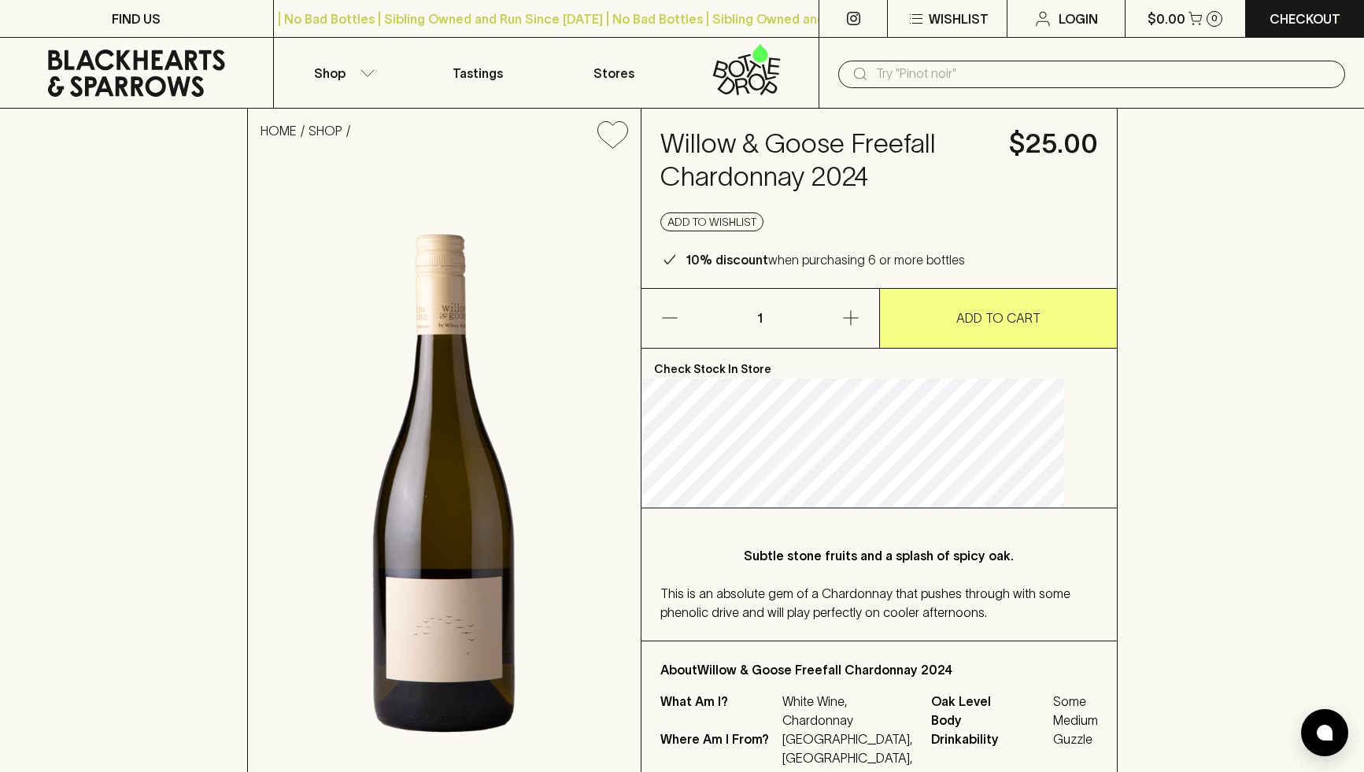
drag, startPoint x: 469, startPoint y: 655, endPoint x: 707, endPoint y: 14, distance: 683.3
